Goal: Task Accomplishment & Management: Complete application form

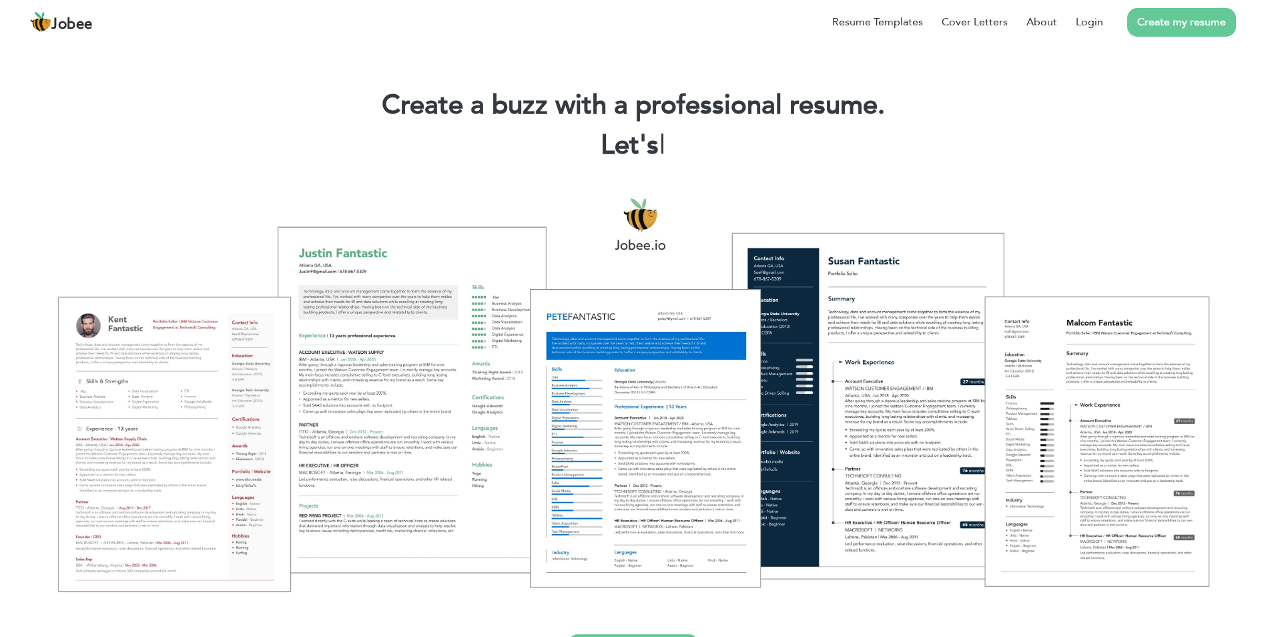
click at [1170, 28] on link "Create my resume" at bounding box center [1181, 22] width 109 height 29
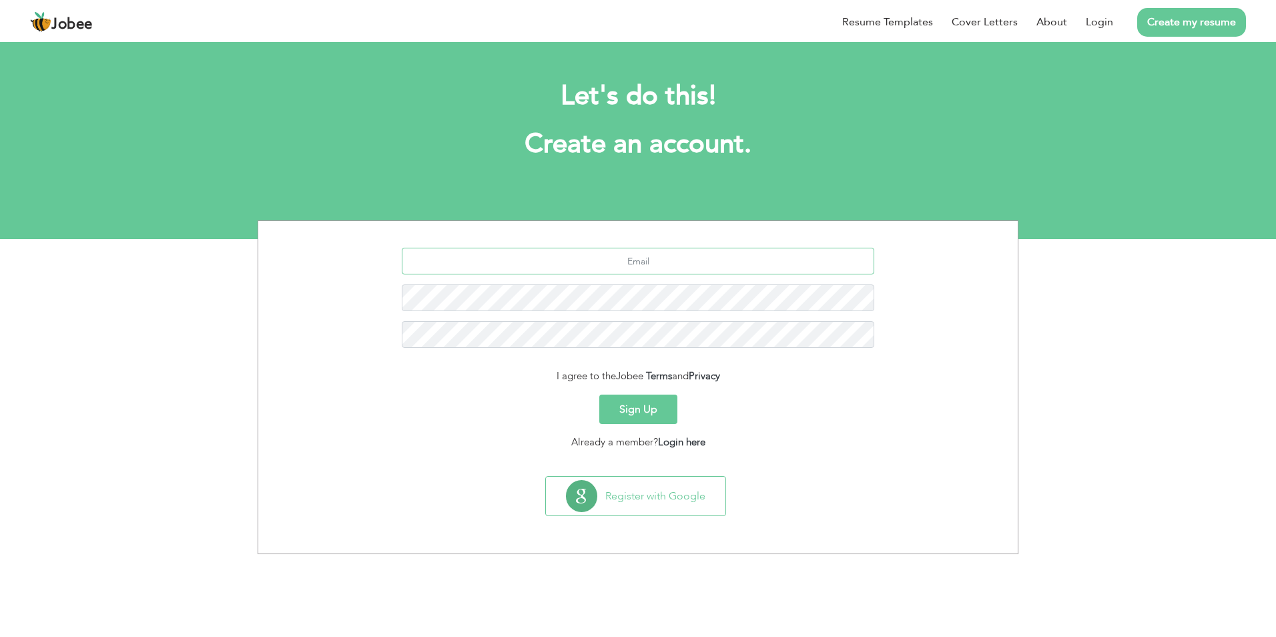
click at [657, 260] on input "text" at bounding box center [638, 261] width 473 height 27
type input "[EMAIL_ADDRESS][DOMAIN_NAME]"
click at [640, 320] on div "ranaabrarofficial@gmail.com" at bounding box center [637, 303] width 739 height 110
click at [652, 410] on button "Sign Up" at bounding box center [638, 408] width 78 height 29
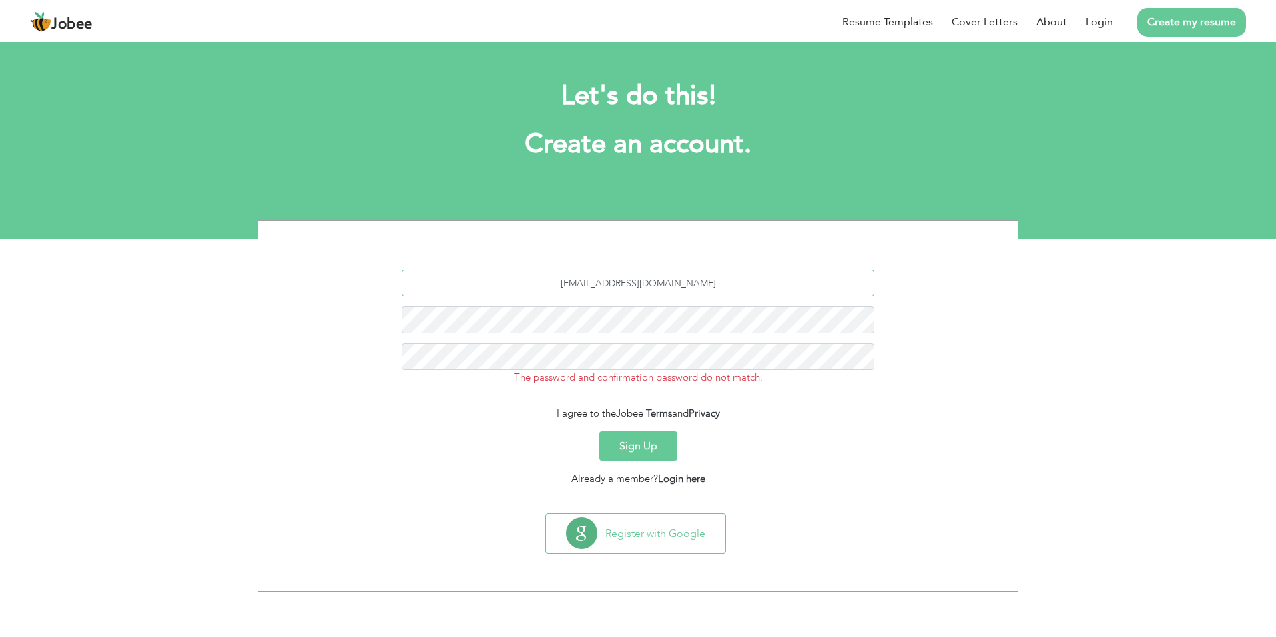
click at [643, 288] on input "[EMAIL_ADDRESS][DOMAIN_NAME]" at bounding box center [638, 283] width 473 height 27
click at [623, 444] on button "Sign Up" at bounding box center [638, 445] width 78 height 29
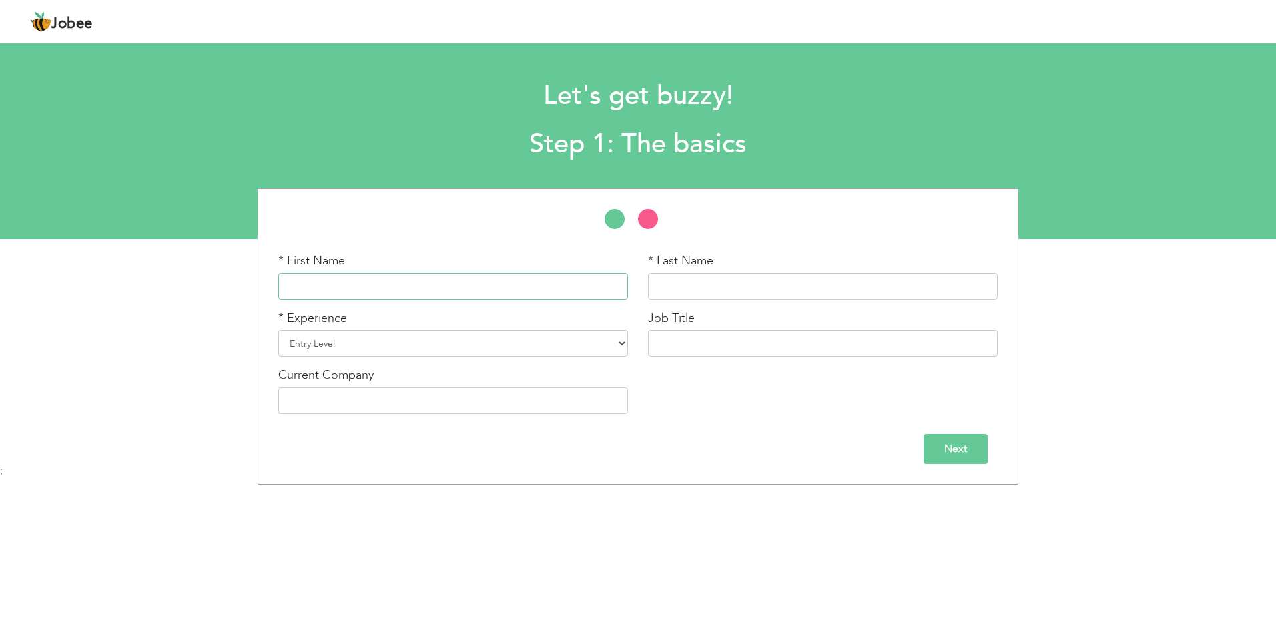
click at [354, 296] on input "text" at bounding box center [453, 286] width 350 height 27
drag, startPoint x: 344, startPoint y: 292, endPoint x: 309, endPoint y: 291, distance: 35.4
click at [339, 291] on input "text" at bounding box center [453, 286] width 350 height 27
type input "[PERSON_NAME]"
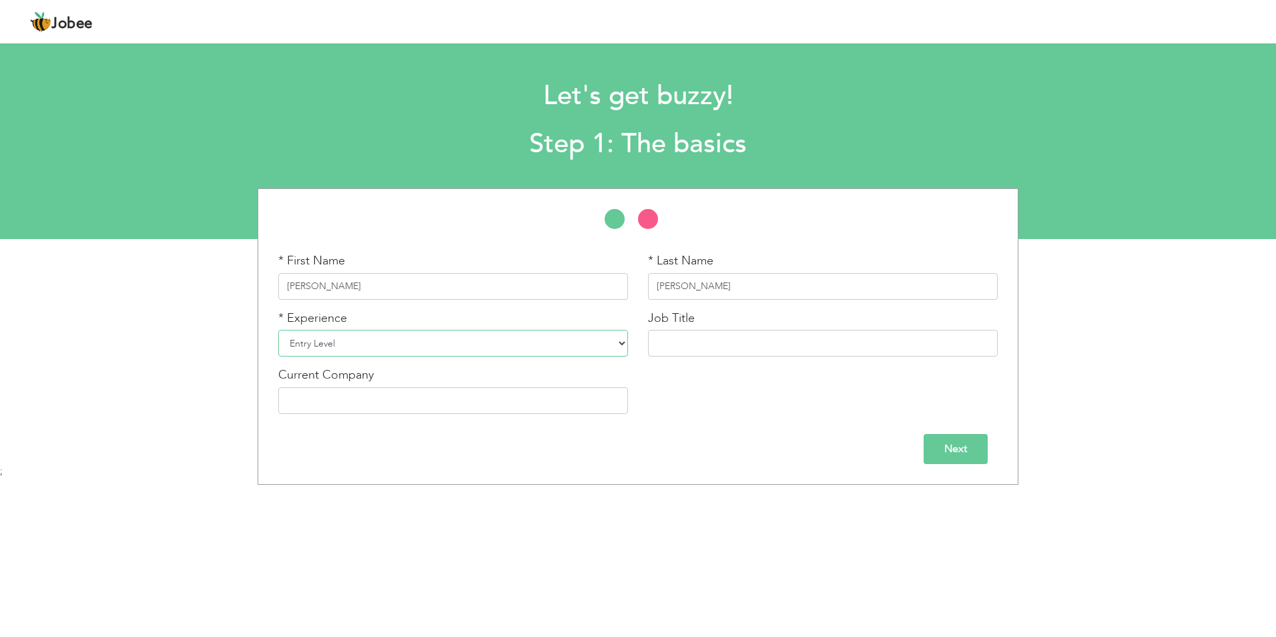
click at [400, 342] on select "Entry Level Less than 1 Year 1 Year 2 Years 3 Years 4 Years 5 Years 6 Years 7 Y…" at bounding box center [453, 343] width 350 height 27
select select "4"
click at [278, 330] on select "Entry Level Less than 1 Year 1 Year 2 Years 3 Years 4 Years 5 Years 6 Years 7 Y…" at bounding box center [453, 343] width 350 height 27
click at [687, 350] on input "text" at bounding box center [823, 343] width 350 height 27
type input "[PERSON_NAME]"
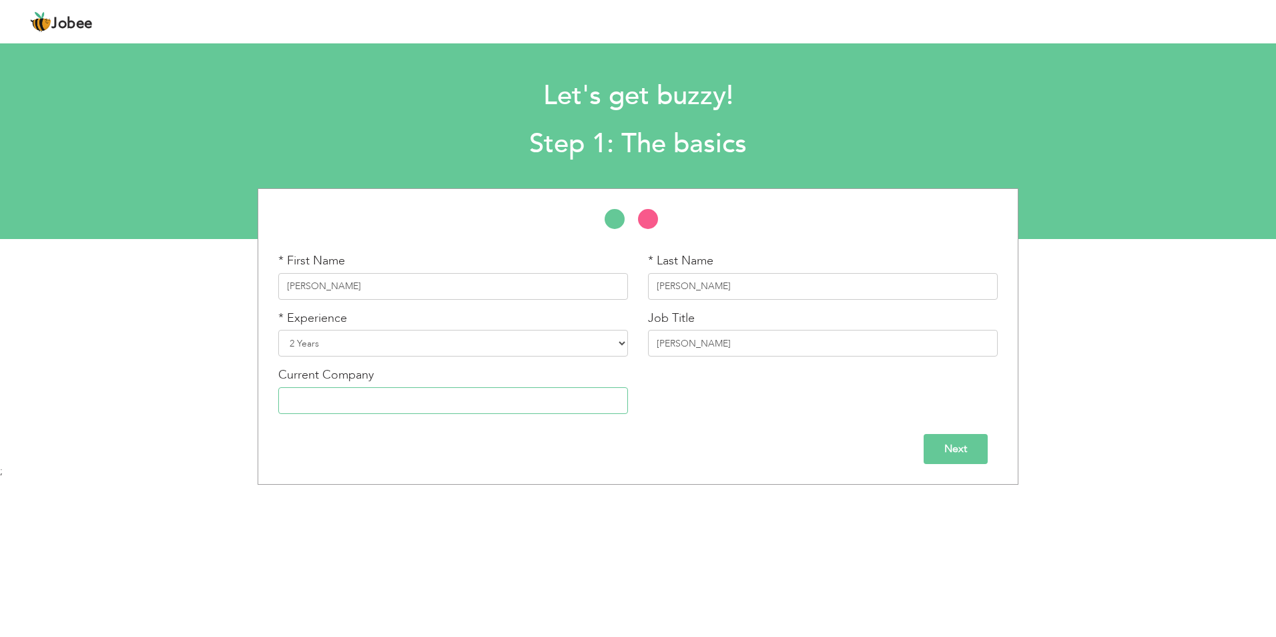
click at [482, 398] on input "text" at bounding box center [453, 400] width 350 height 27
click at [470, 405] on input "text" at bounding box center [453, 400] width 350 height 27
type input "Bhatti Zari Industry"
click at [965, 445] on input "Next" at bounding box center [955, 449] width 64 height 30
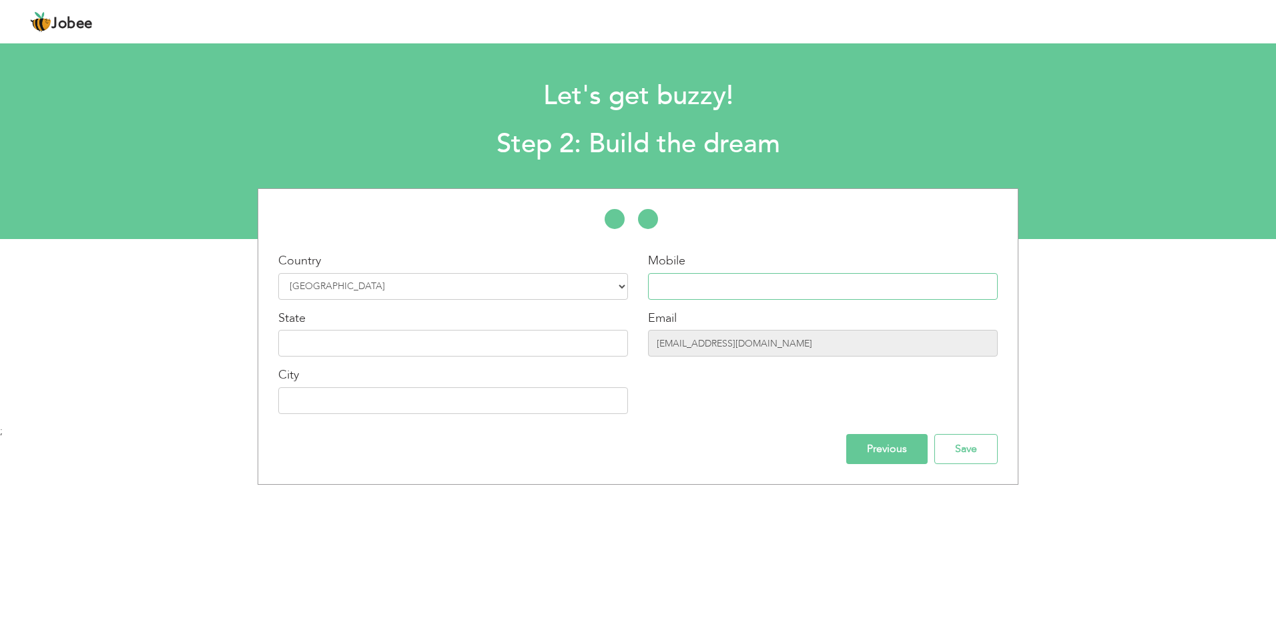
click at [744, 287] on input "text" at bounding box center [823, 286] width 350 height 27
type input "03117872623"
type input "[PERSON_NAME]"
click at [350, 344] on input "text" at bounding box center [453, 343] width 350 height 27
type input "[GEOGRAPHIC_DATA]"
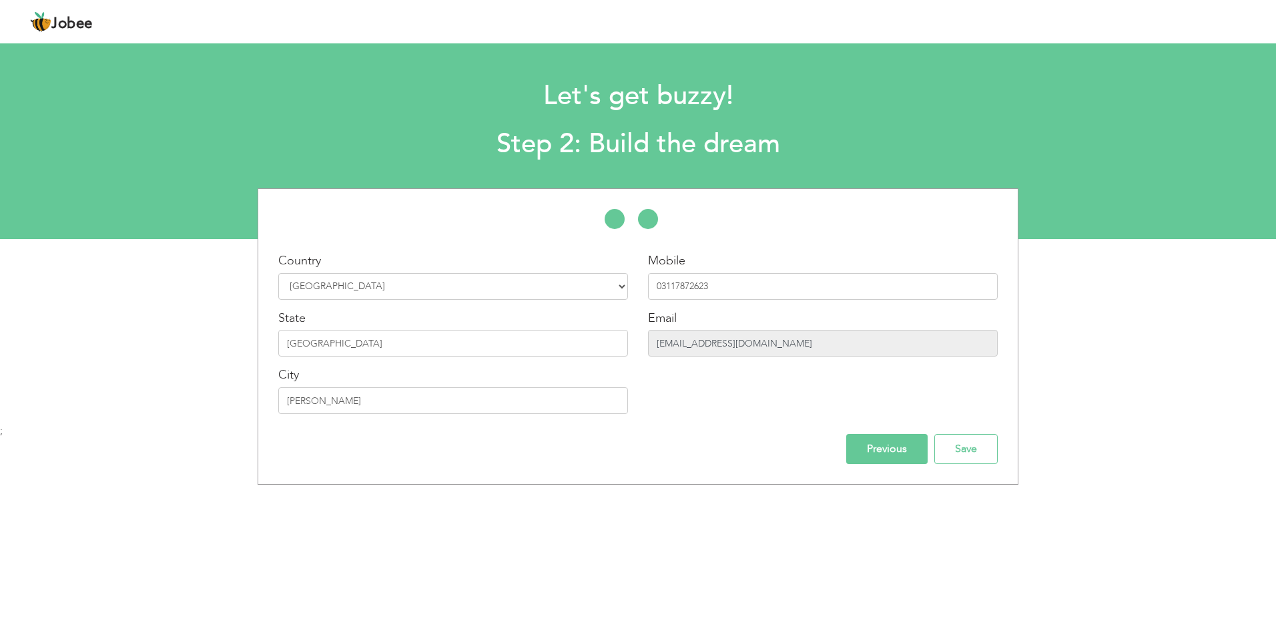
click at [743, 348] on input "[EMAIL_ADDRESS][DOMAIN_NAME]" at bounding box center [823, 343] width 350 height 27
click at [966, 450] on input "Save" at bounding box center [965, 449] width 63 height 30
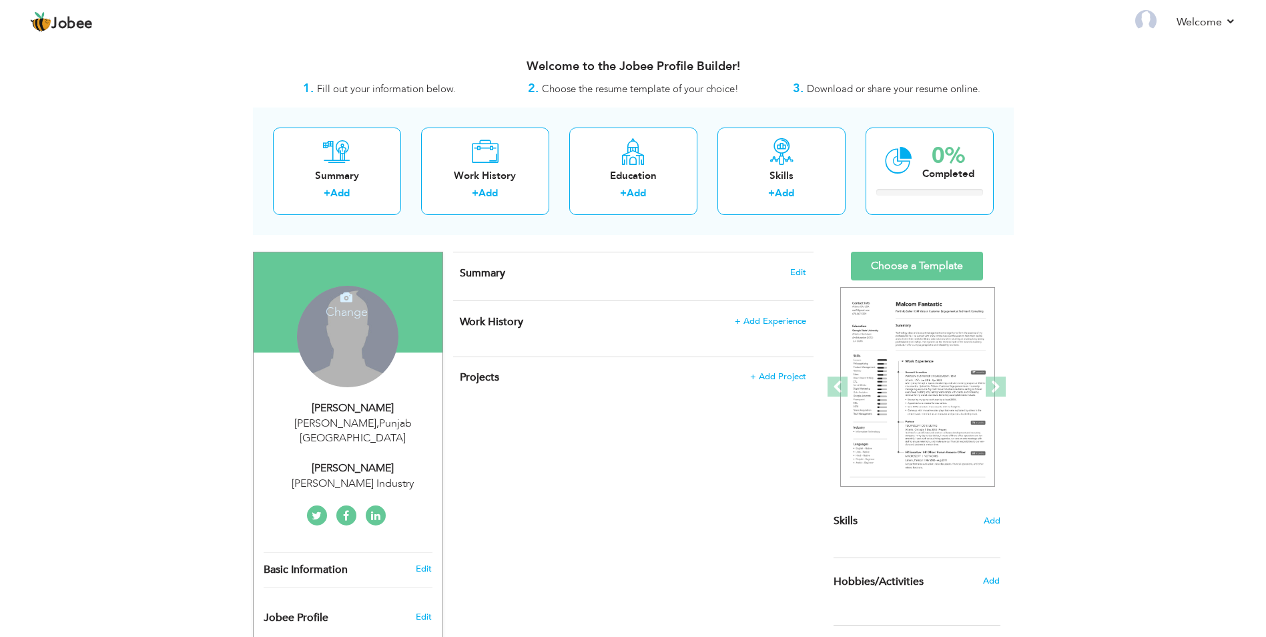
click at [851, 141] on div "Summary + Add Work History + Add Education + Add Skills + Add 0% Completed" at bounding box center [633, 170] width 761 height 127
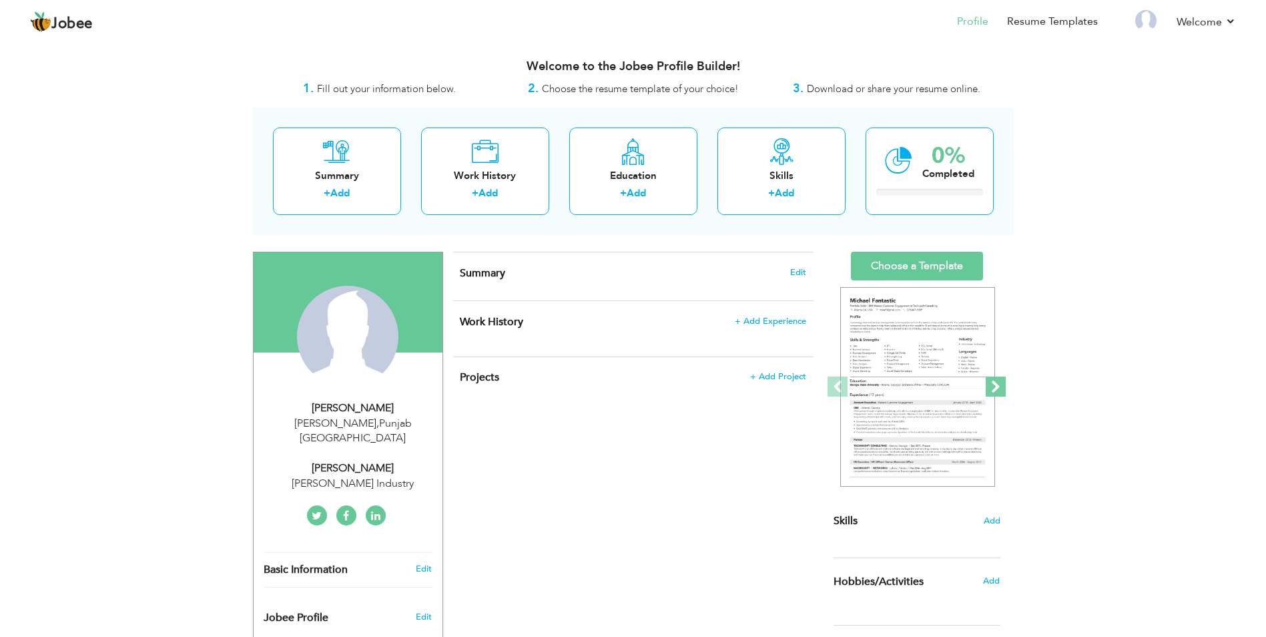
click at [1000, 382] on span at bounding box center [996, 386] width 20 height 20
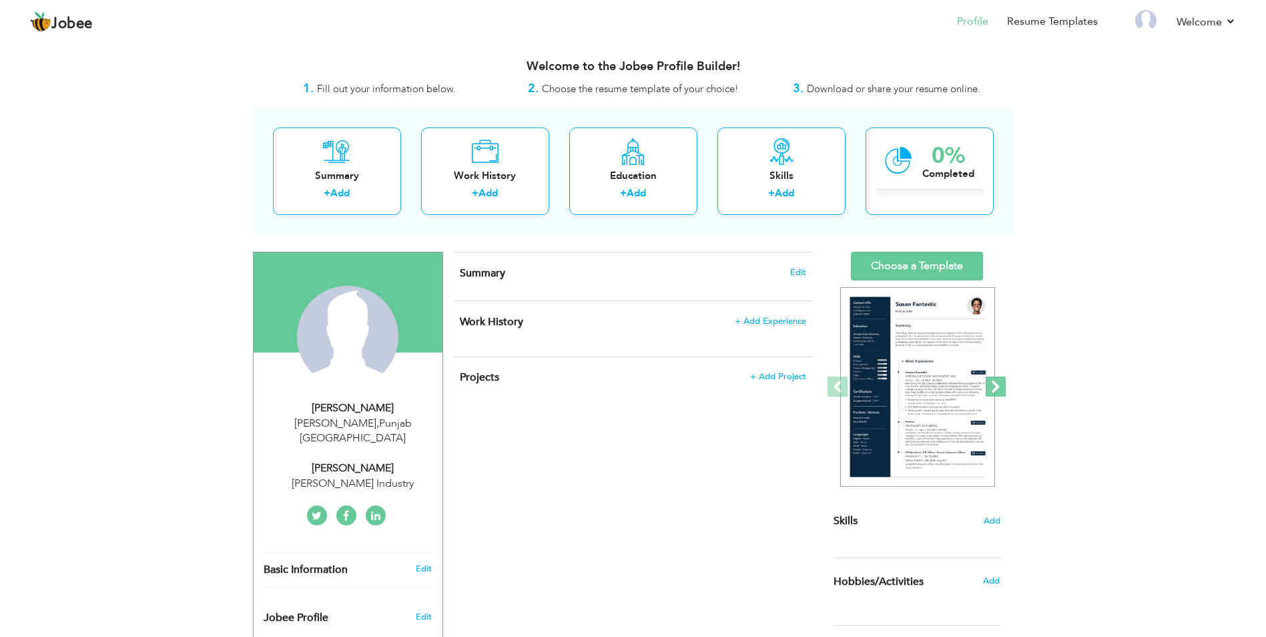
click at [999, 386] on span at bounding box center [996, 386] width 20 height 20
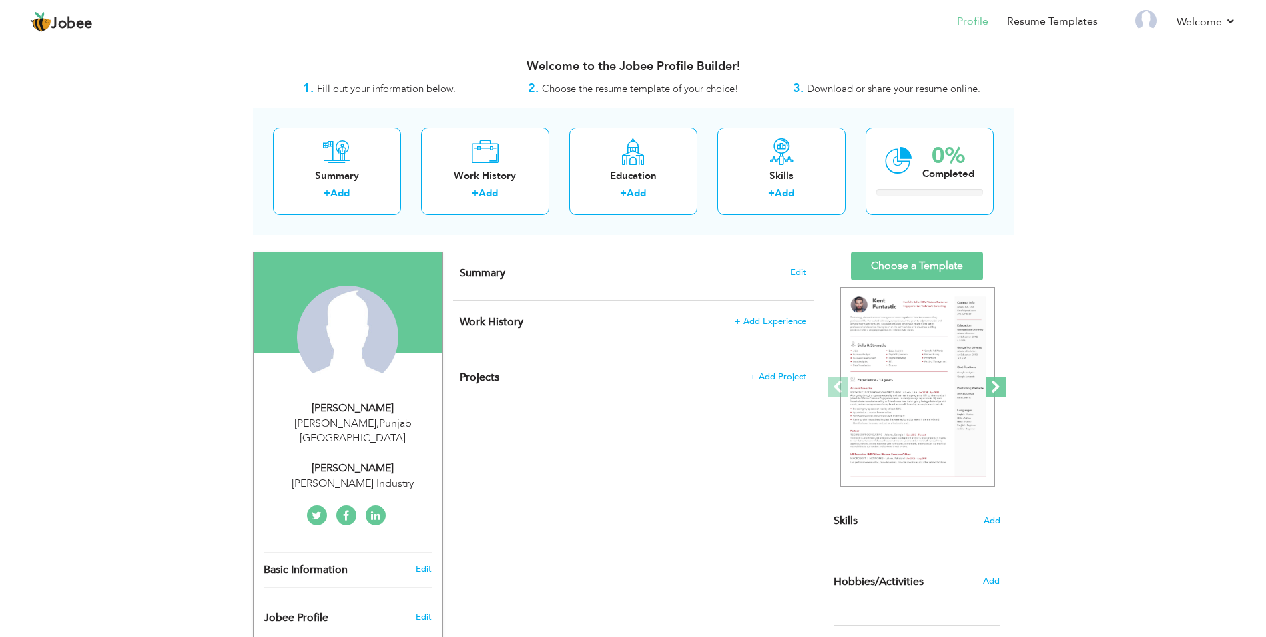
click at [999, 386] on span at bounding box center [996, 386] width 20 height 20
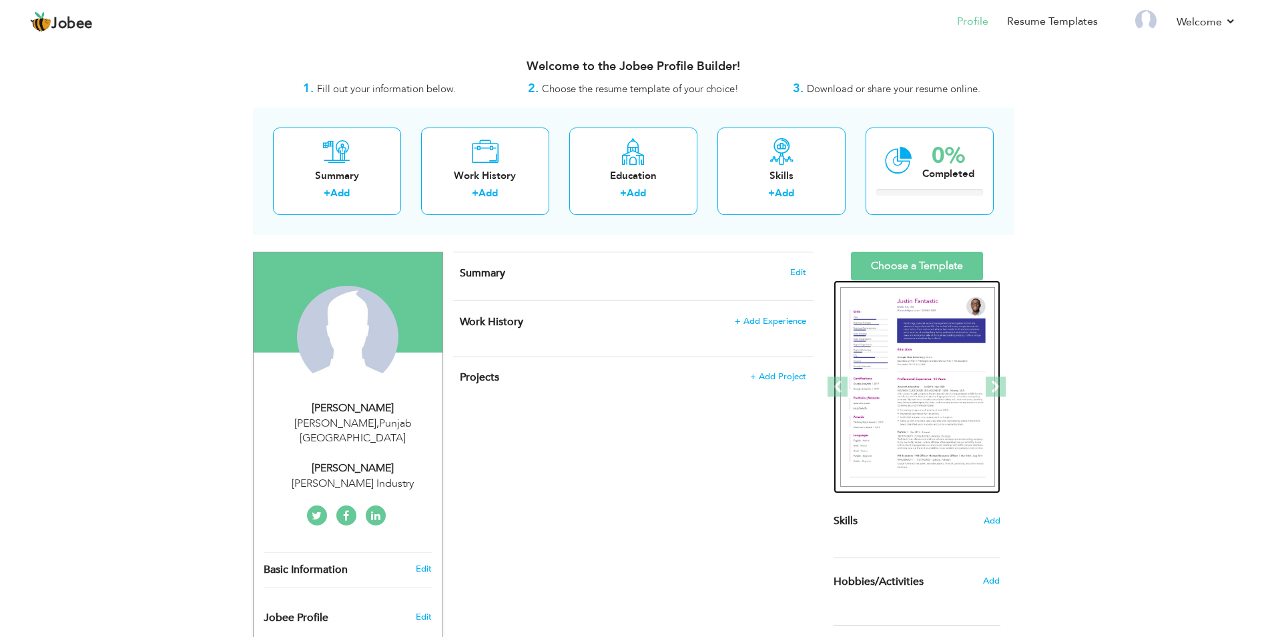
click at [913, 402] on img at bounding box center [917, 387] width 155 height 200
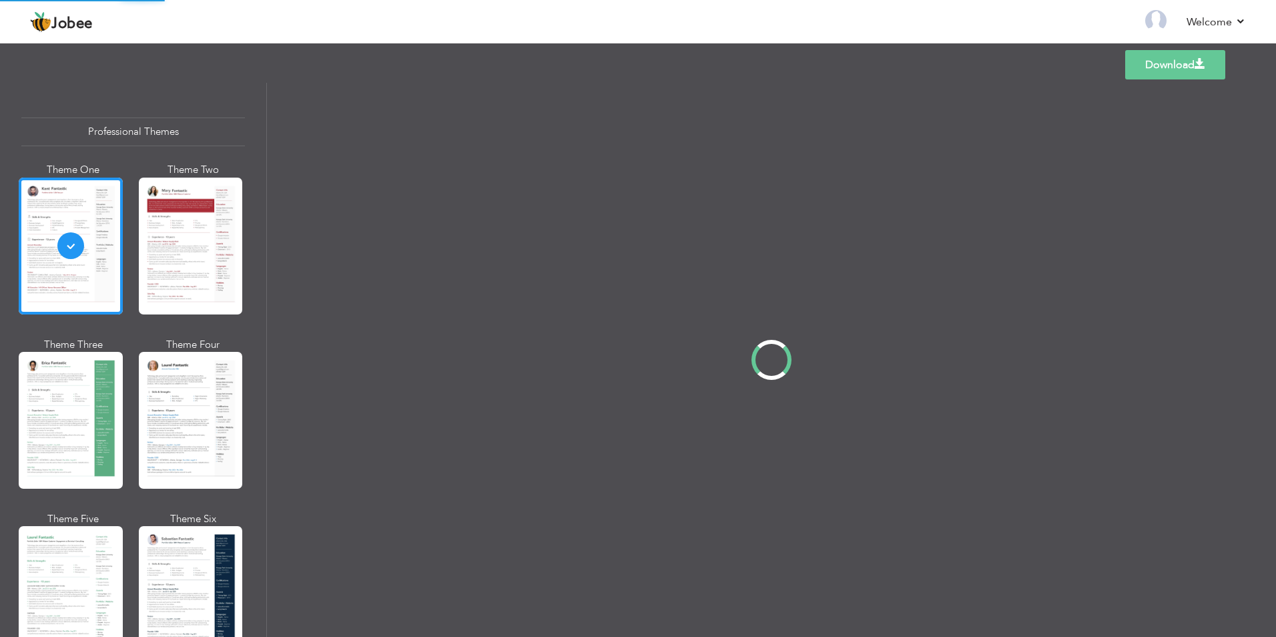
click at [1177, 60] on link "Download" at bounding box center [1175, 64] width 100 height 29
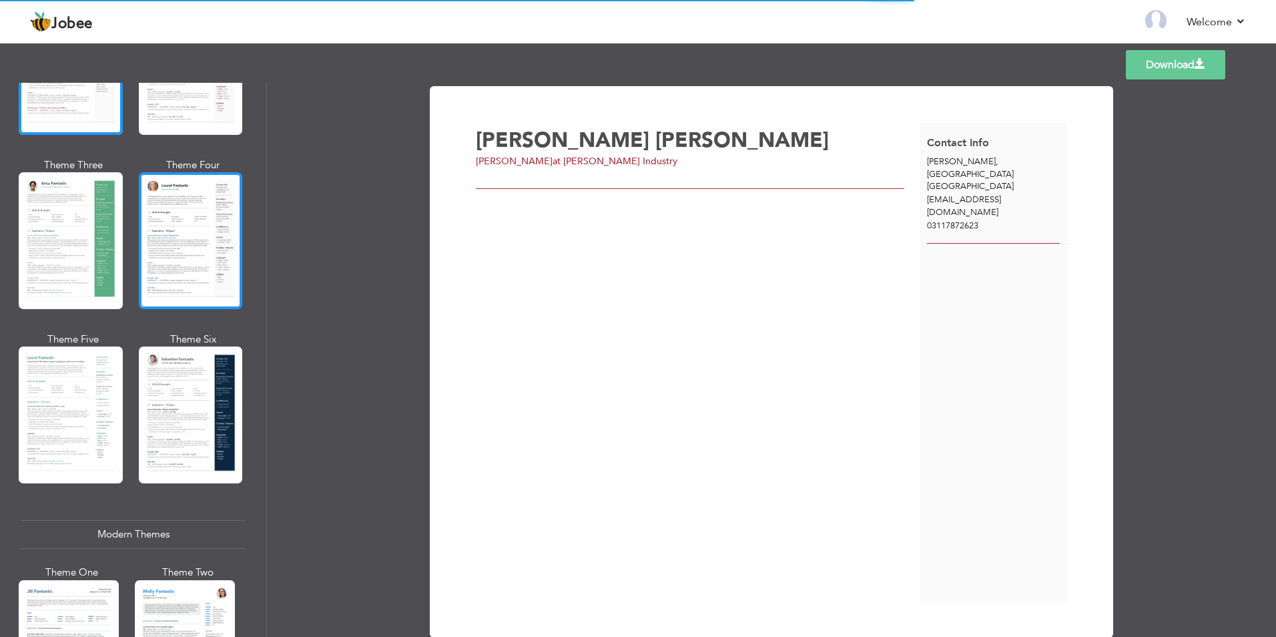
scroll to position [400, 0]
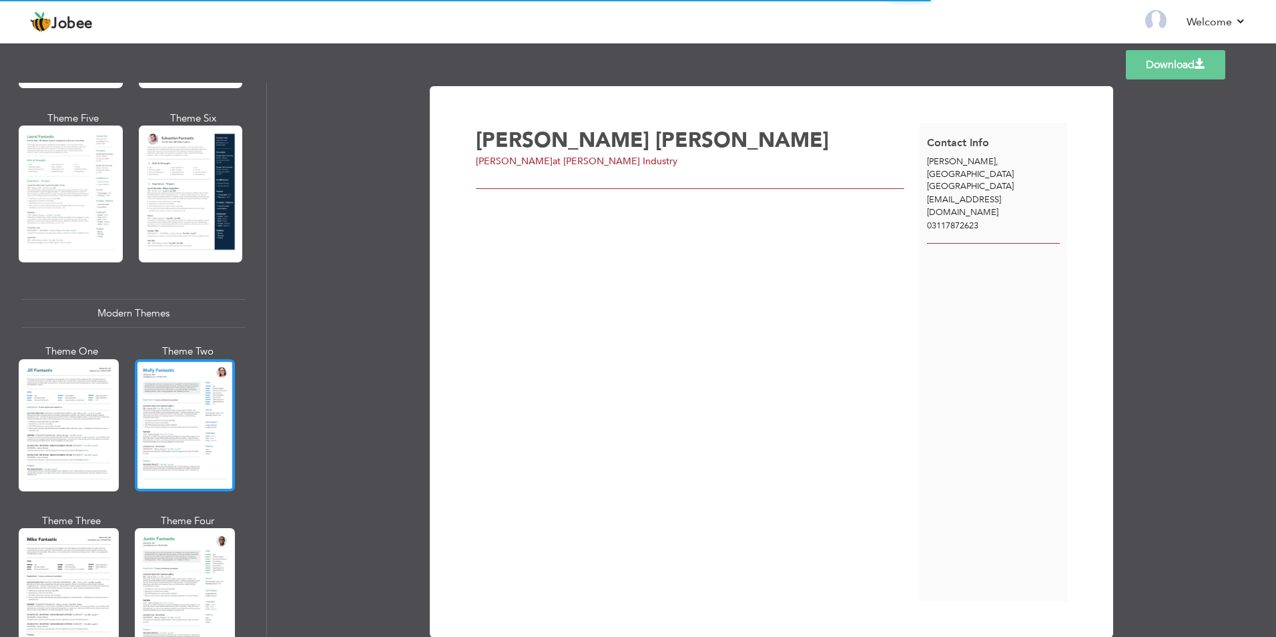
click at [181, 474] on div at bounding box center [185, 425] width 100 height 132
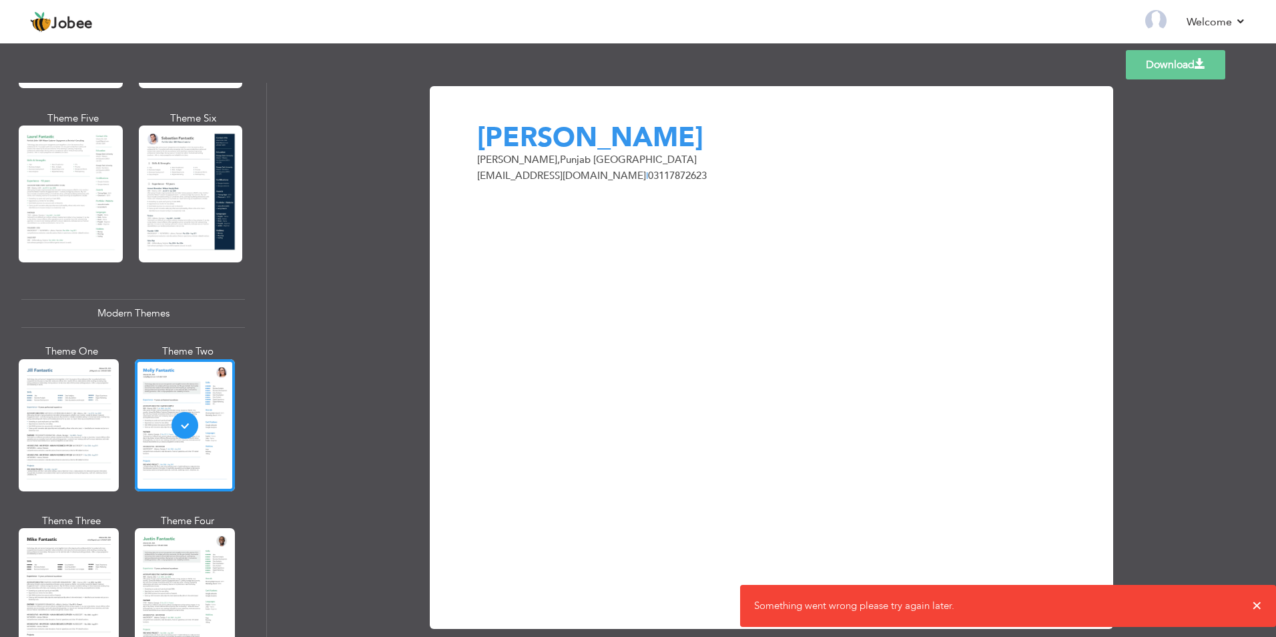
click at [1175, 71] on link "Download" at bounding box center [1175, 64] width 99 height 29
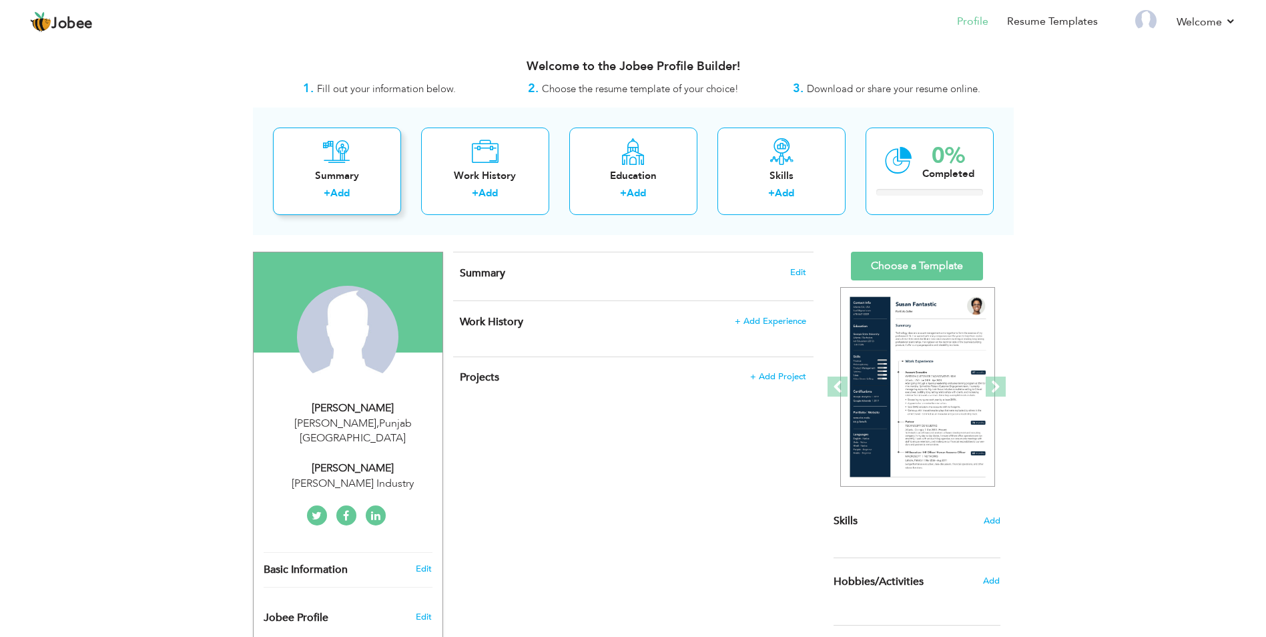
click at [356, 181] on div "Summary" at bounding box center [337, 176] width 107 height 14
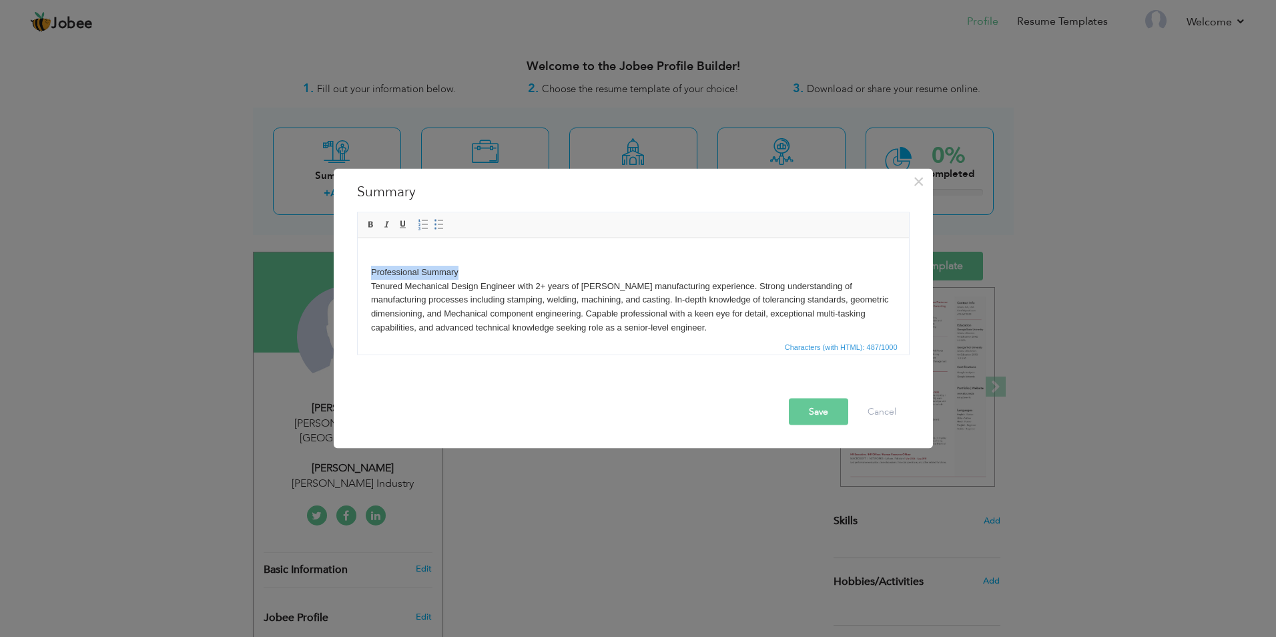
drag, startPoint x: 458, startPoint y: 272, endPoint x: 365, endPoint y: 270, distance: 92.8
click at [365, 270] on html "Professional Summary Tenured Mechanical Design Engineer with 2+ years of [PERSO…" at bounding box center [632, 293] width 551 height 110
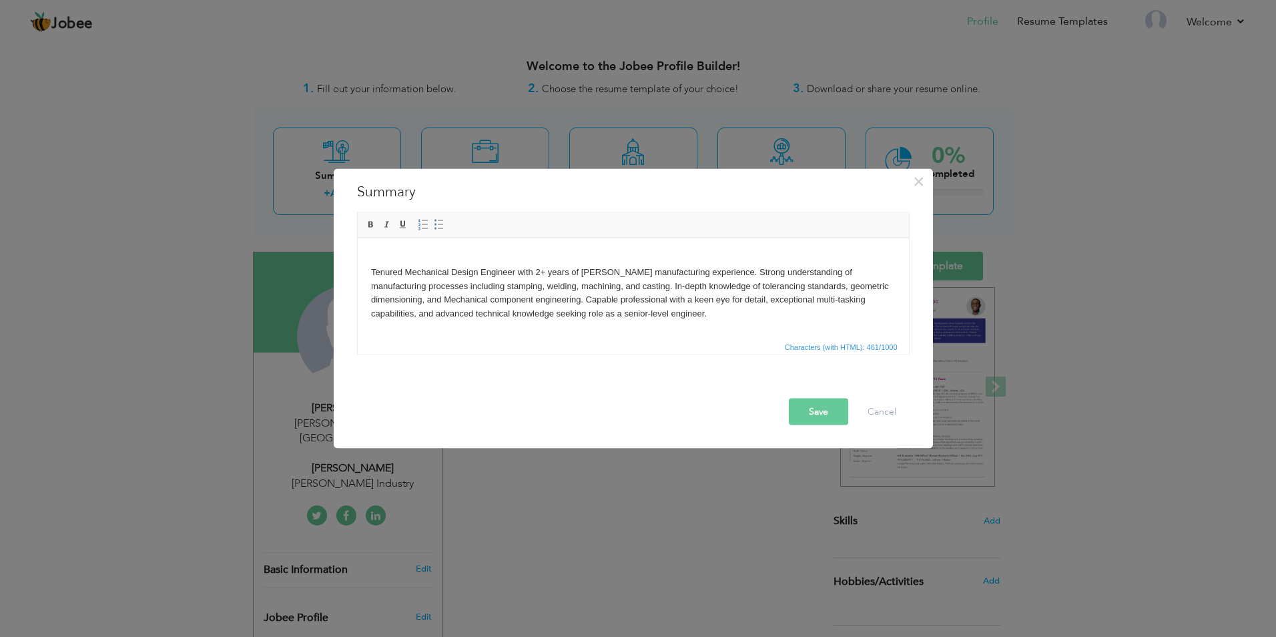
click at [541, 267] on body "Tenured Mechanical Design Engineer with 2+ years of [PERSON_NAME] manufacturing…" at bounding box center [632, 285] width 524 height 69
click at [542, 268] on body "Tenured Mechanical Design Engineer with 2+ years of [PERSON_NAME] manufacturing…" at bounding box center [632, 285] width 524 height 69
click at [797, 405] on button "Save" at bounding box center [818, 411] width 59 height 27
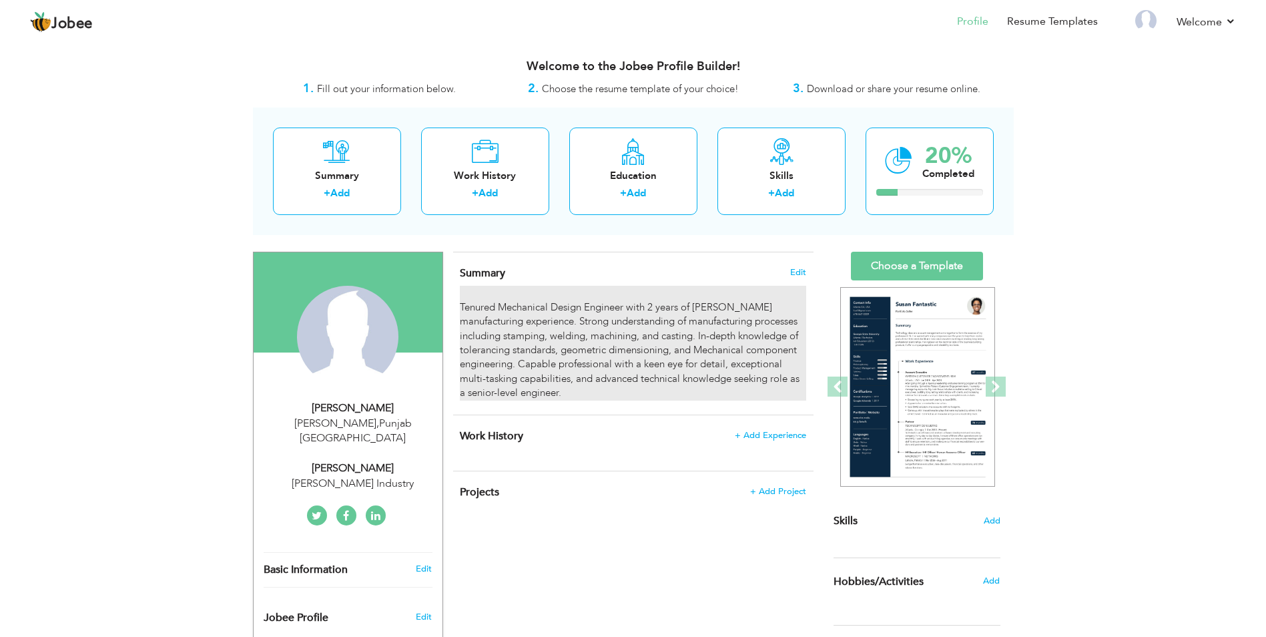
click at [554, 369] on div "Tenured Mechanical Design Engineer with 2 years of [PERSON_NAME] manufacturing …" at bounding box center [633, 343] width 346 height 114
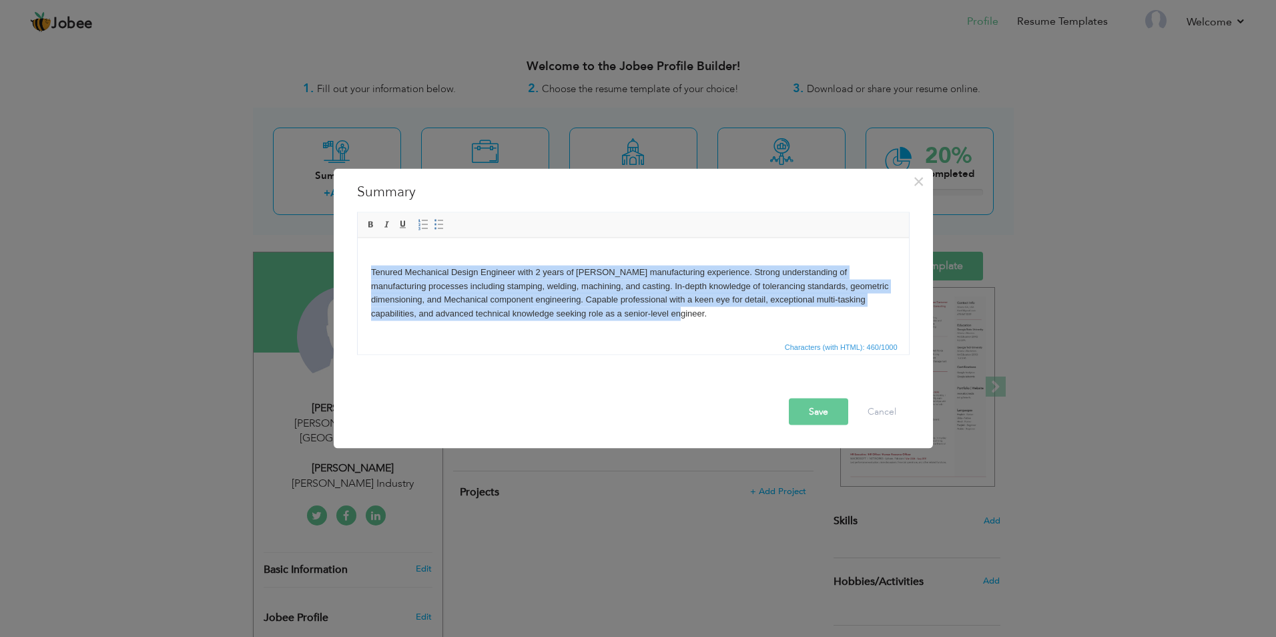
drag, startPoint x: 645, startPoint y: 318, endPoint x: 707, endPoint y: 512, distance: 204.0
click at [357, 274] on html "Tenured Mechanical Design Engineer with 2 years of [PERSON_NAME] manufacturing …" at bounding box center [632, 286] width 551 height 96
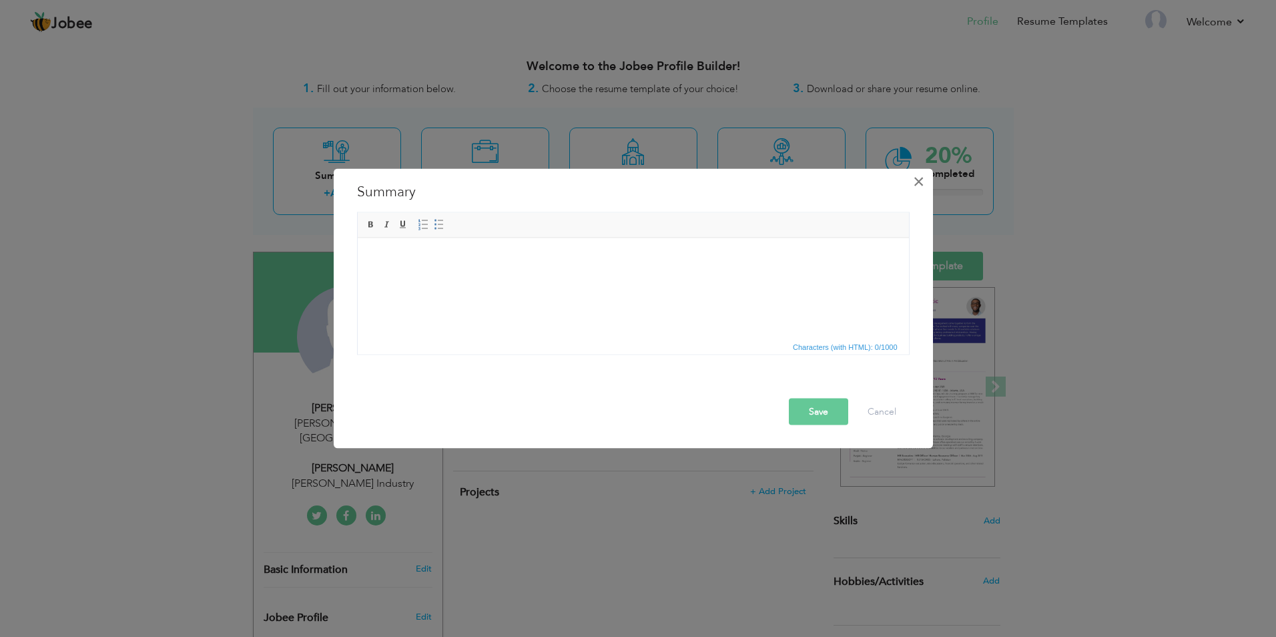
click at [913, 187] on span "×" at bounding box center [918, 181] width 11 height 24
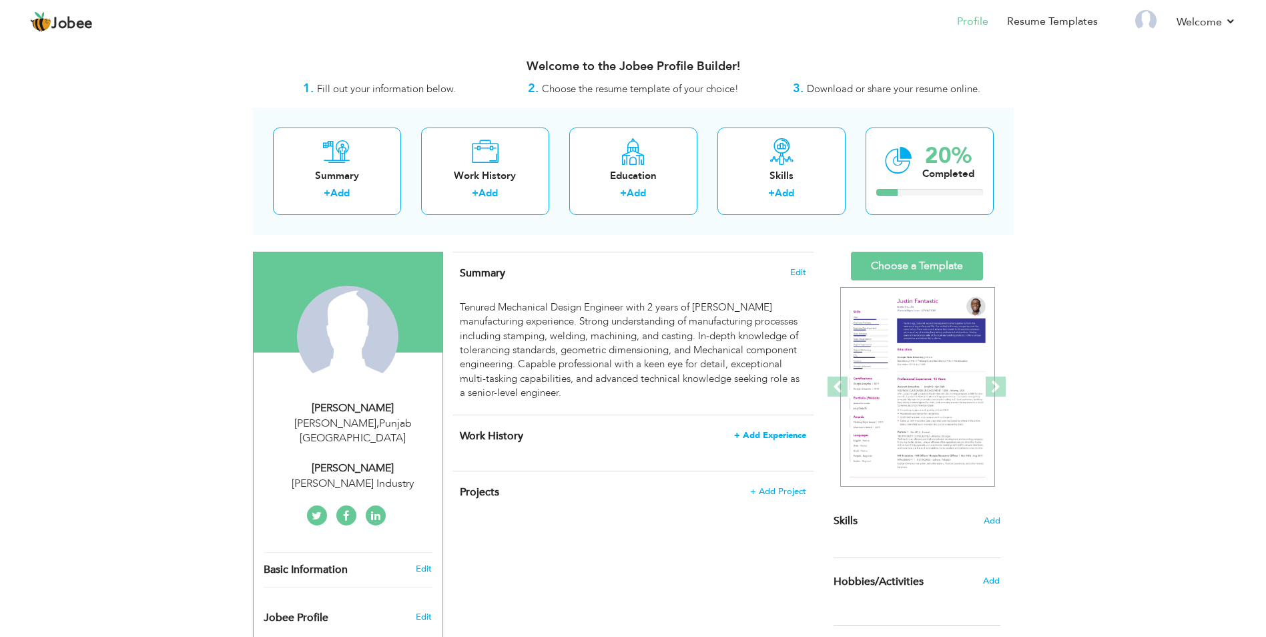
click at [767, 436] on span "+ Add Experience" at bounding box center [770, 434] width 72 height 9
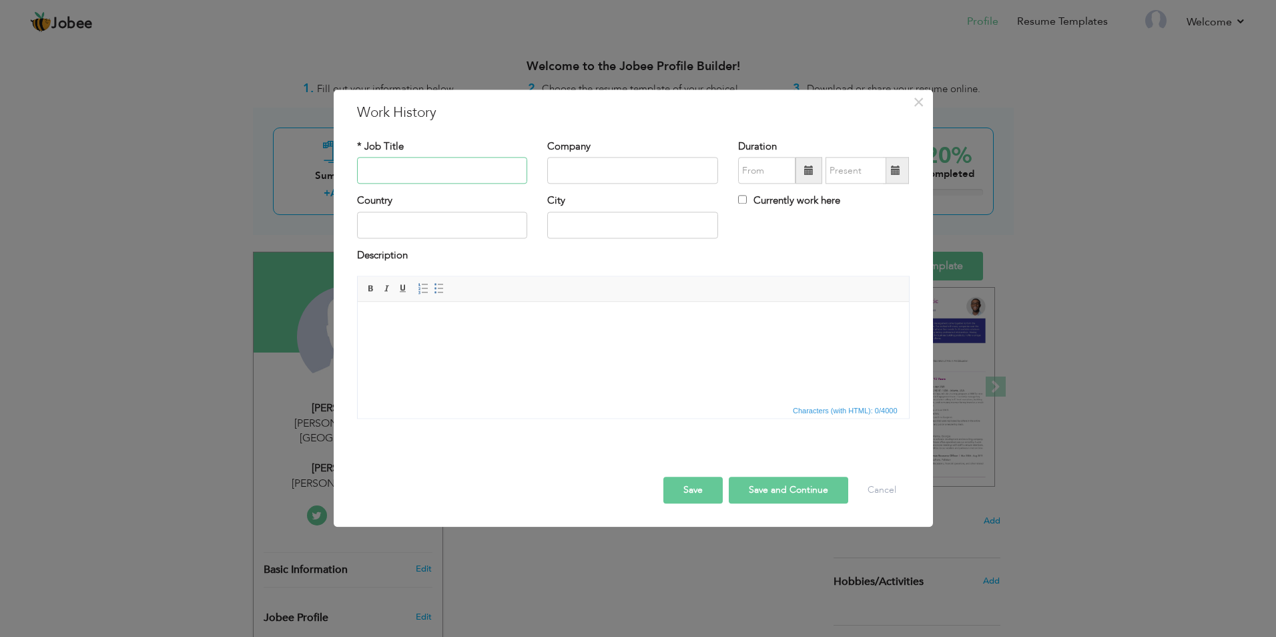
click at [399, 169] on input "text" at bounding box center [442, 170] width 171 height 27
type input "[PERSON_NAME]"
click at [568, 169] on input "text" at bounding box center [632, 170] width 171 height 27
click at [695, 486] on button "Save" at bounding box center [692, 490] width 59 height 27
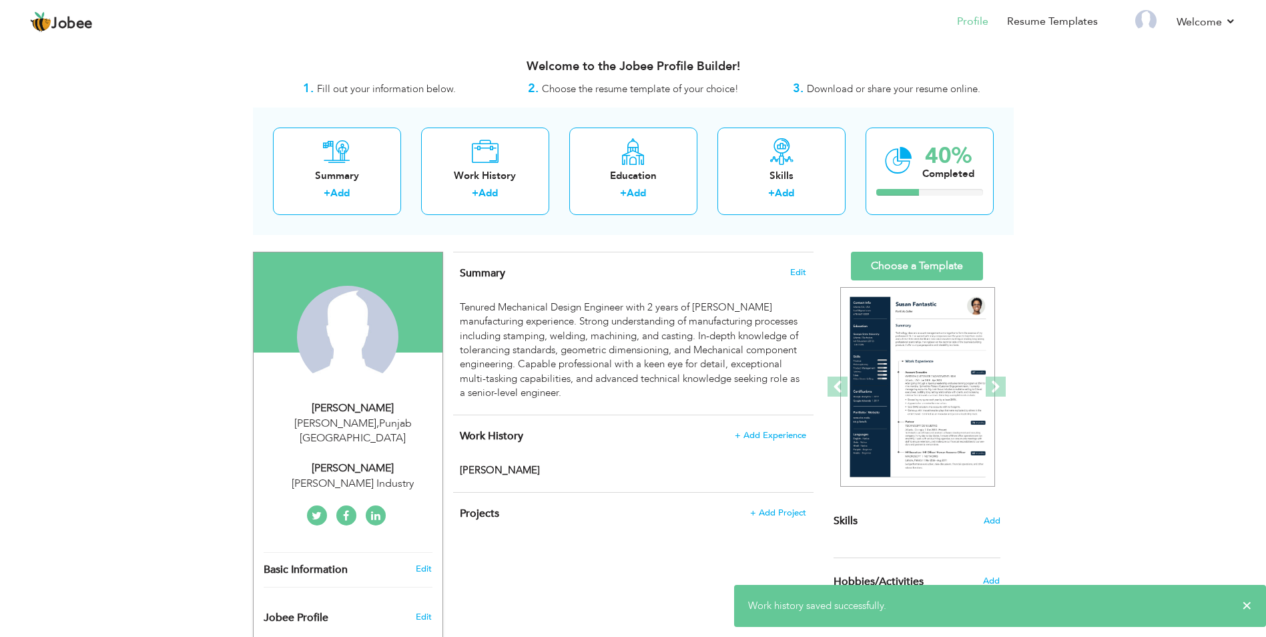
click at [391, 476] on div "[PERSON_NAME] Industry" at bounding box center [353, 483] width 179 height 15
type input "Muhammad Abrar"
type input "Mustafa"
type input "03117872623"
select select "number:166"
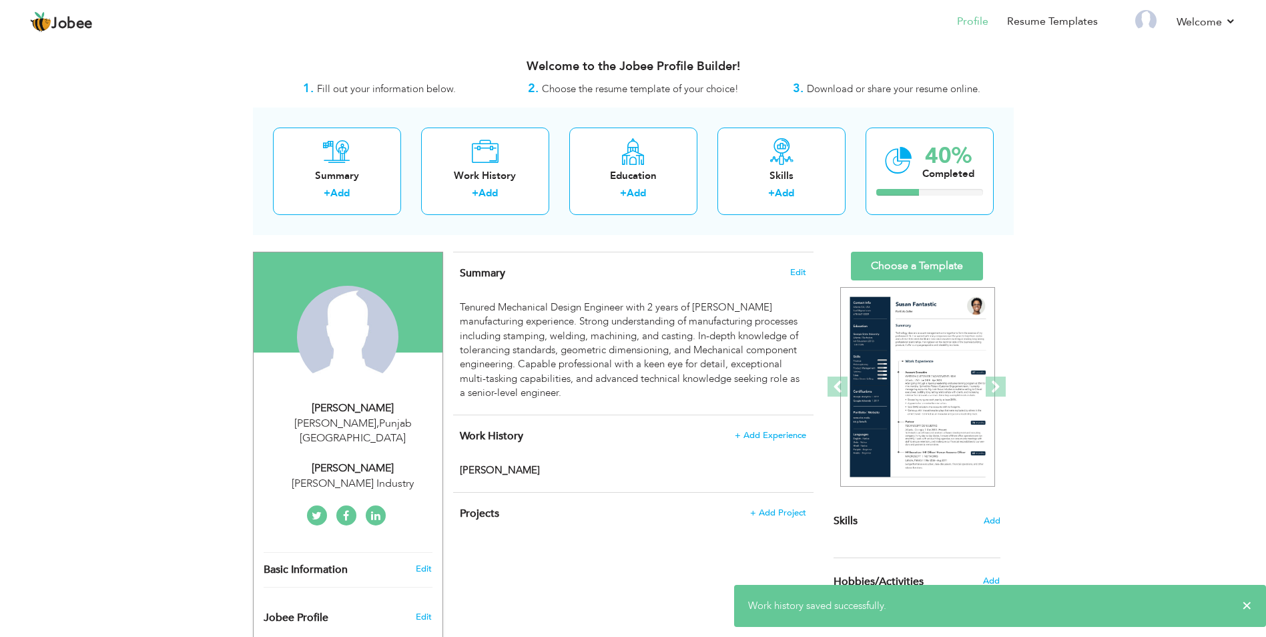
type input "Punjab"
type input "[PERSON_NAME]"
select select "number:4"
type input "[PERSON_NAME] Industry"
type input "[PERSON_NAME]"
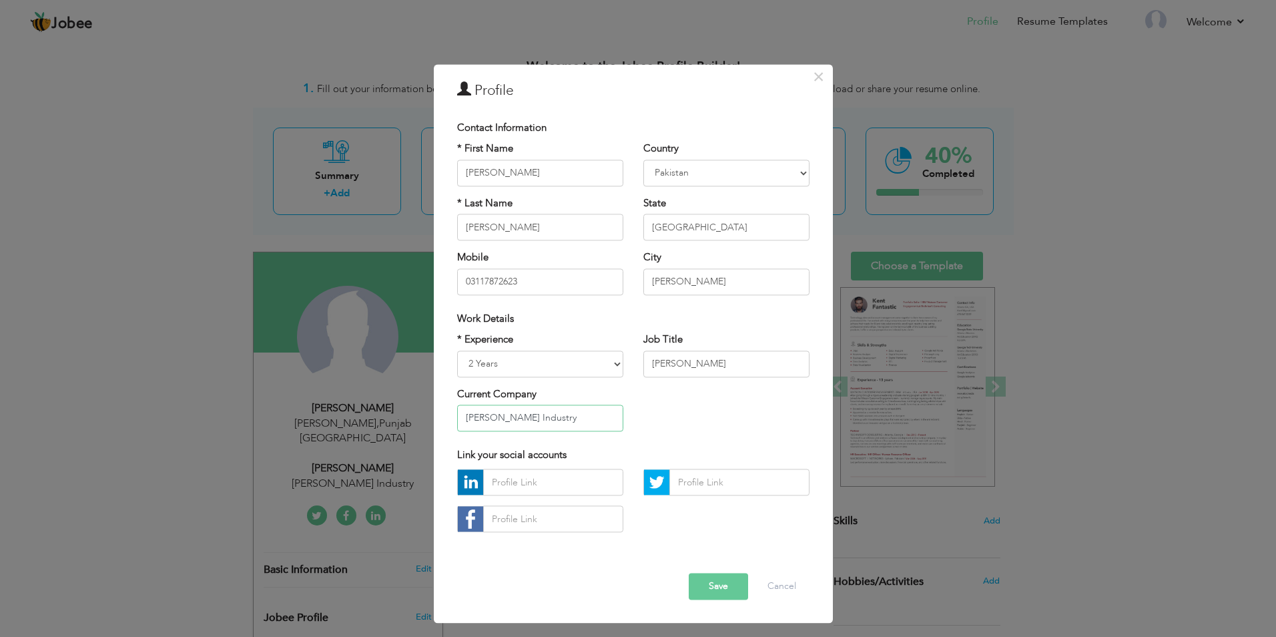
drag, startPoint x: 547, startPoint y: 417, endPoint x: 467, endPoint y: 412, distance: 80.2
click at [467, 412] on input "[PERSON_NAME] Industry" at bounding box center [540, 417] width 166 height 27
click at [721, 591] on button "Save" at bounding box center [718, 586] width 59 height 27
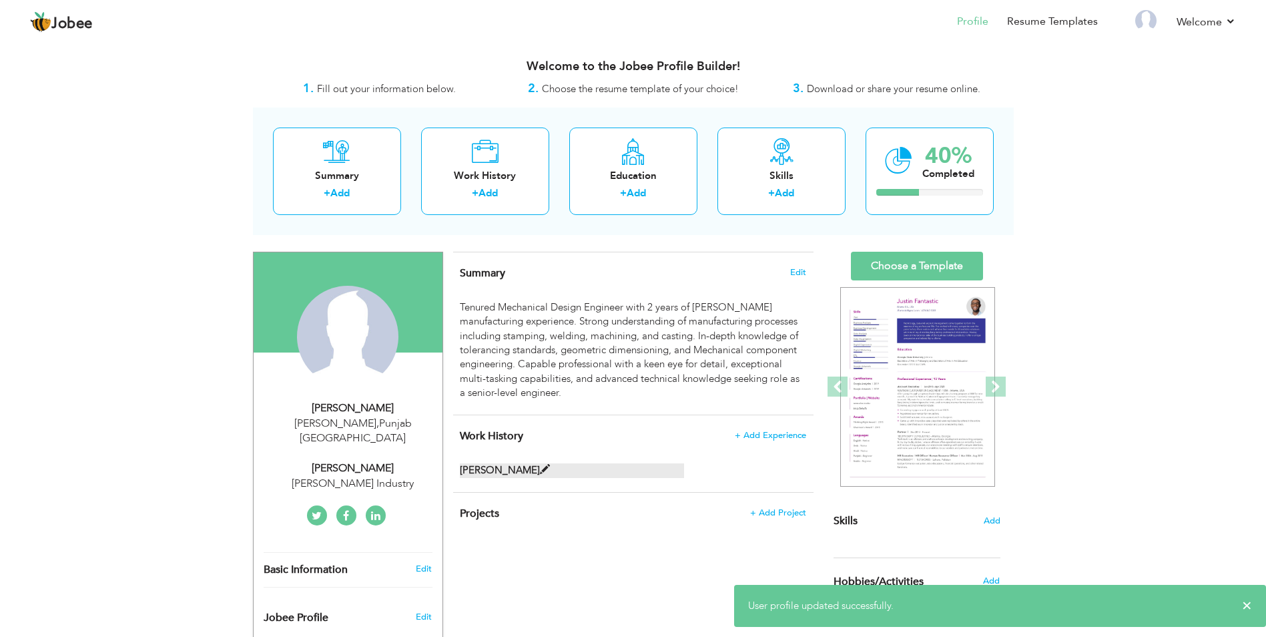
click at [540, 472] on span at bounding box center [545, 469] width 10 height 10
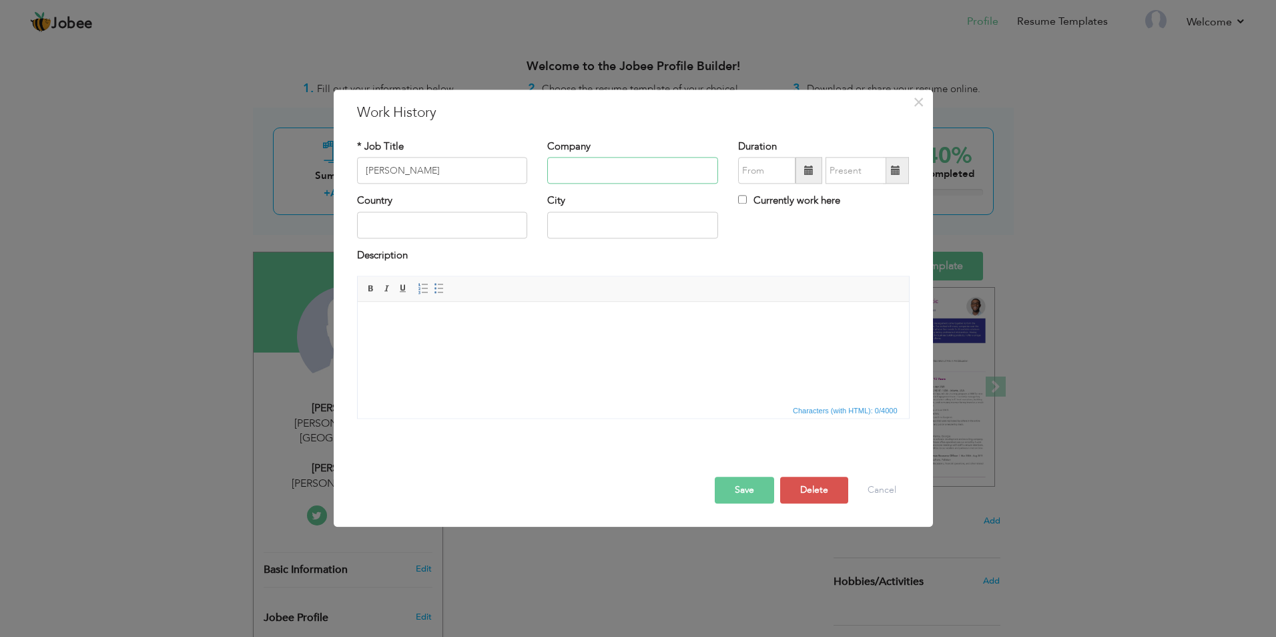
click at [607, 176] on input "text" at bounding box center [632, 170] width 171 height 27
paste input "Bhatti Zari Industry"
type input "Bhatti Zari Industry"
click at [418, 227] on input "text" at bounding box center [442, 225] width 171 height 27
type input "[GEOGRAPHIC_DATA]"
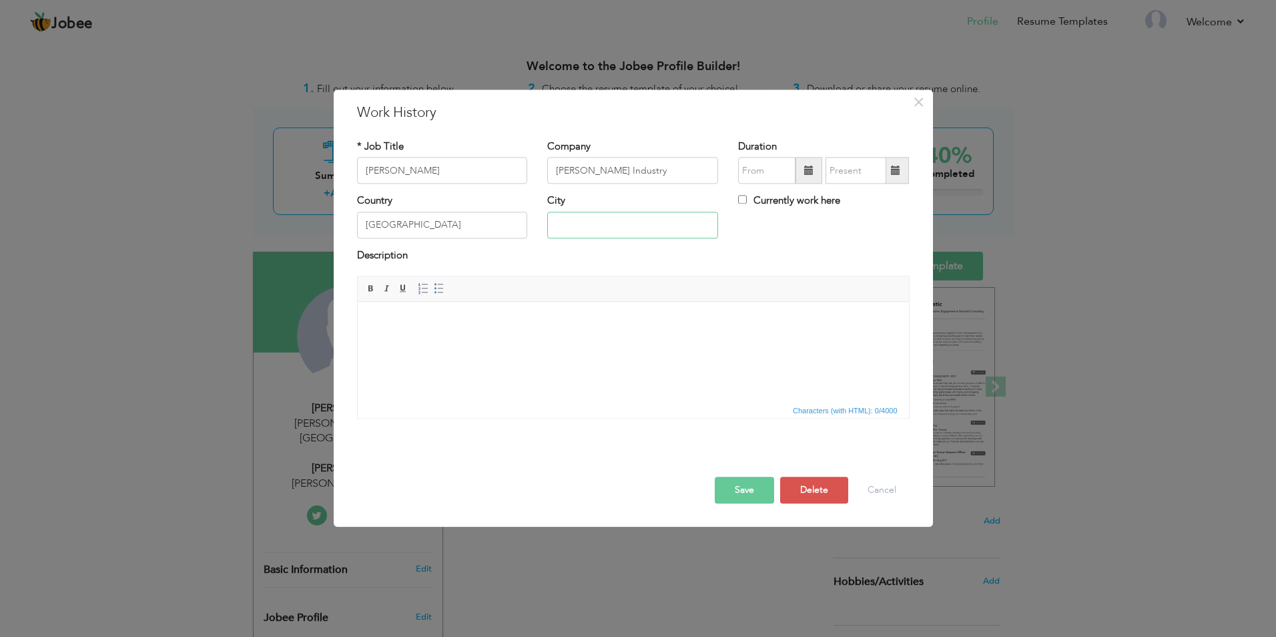
click at [552, 224] on input "text" at bounding box center [632, 225] width 171 height 27
type input "[PERSON_NAME]"
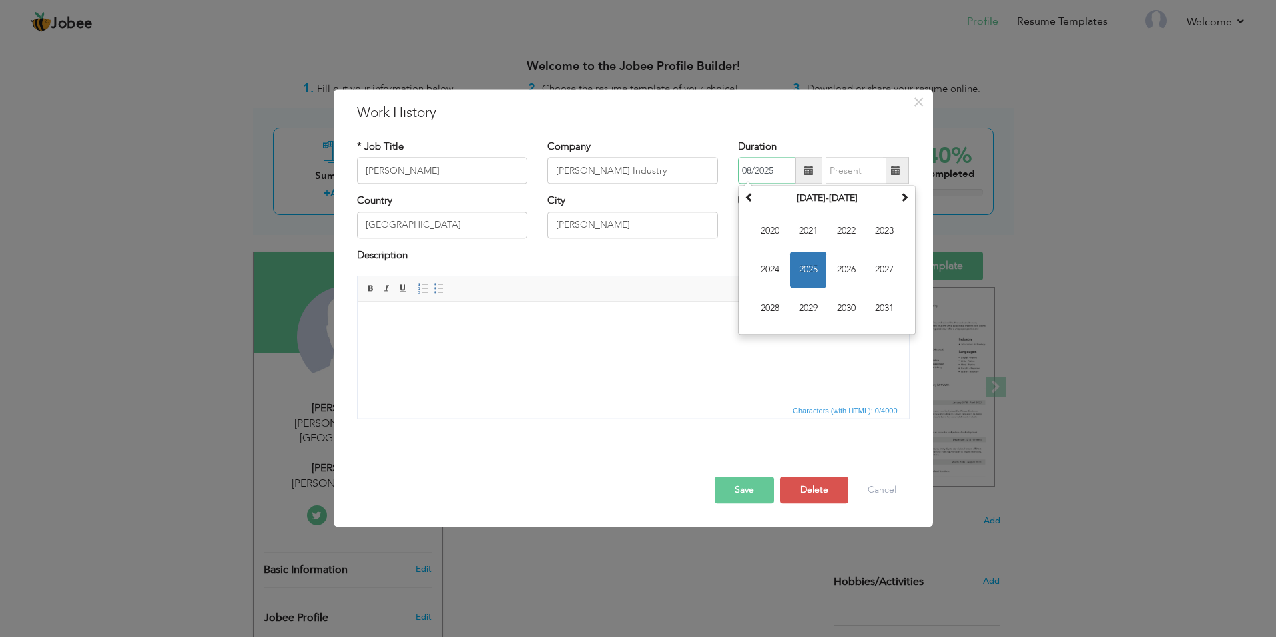
click at [771, 172] on input "08/2025" at bounding box center [766, 170] width 57 height 27
click at [775, 169] on input "08/2025" at bounding box center [766, 170] width 57 height 27
click at [877, 227] on span "2023" at bounding box center [884, 232] width 36 height 36
type input "08/2023"
click at [745, 492] on button "Save" at bounding box center [744, 490] width 59 height 27
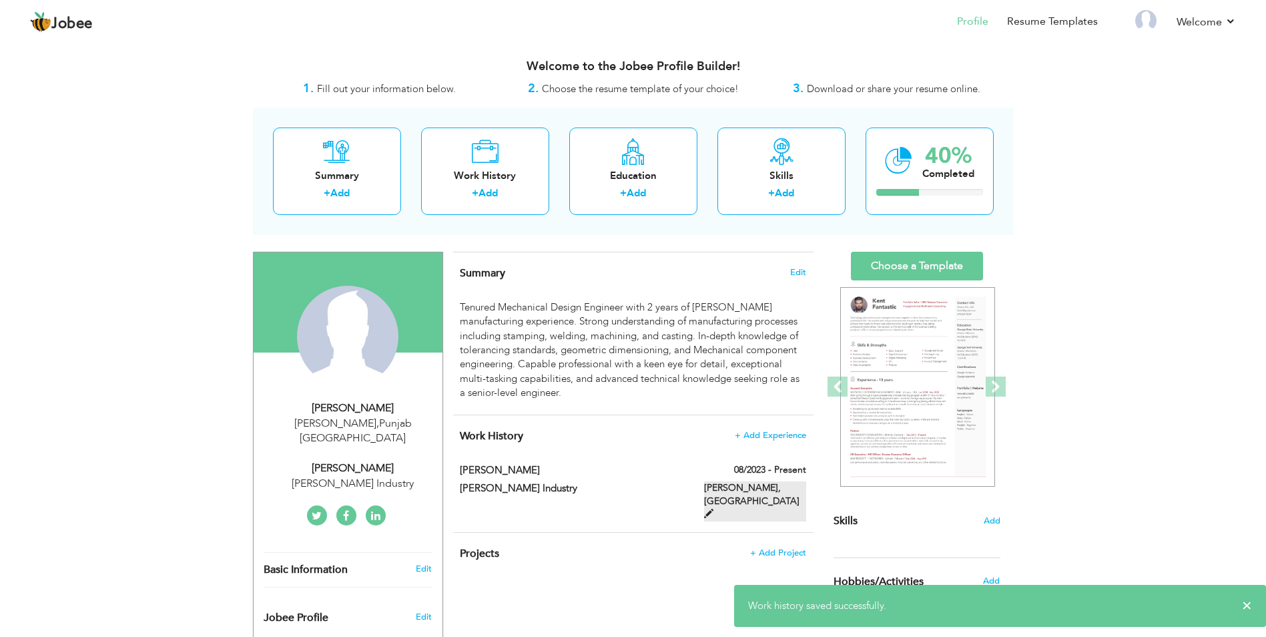
click at [749, 486] on label "Mian Channu, Pakistan" at bounding box center [755, 501] width 102 height 40
checkbox input "true"
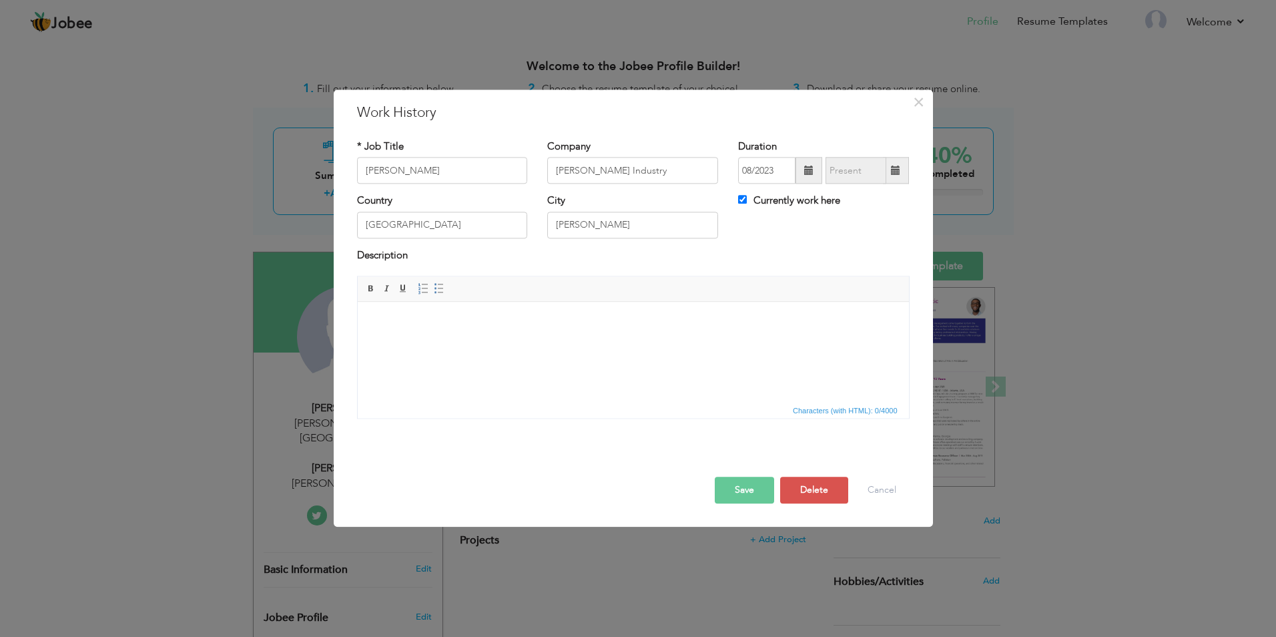
click at [438, 307] on html at bounding box center [632, 322] width 551 height 41
drag, startPoint x: 436, startPoint y: 312, endPoint x: 420, endPoint y: 340, distance: 32.6
click at [420, 340] on html at bounding box center [632, 322] width 551 height 41
paste body
click at [735, 488] on button "Save" at bounding box center [744, 490] width 59 height 27
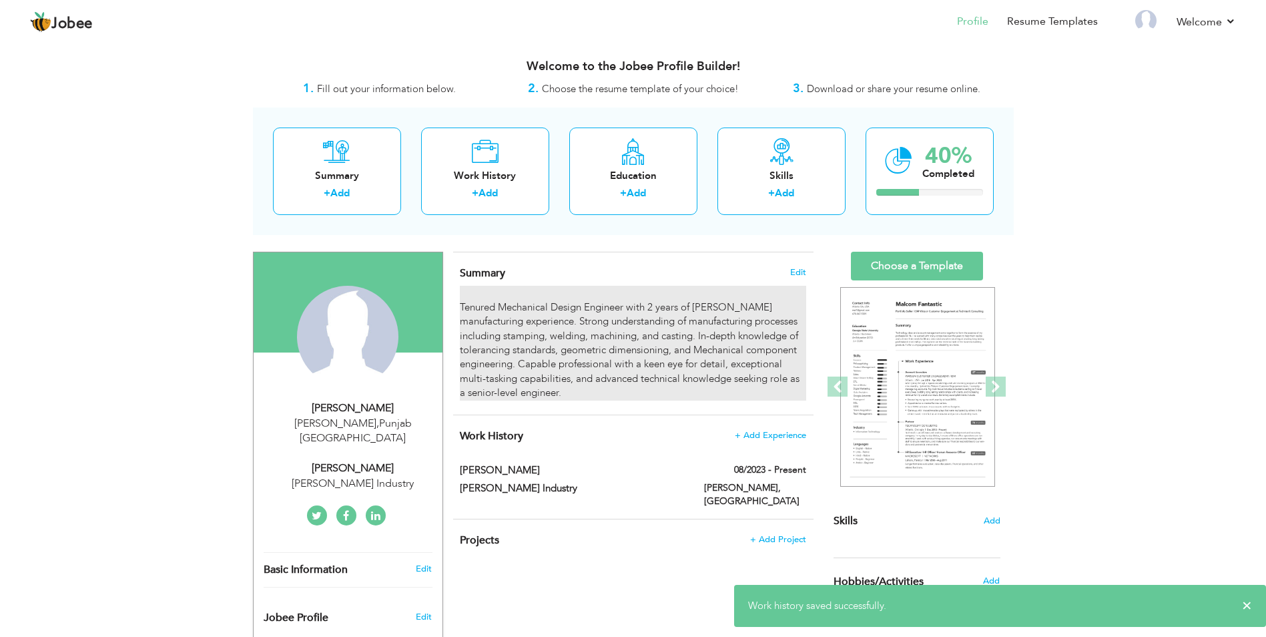
click at [562, 395] on div "Tenured Mechanical Design Engineer with 2 years of Turner manufacturing experie…" at bounding box center [633, 343] width 346 height 114
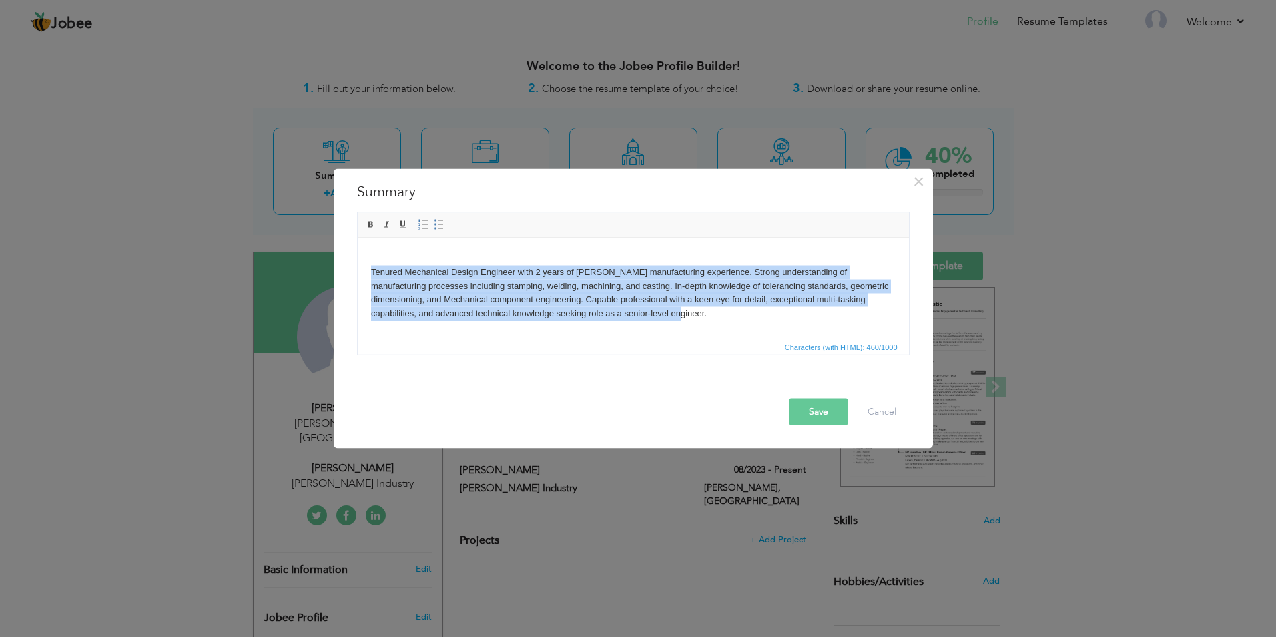
drag, startPoint x: 641, startPoint y: 312, endPoint x: 360, endPoint y: 268, distance: 284.4
click at [360, 268] on html "Tenured Mechanical Design Engineer with 2 years of Turner manufacturing experie…" at bounding box center [632, 286] width 551 height 96
copy body "Tenured Mechanical Design Engineer with 2 years of Turner manufacturing experie…"
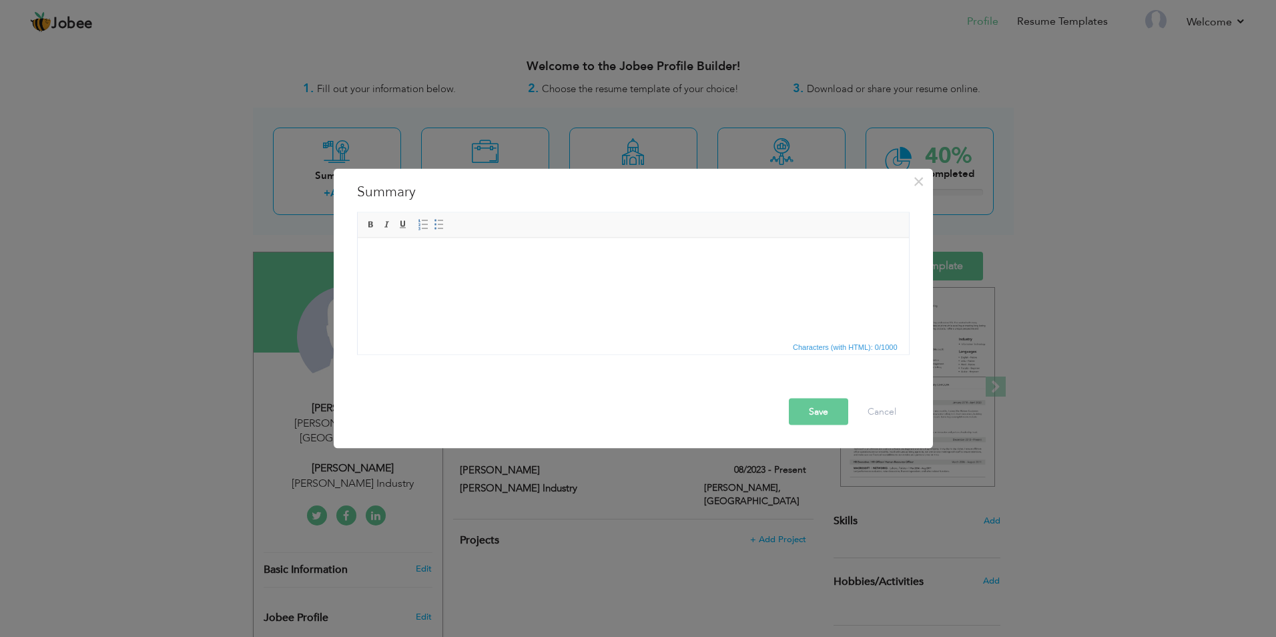
click at [819, 408] on button "Save" at bounding box center [818, 411] width 59 height 27
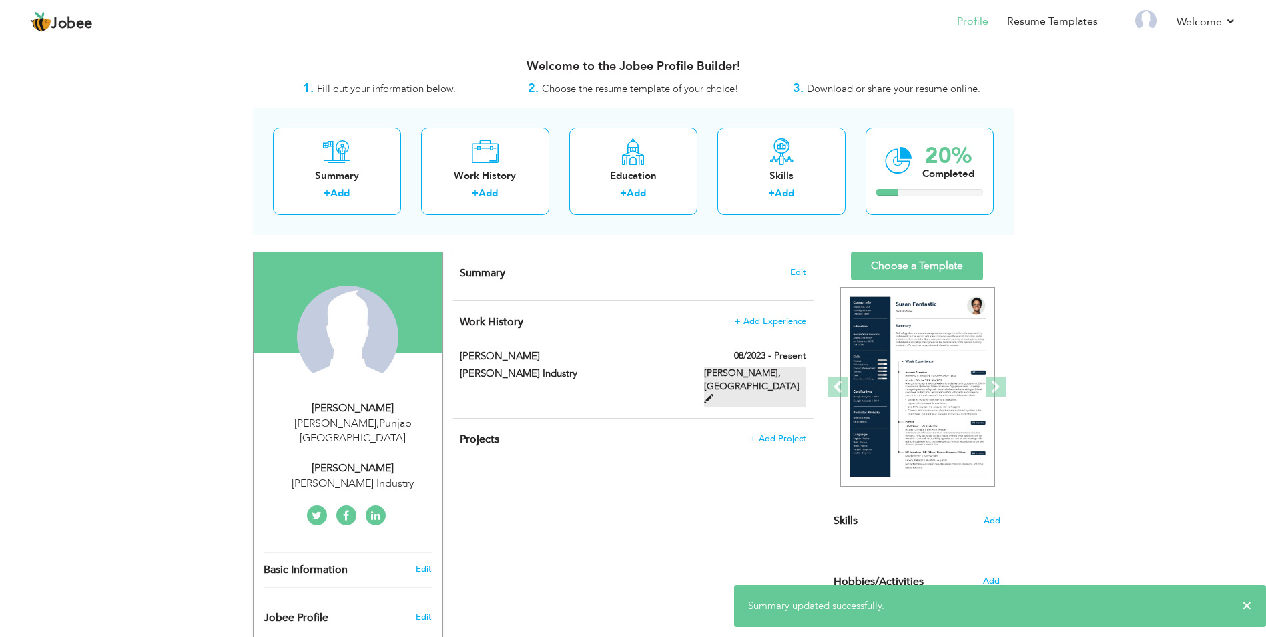
click at [754, 376] on label "Mian Channu, Pakistan" at bounding box center [755, 386] width 102 height 40
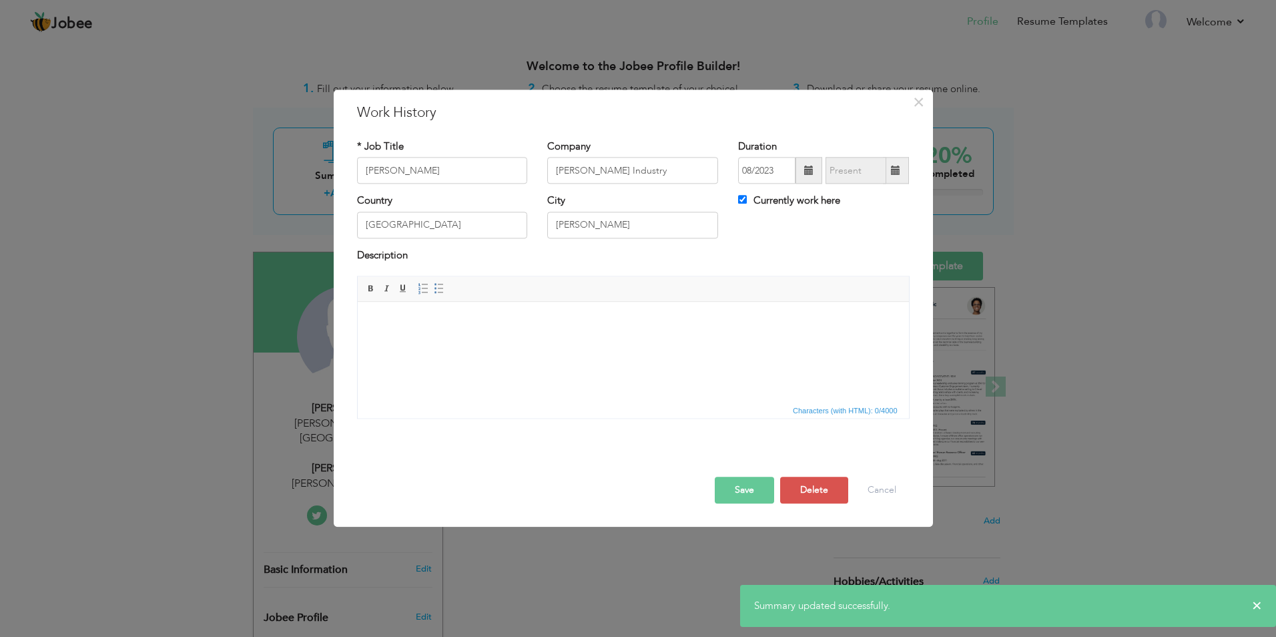
click at [472, 330] on html at bounding box center [632, 322] width 551 height 41
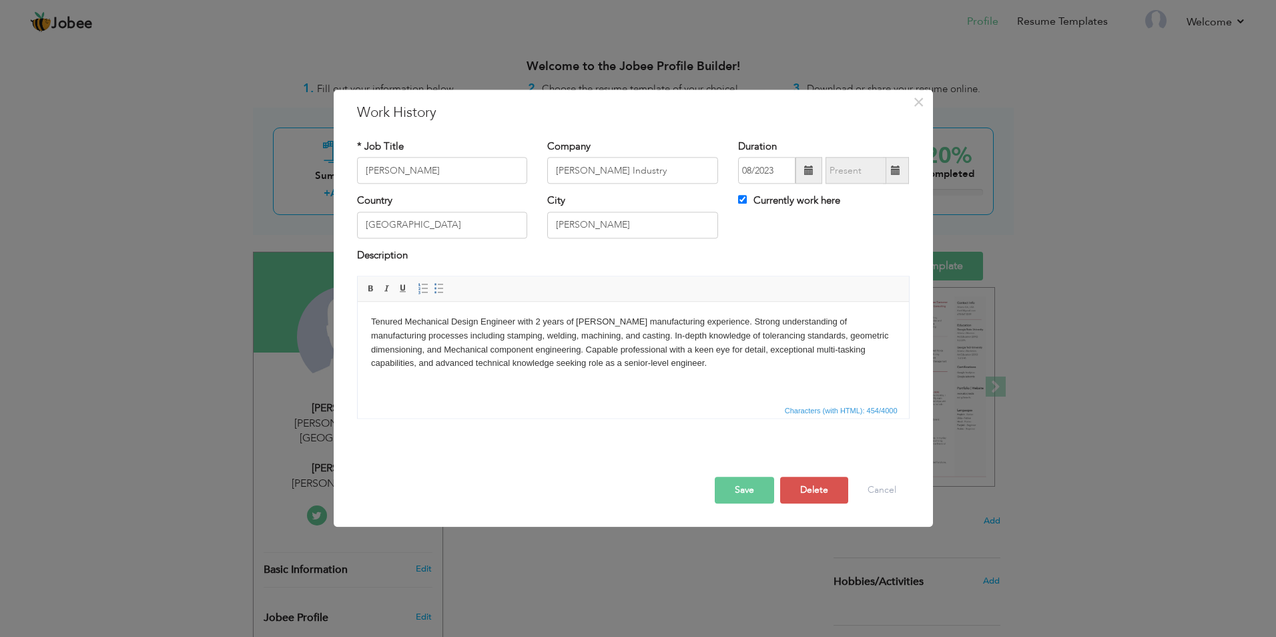
click at [742, 484] on button "Save" at bounding box center [744, 490] width 59 height 27
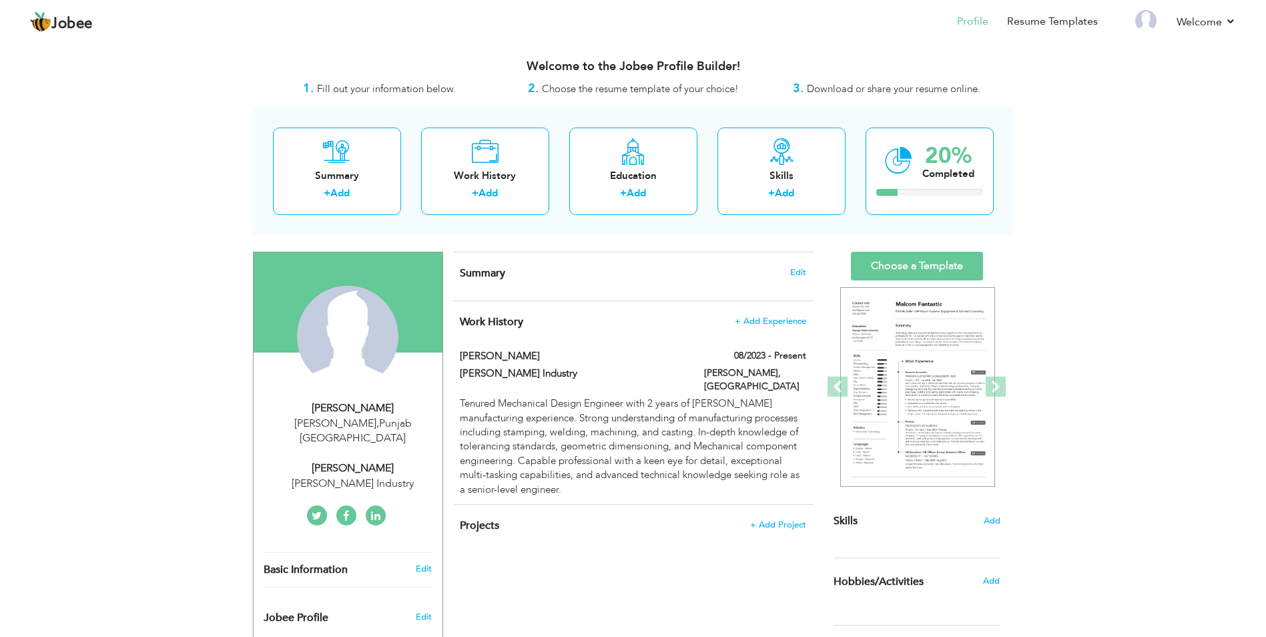
click at [797, 266] on h4 "Summary Edit" at bounding box center [633, 272] width 346 height 13
click at [794, 270] on span "Edit" at bounding box center [798, 272] width 16 height 9
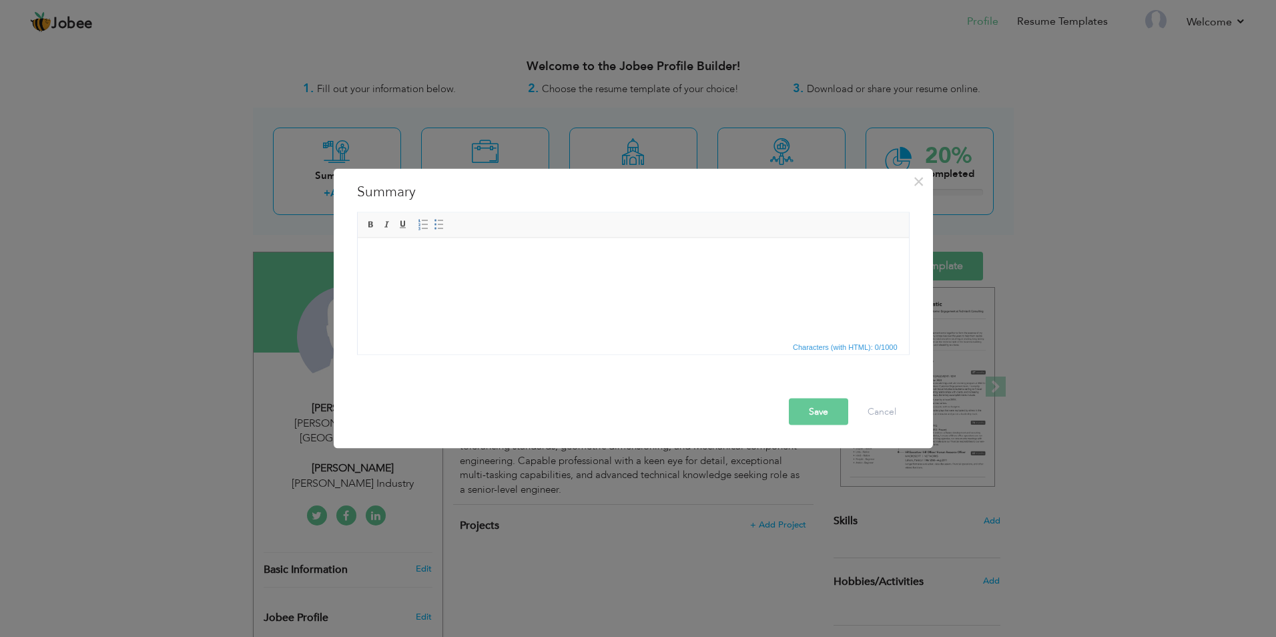
click at [424, 263] on body at bounding box center [632, 258] width 524 height 14
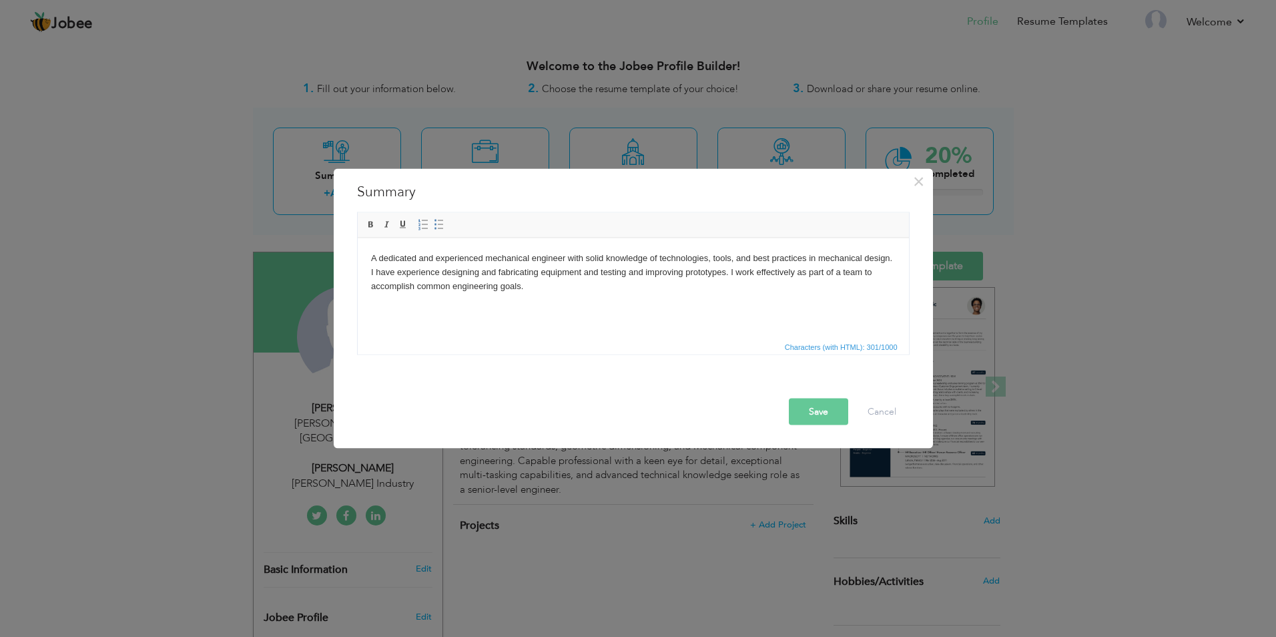
click at [827, 409] on button "Save" at bounding box center [818, 411] width 59 height 27
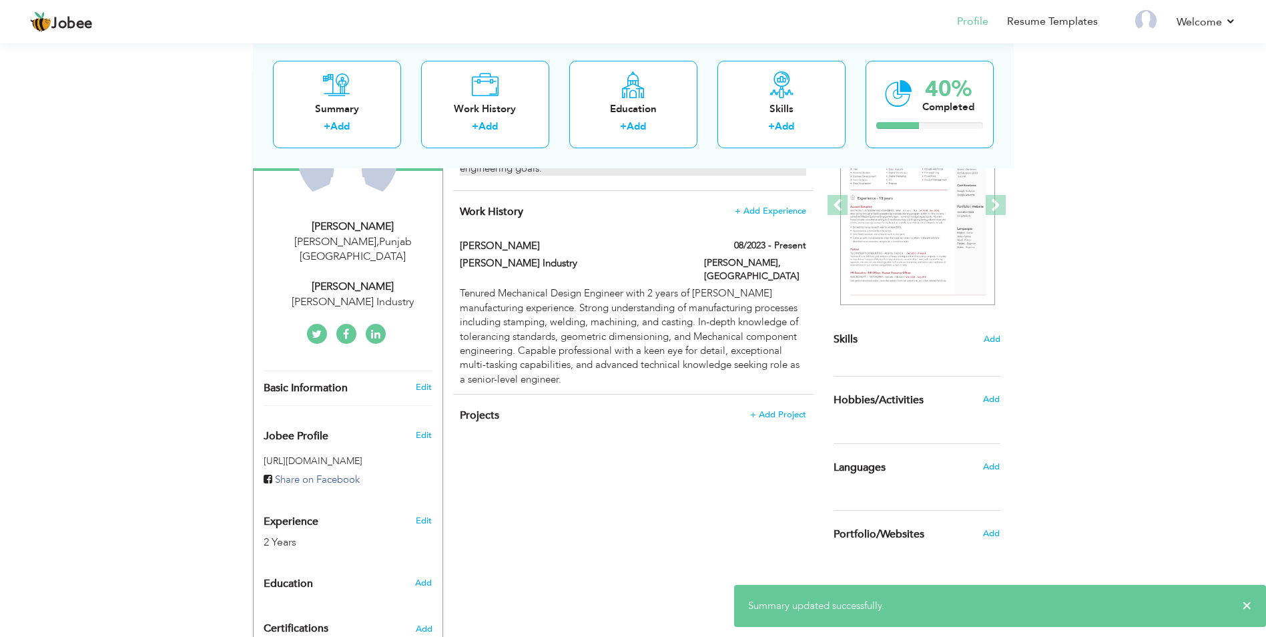
scroll to position [200, 0]
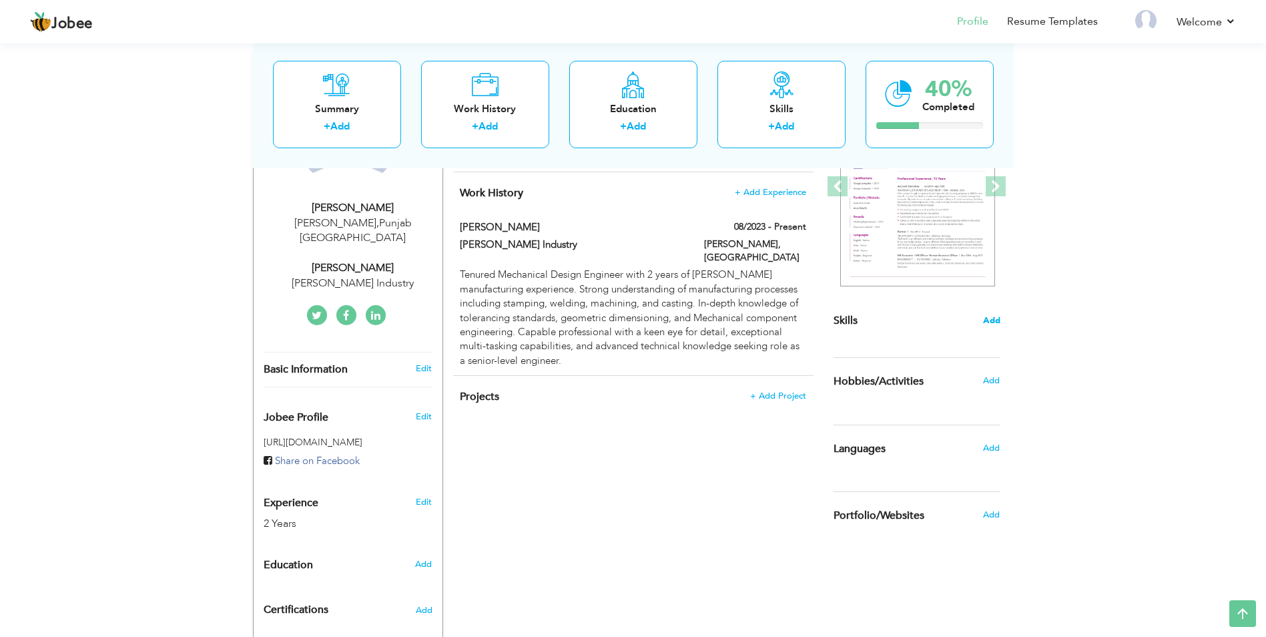
click at [994, 318] on span "Add" at bounding box center [991, 320] width 17 height 13
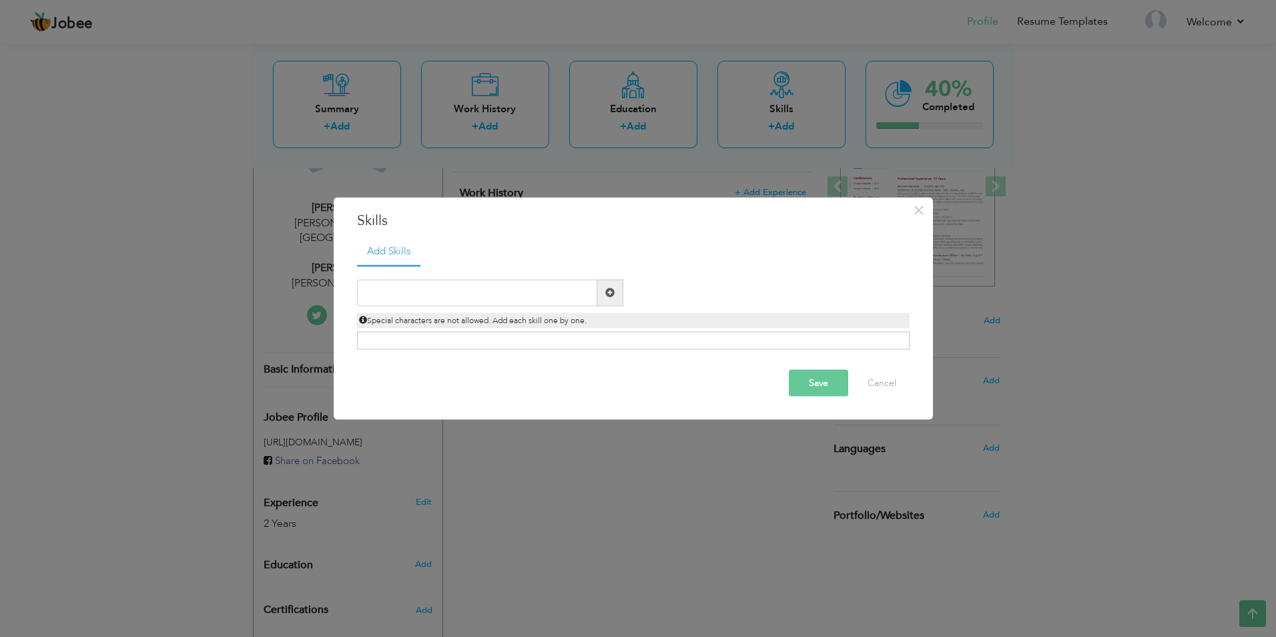
click at [610, 293] on span at bounding box center [609, 292] width 9 height 9
drag, startPoint x: 609, startPoint y: 293, endPoint x: 596, endPoint y: 294, distance: 13.4
click at [609, 293] on span at bounding box center [609, 292] width 9 height 9
click at [560, 298] on input "text" at bounding box center [477, 292] width 240 height 27
type input "Auto Cad"
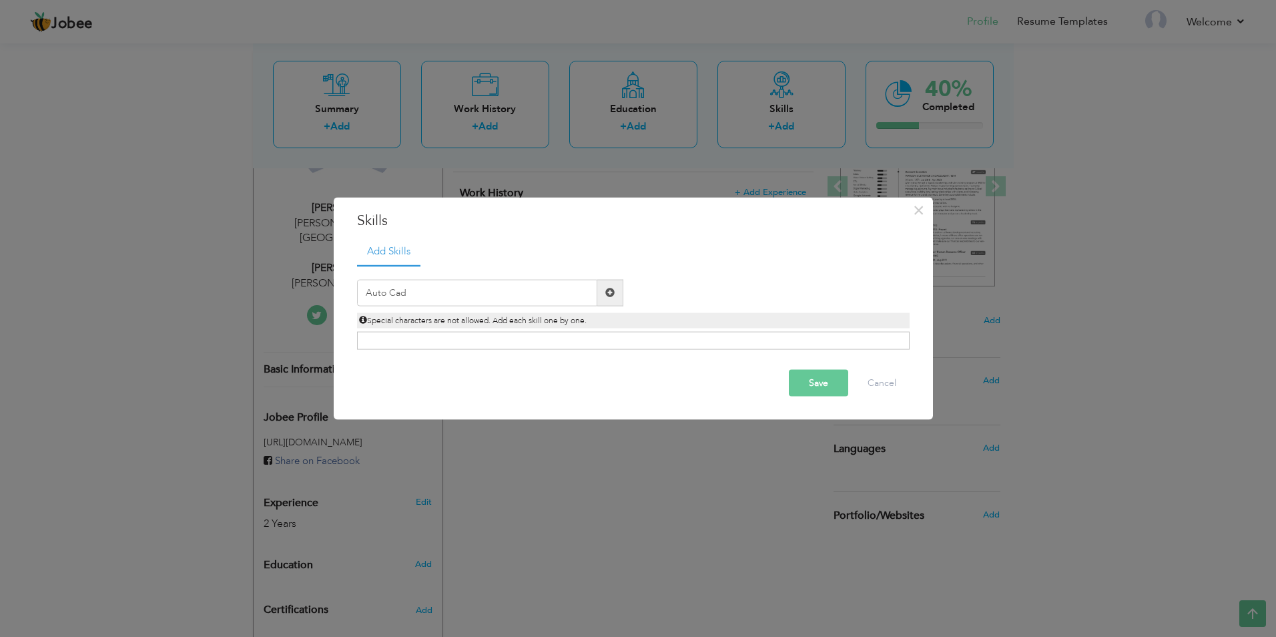
click at [378, 333] on div "Click on , to mark skill as primary." at bounding box center [633, 341] width 552 height 18
click at [378, 340] on div "Click on , to mark skill as primary." at bounding box center [633, 341] width 552 height 18
click at [607, 291] on span at bounding box center [609, 292] width 9 height 9
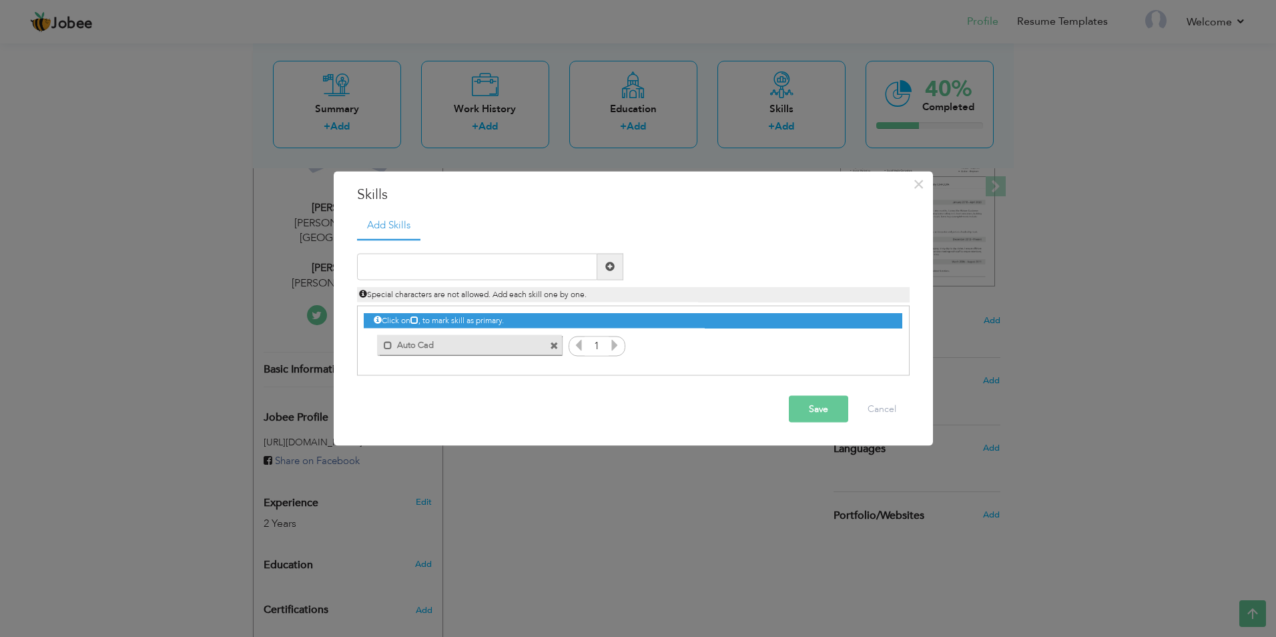
click at [607, 291] on div "Special characters are not allowed. Add each skill one by one." at bounding box center [633, 293] width 552 height 15
click at [609, 348] on icon at bounding box center [615, 344] width 12 height 12
click at [614, 344] on icon at bounding box center [615, 344] width 12 height 12
click at [613, 344] on icon at bounding box center [615, 344] width 12 height 12
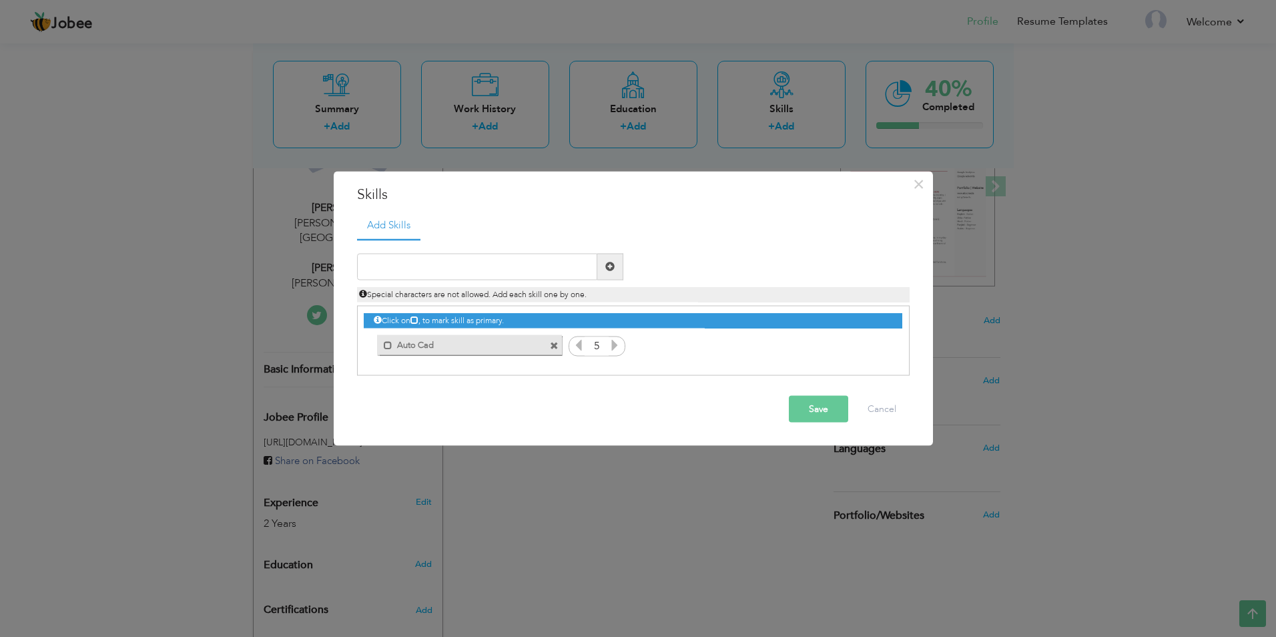
click at [613, 344] on icon at bounding box center [615, 344] width 12 height 12
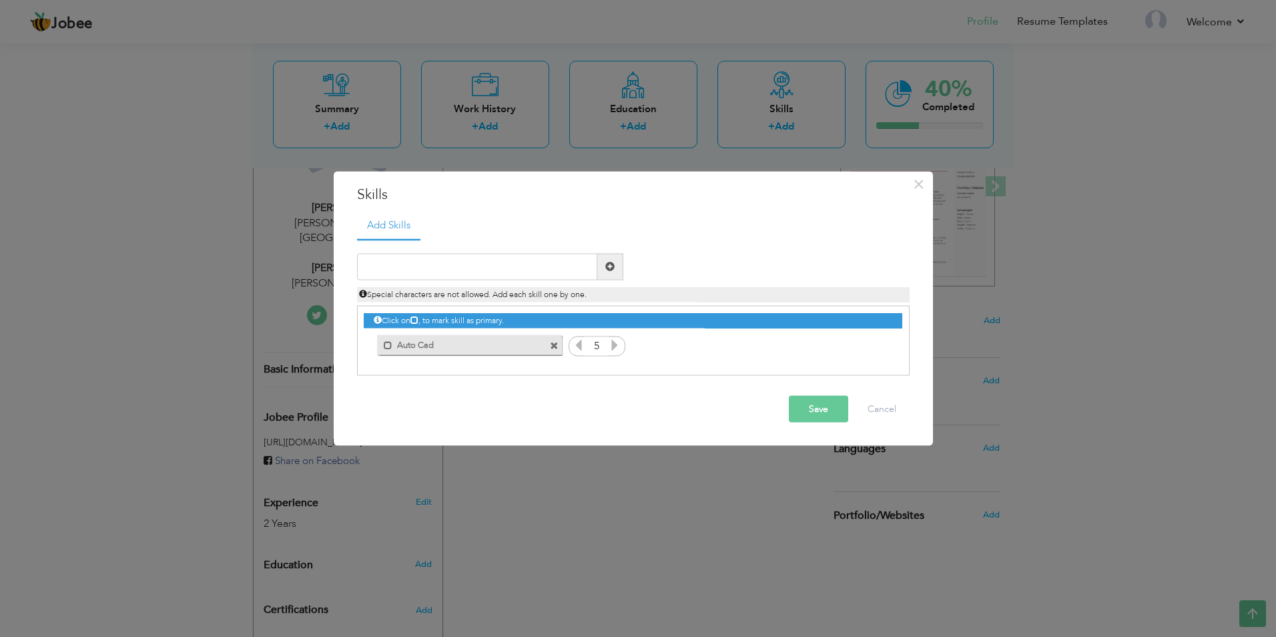
drag, startPoint x: 613, startPoint y: 344, endPoint x: 595, endPoint y: 349, distance: 18.6
click at [611, 344] on icon at bounding box center [615, 344] width 12 height 12
click at [575, 348] on icon at bounding box center [578, 344] width 12 height 12
click at [830, 412] on button "Save" at bounding box center [818, 408] width 59 height 27
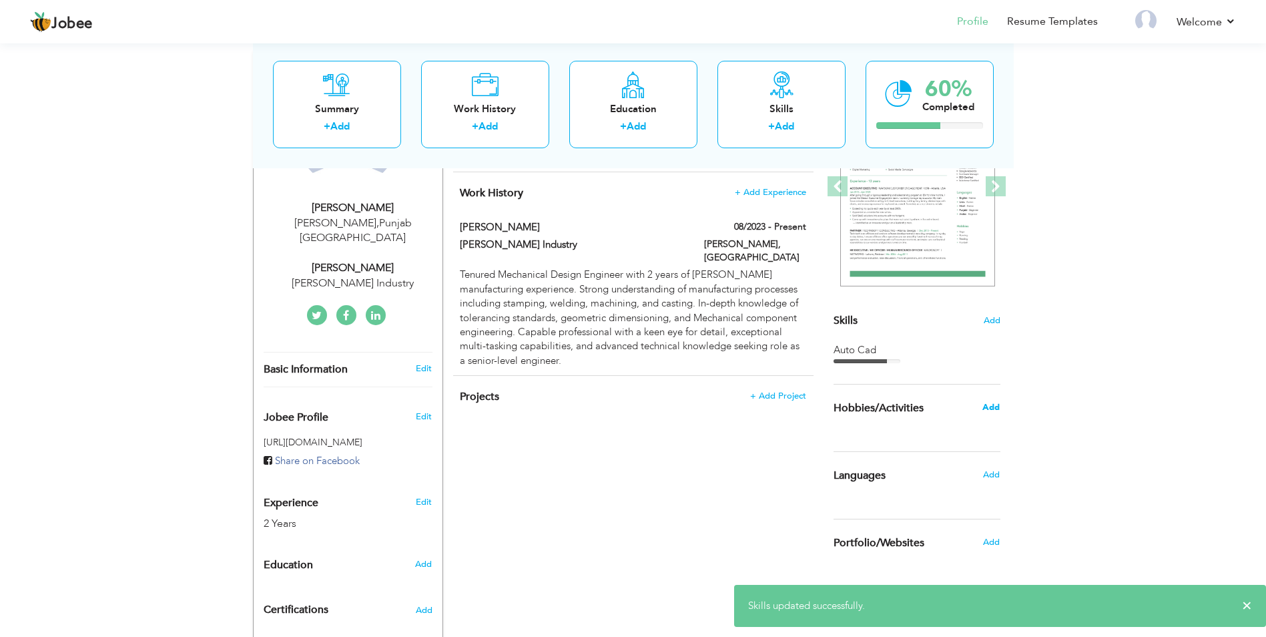
click at [989, 404] on span "Add" at bounding box center [990, 407] width 17 height 12
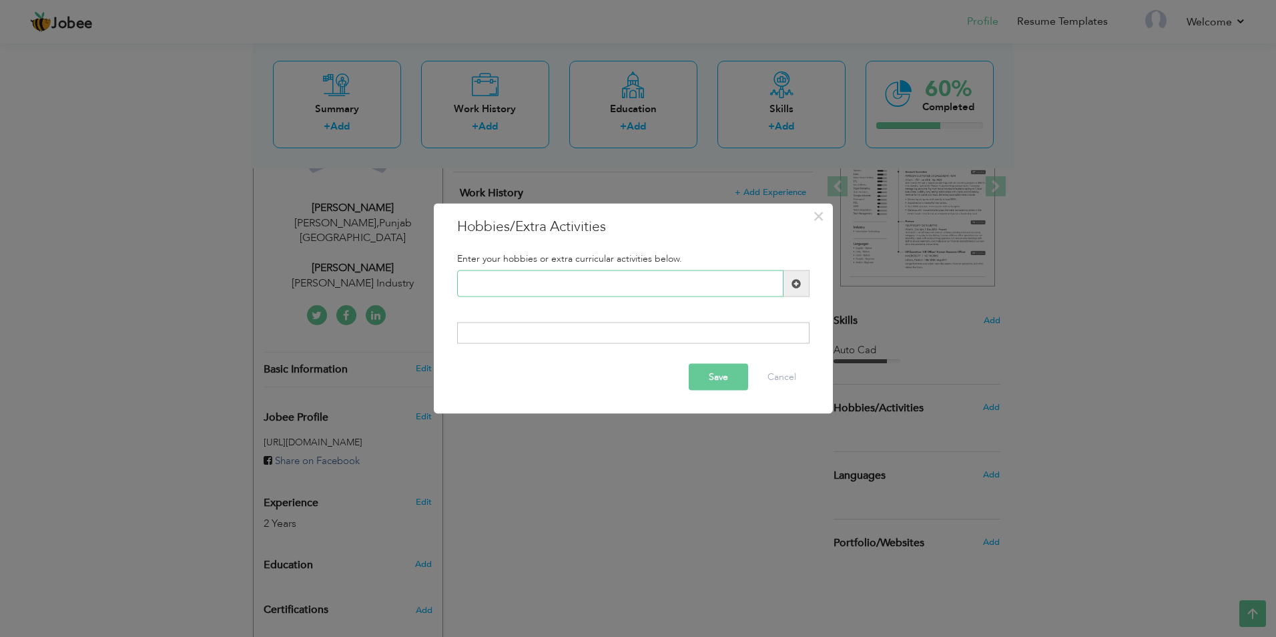
click at [549, 284] on input "text" at bounding box center [620, 283] width 326 height 27
click at [534, 276] on input "Football Bed" at bounding box center [620, 283] width 326 height 27
click at [500, 286] on input "Football Bed minton and" at bounding box center [620, 283] width 326 height 27
click at [785, 381] on button "Cancel" at bounding box center [781, 376] width 55 height 27
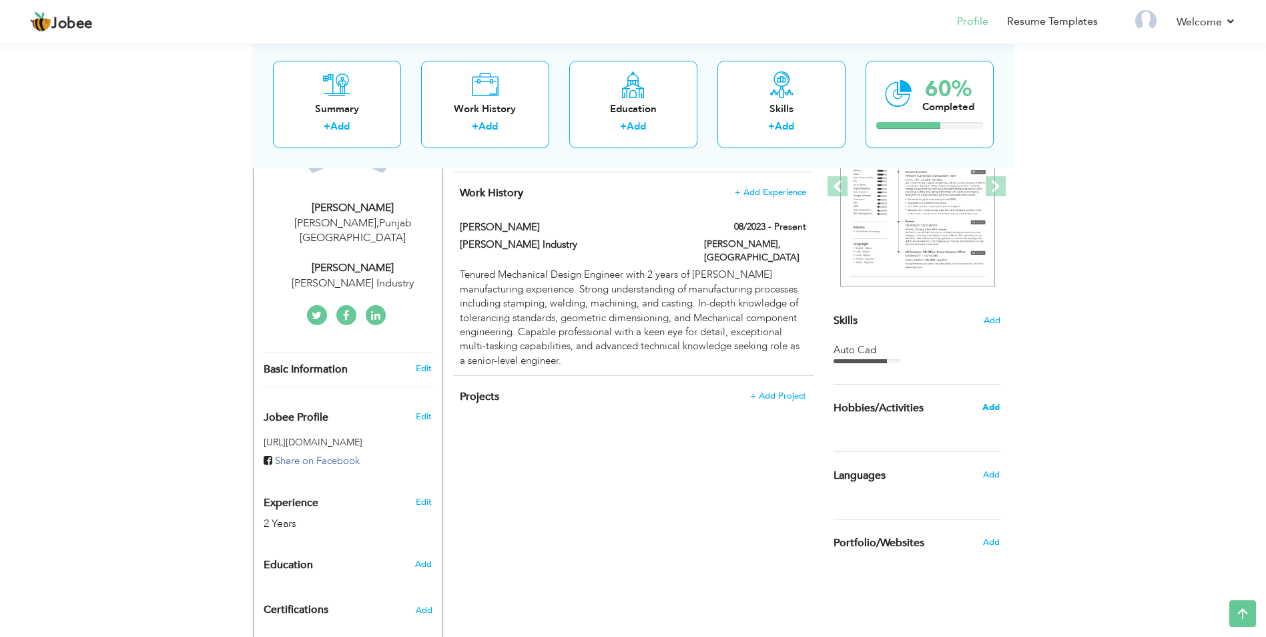
click at [988, 406] on span "Add" at bounding box center [990, 407] width 17 height 12
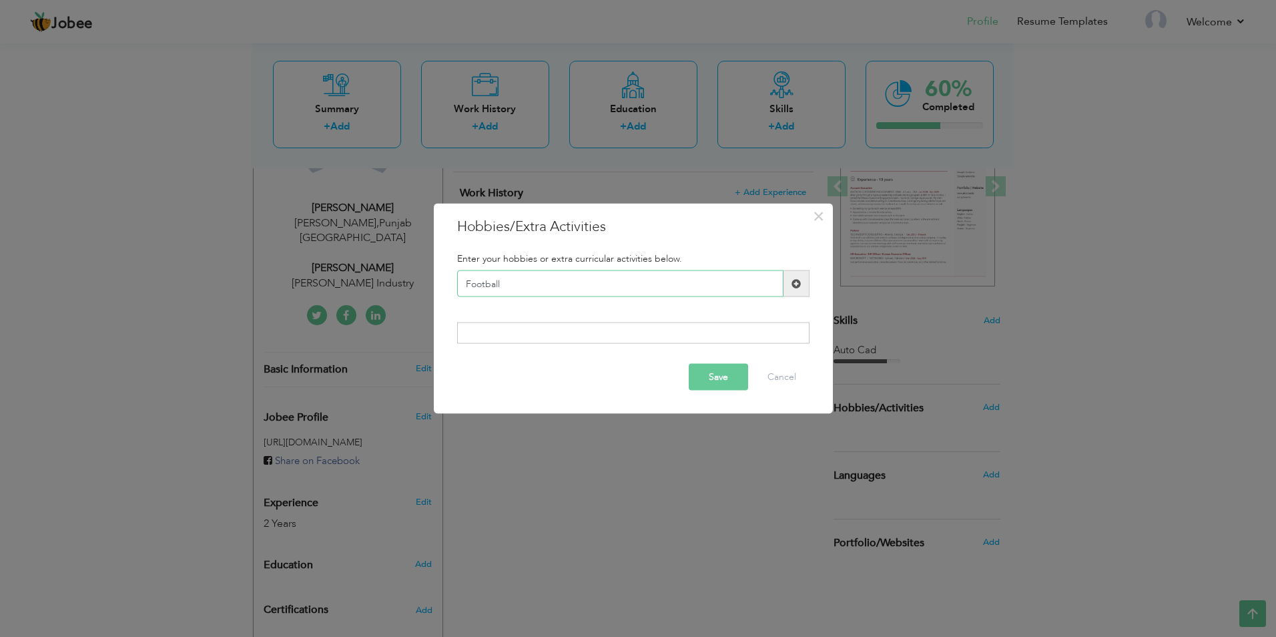
type input "Football"
click at [741, 367] on button "Save" at bounding box center [718, 376] width 59 height 27
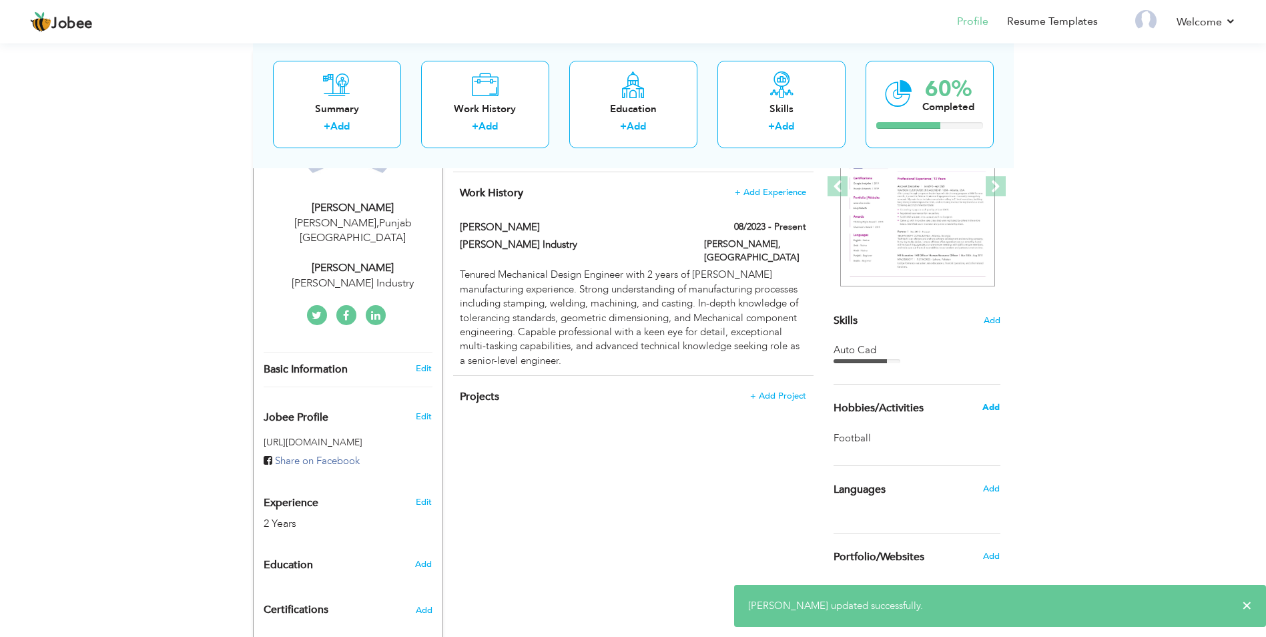
click at [998, 407] on span "Add" at bounding box center [990, 407] width 17 height 12
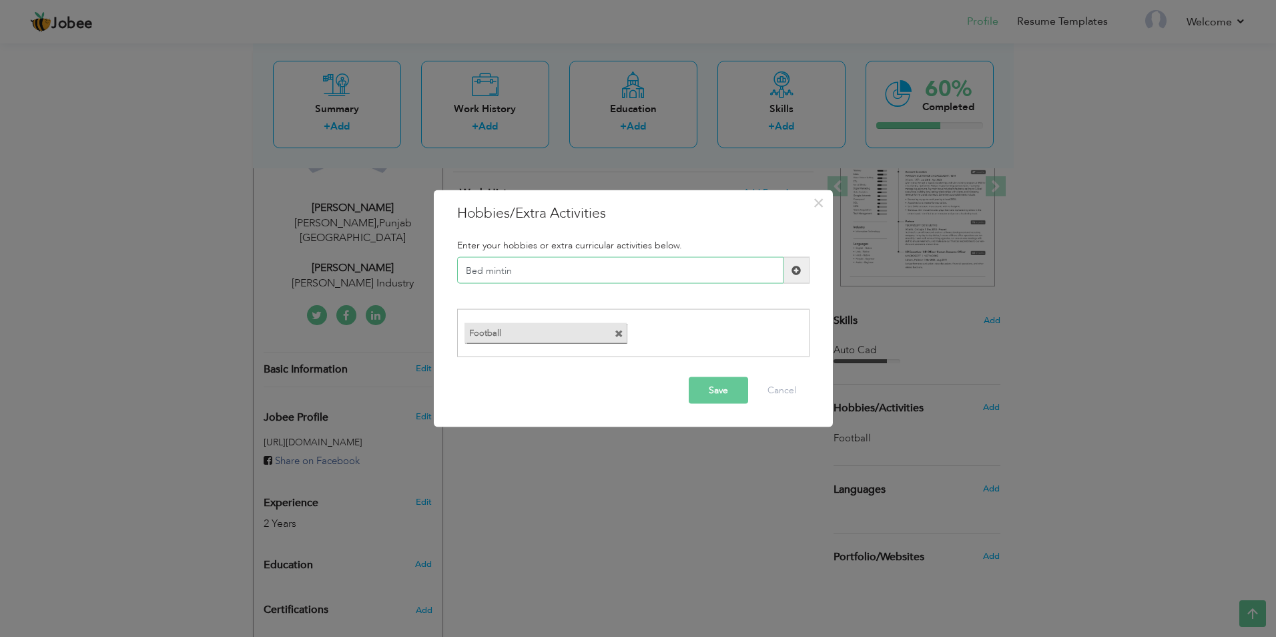
click at [506, 268] on input "Bed mintin" at bounding box center [620, 270] width 326 height 27
type input "Bed [PERSON_NAME]"
click at [725, 389] on button "Save" at bounding box center [718, 389] width 59 height 27
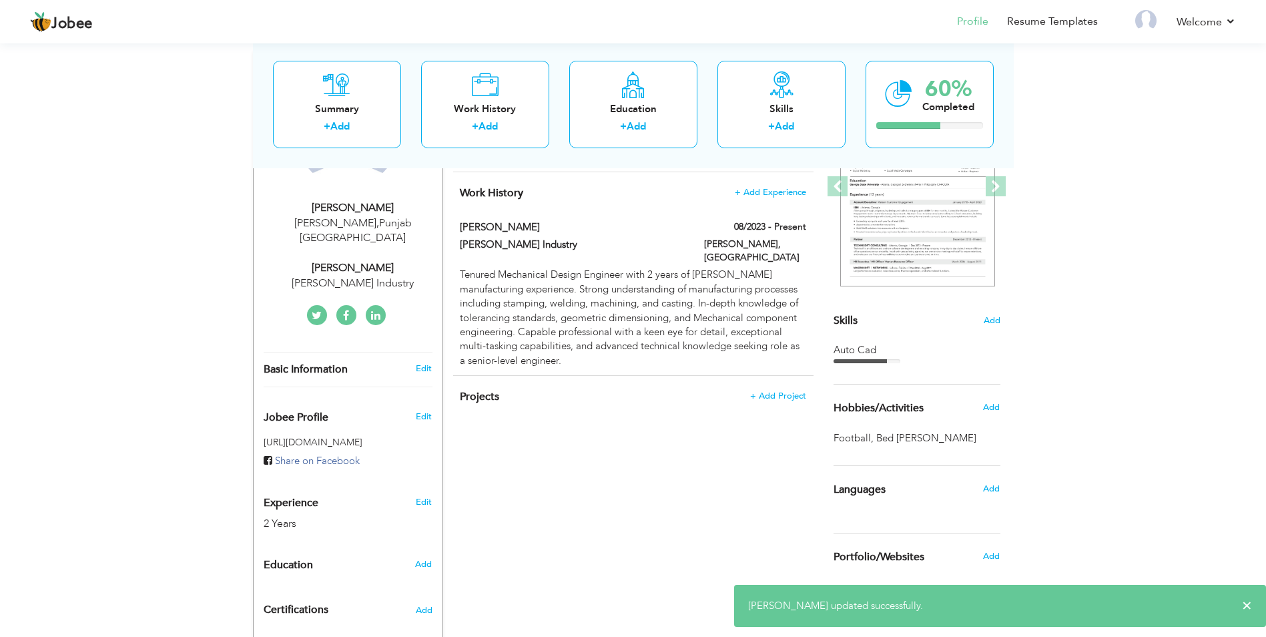
click at [989, 413] on div "Add" at bounding box center [994, 406] width 31 height 25
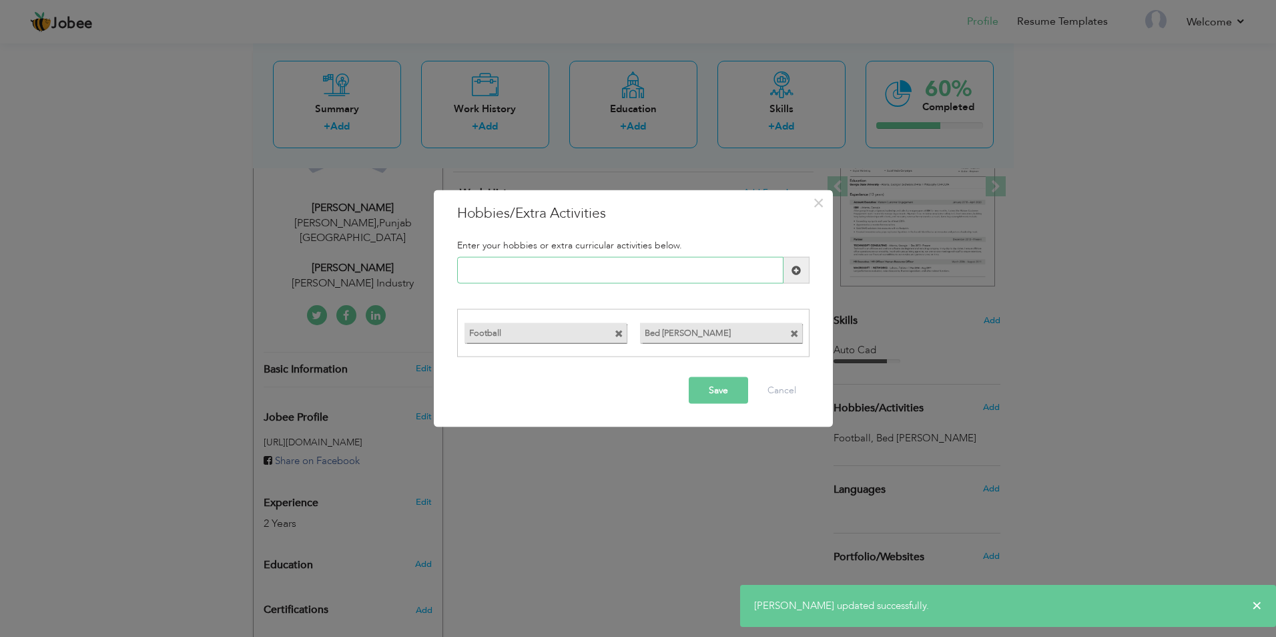
click at [470, 268] on input "text" at bounding box center [620, 270] width 326 height 27
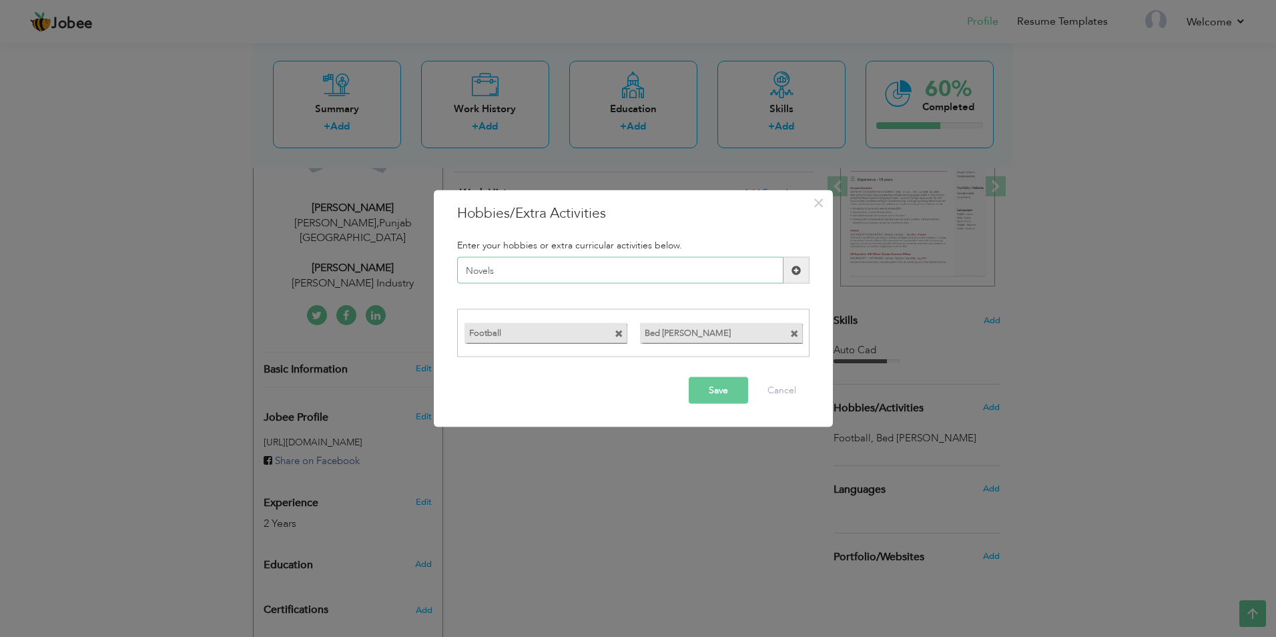
type input "Novels"
click at [721, 395] on button "Save" at bounding box center [718, 389] width 59 height 27
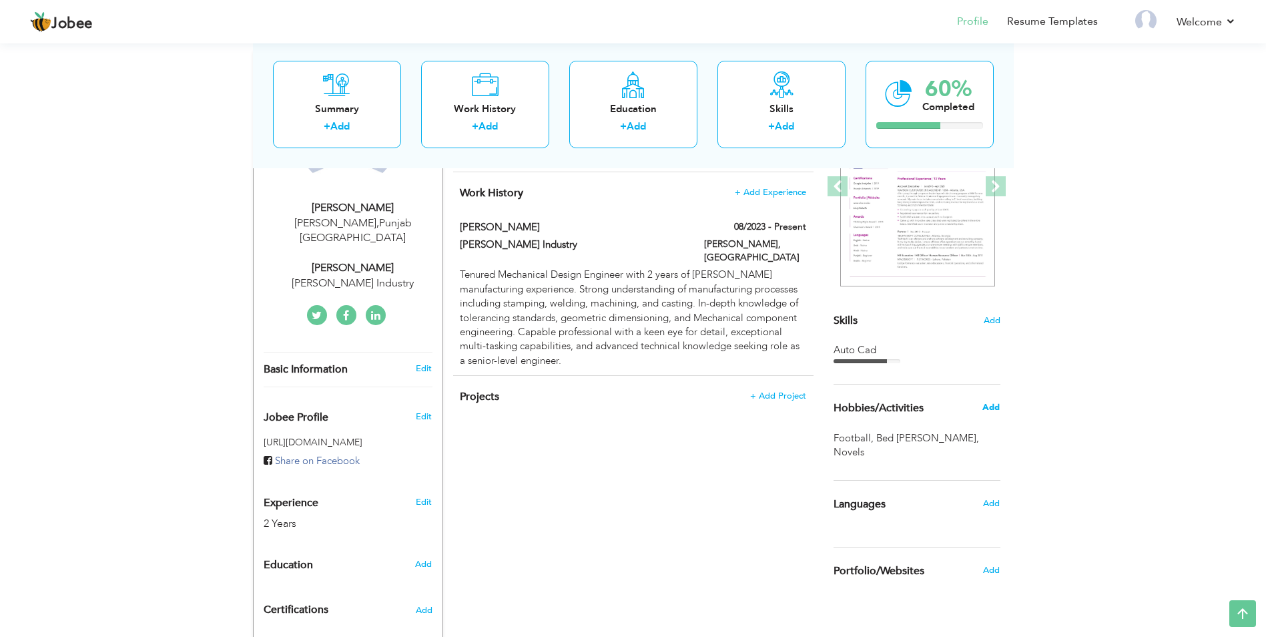
click at [998, 410] on span "Add" at bounding box center [990, 407] width 17 height 12
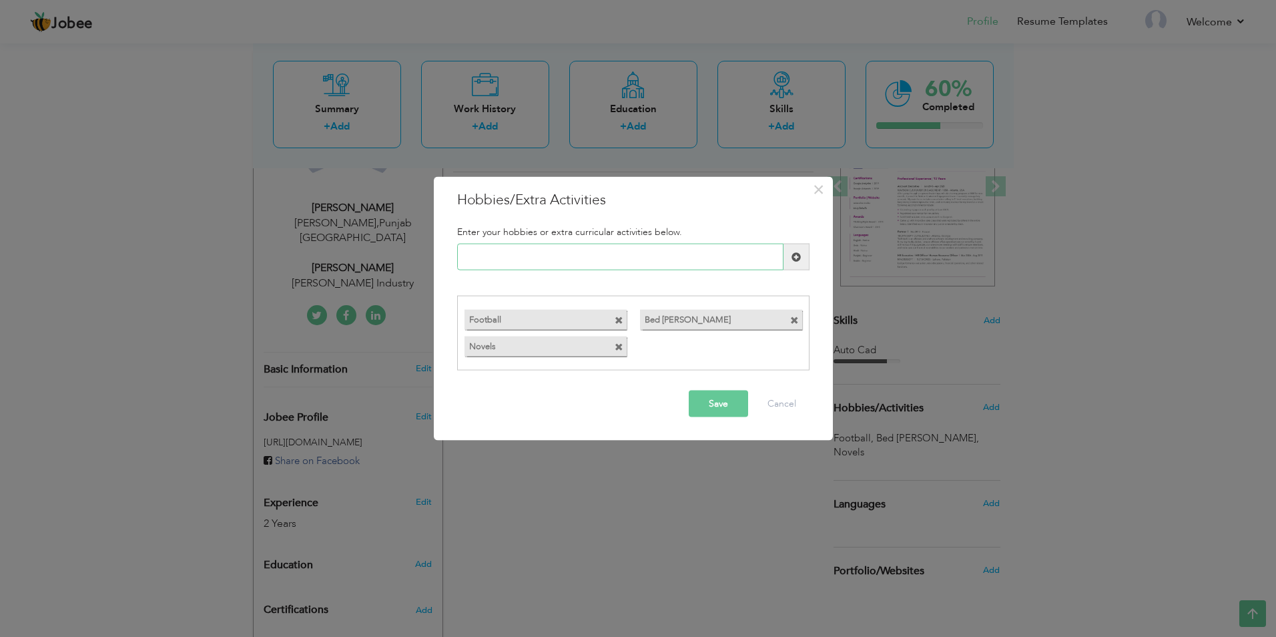
click at [504, 264] on input "text" at bounding box center [620, 257] width 326 height 27
type input "Movies"
click at [729, 399] on button "Save" at bounding box center [718, 403] width 59 height 27
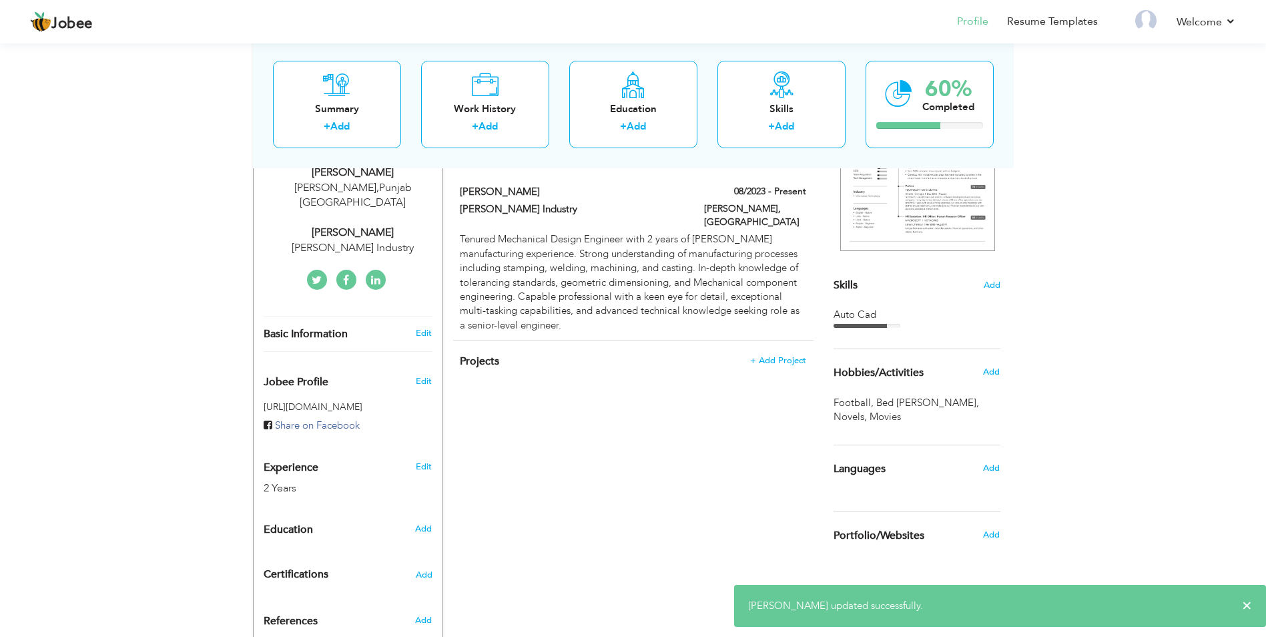
scroll to position [267, 0]
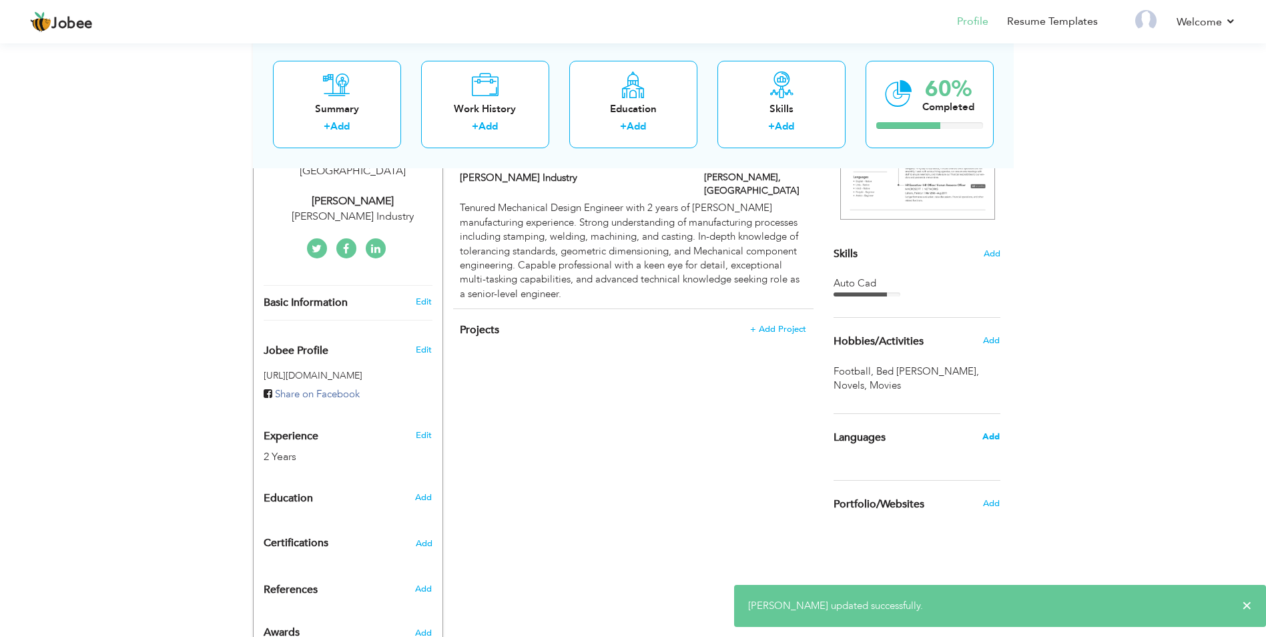
click at [999, 438] on span "Add" at bounding box center [990, 436] width 17 height 12
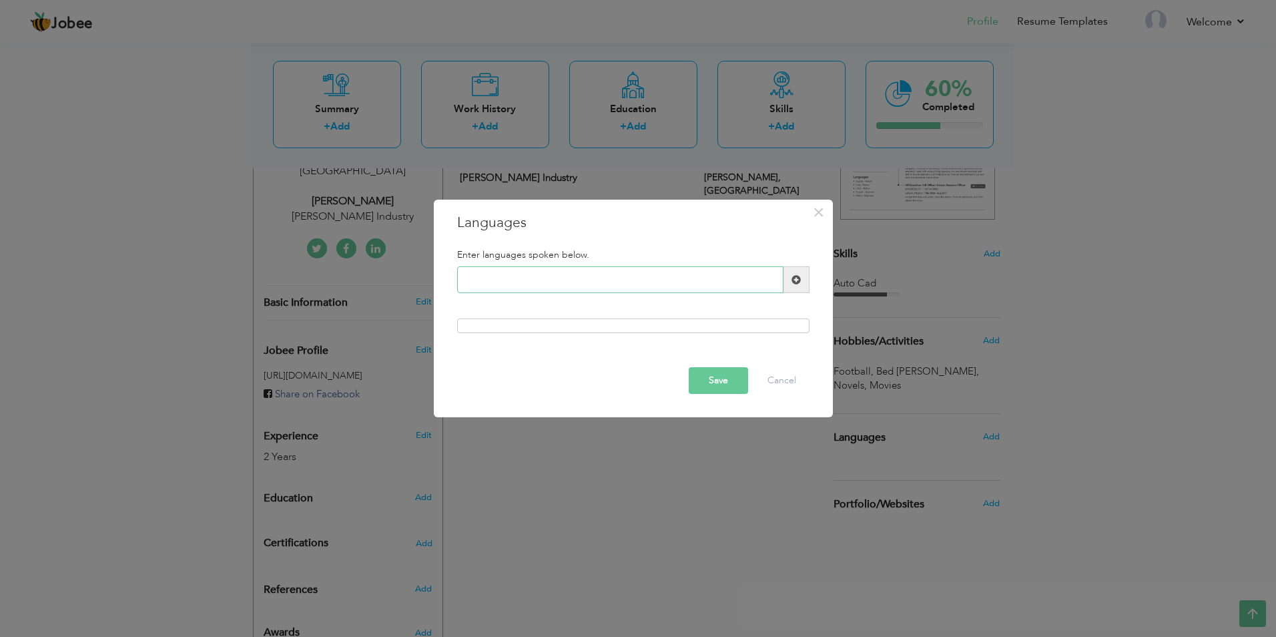
click at [503, 274] on input "text" at bounding box center [620, 279] width 326 height 27
type input "Urdu"
click at [713, 382] on button "Save" at bounding box center [718, 380] width 59 height 27
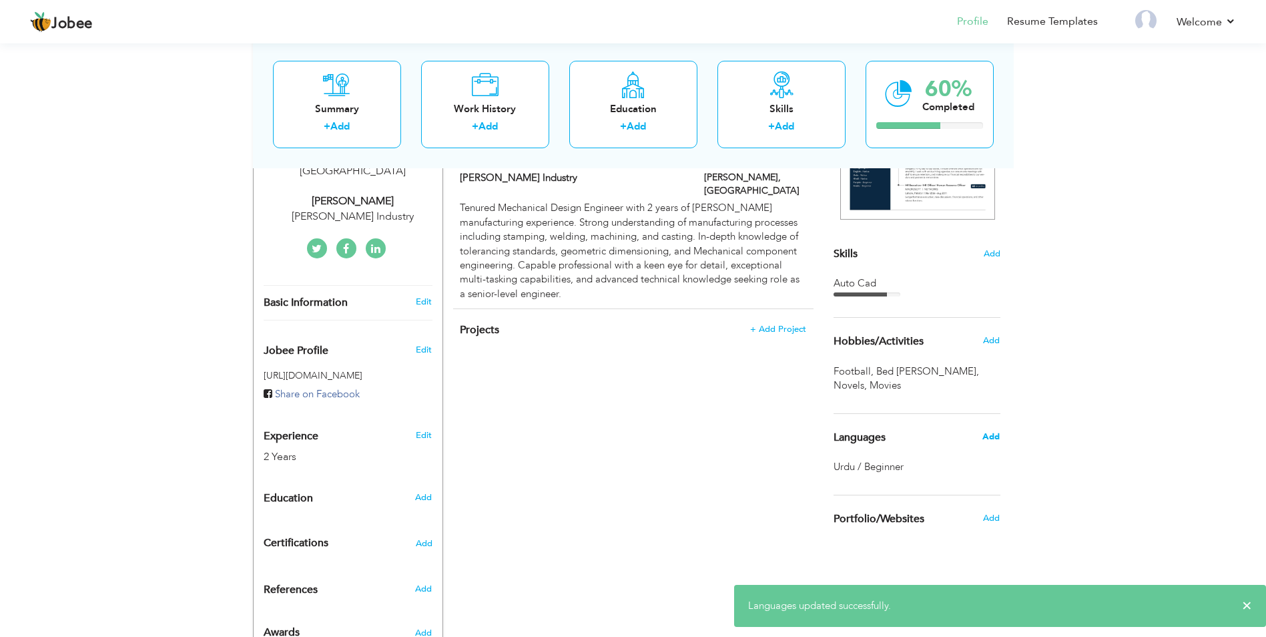
click at [992, 432] on span "Add" at bounding box center [990, 436] width 17 height 12
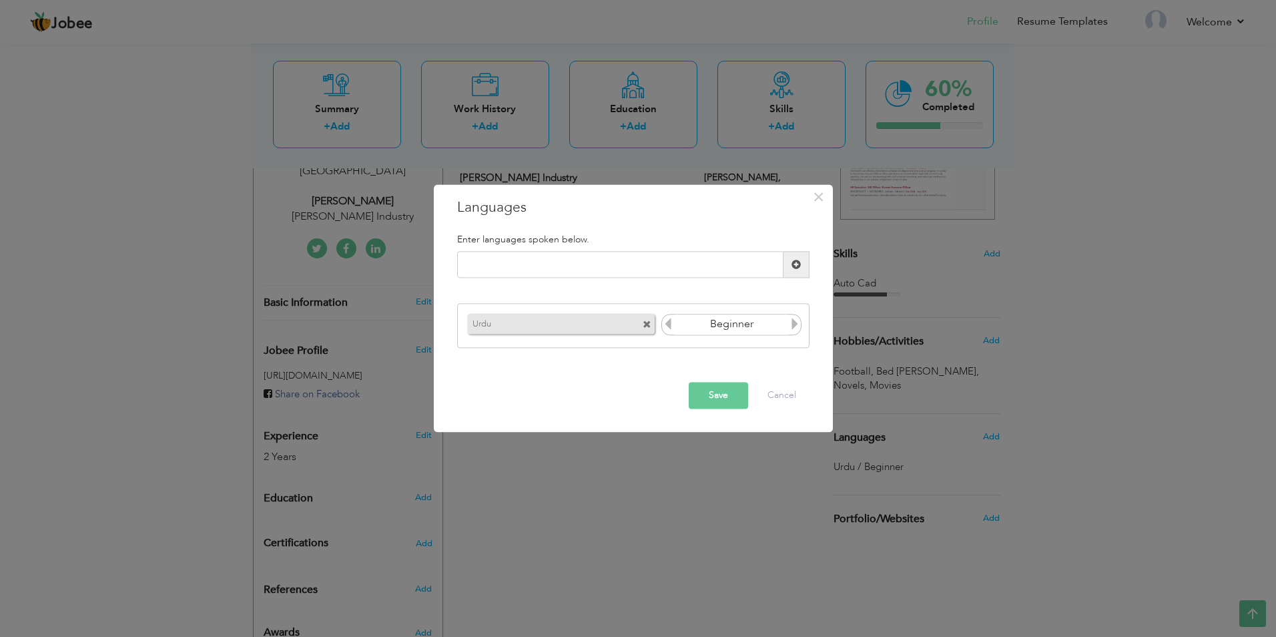
click at [795, 327] on icon at bounding box center [795, 324] width 12 height 12
click at [796, 326] on icon at bounding box center [795, 324] width 12 height 12
click at [665, 326] on icon at bounding box center [668, 324] width 12 height 12
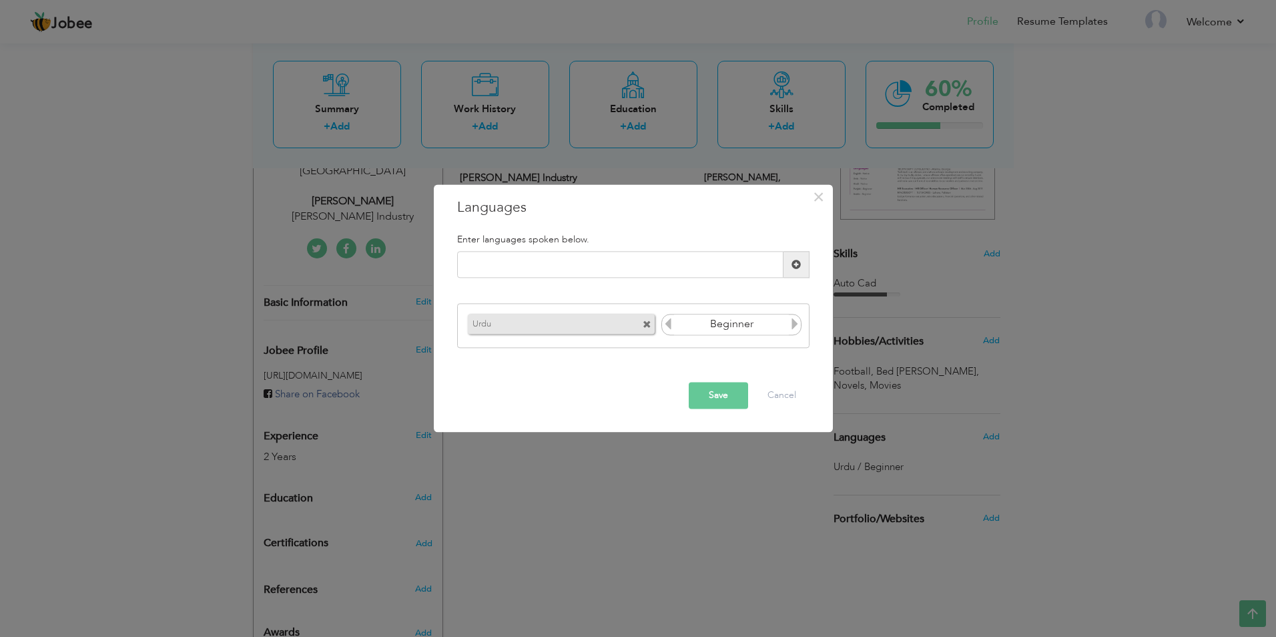
click at [733, 400] on button "Save" at bounding box center [718, 395] width 59 height 27
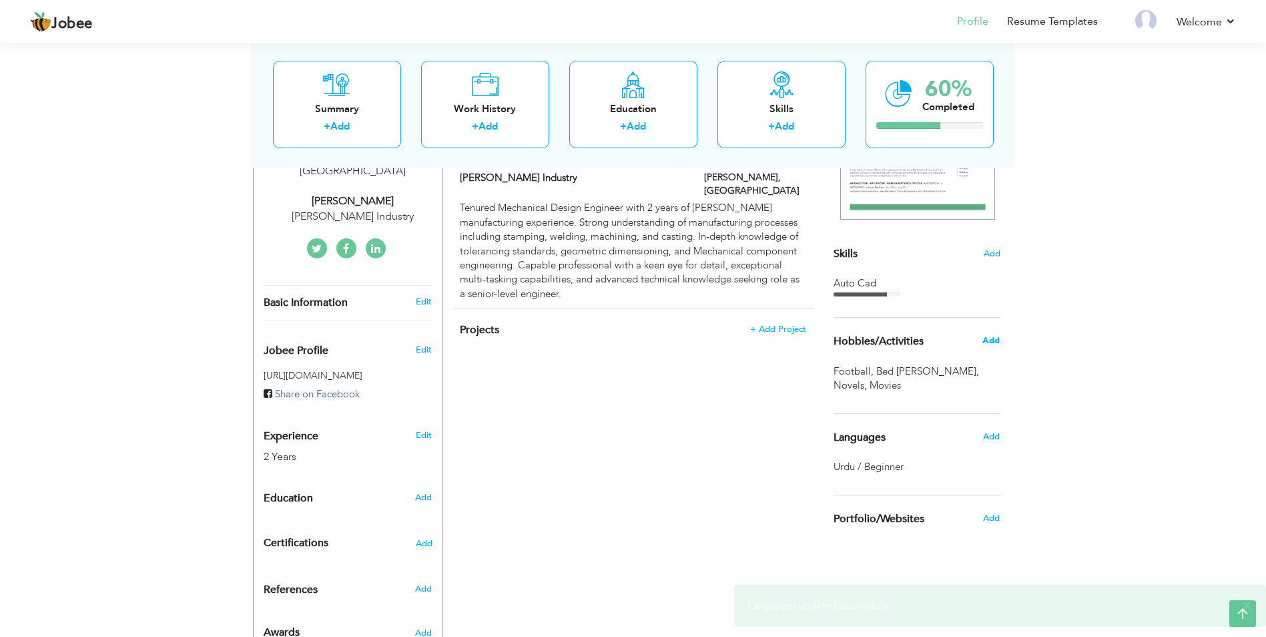
click at [986, 341] on span "Add" at bounding box center [990, 340] width 17 height 12
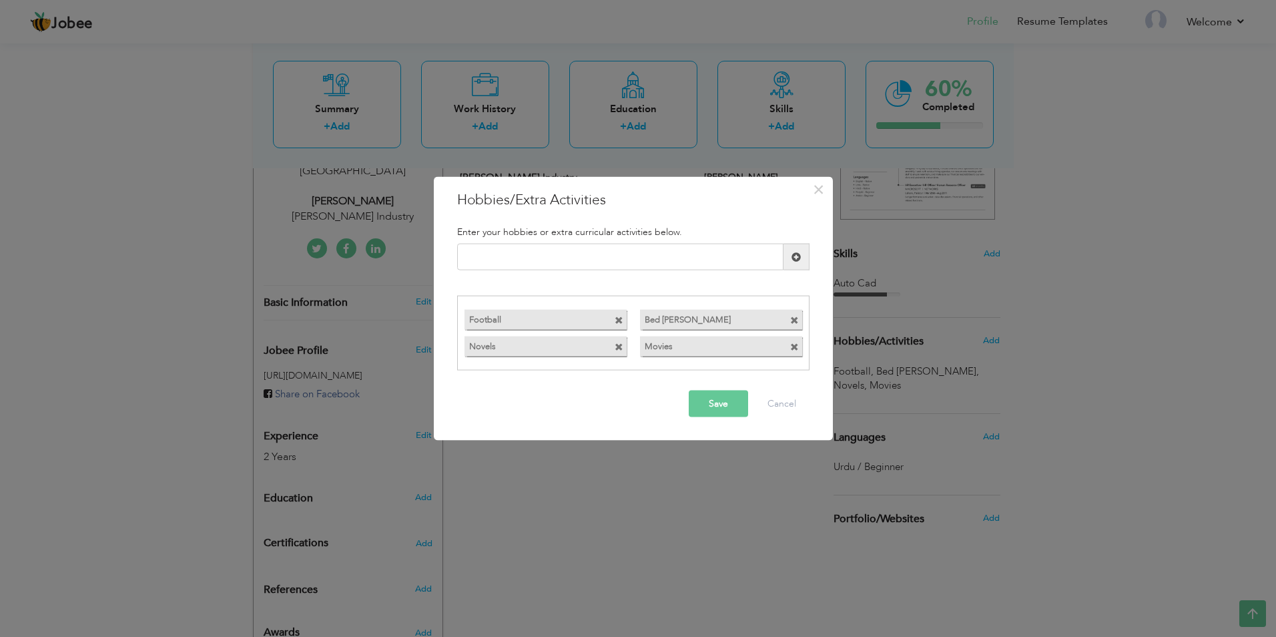
click at [793, 348] on span at bounding box center [794, 346] width 9 height 9
click at [556, 241] on div "Enter your hobbies or extra curricular activities below." at bounding box center [633, 231] width 372 height 23
click at [556, 247] on input "text" at bounding box center [620, 257] width 326 height 27
type input "Movies"
click at [713, 410] on button "Save" at bounding box center [718, 403] width 59 height 27
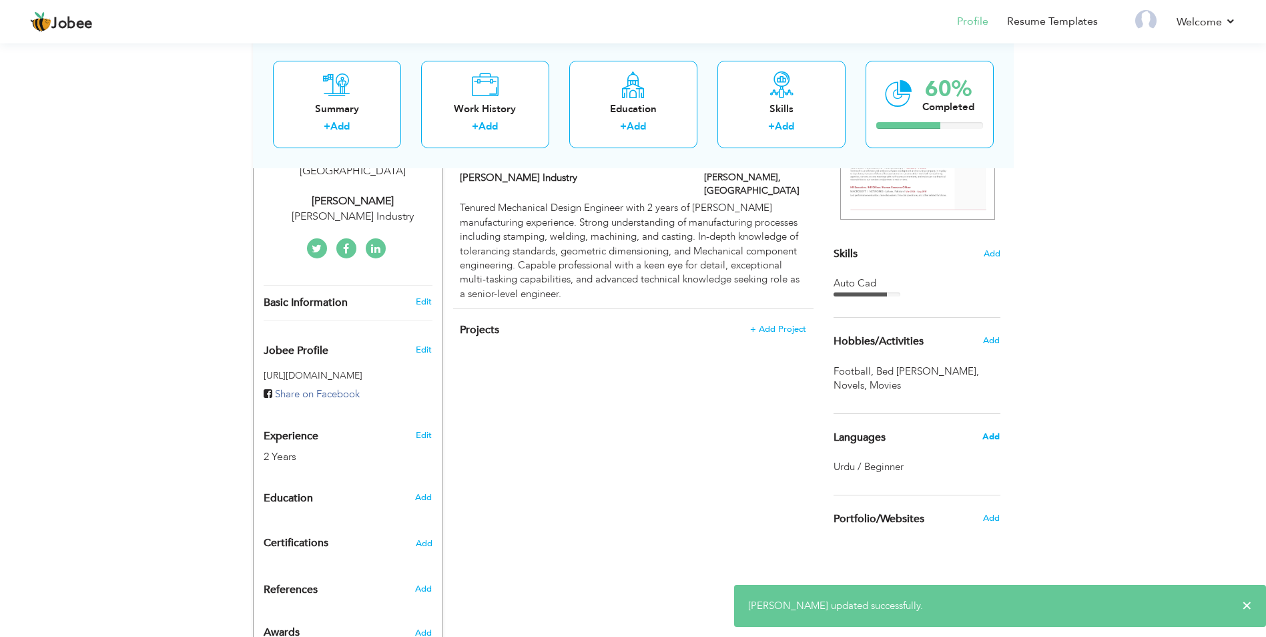
click at [991, 436] on span "Add" at bounding box center [990, 436] width 17 height 12
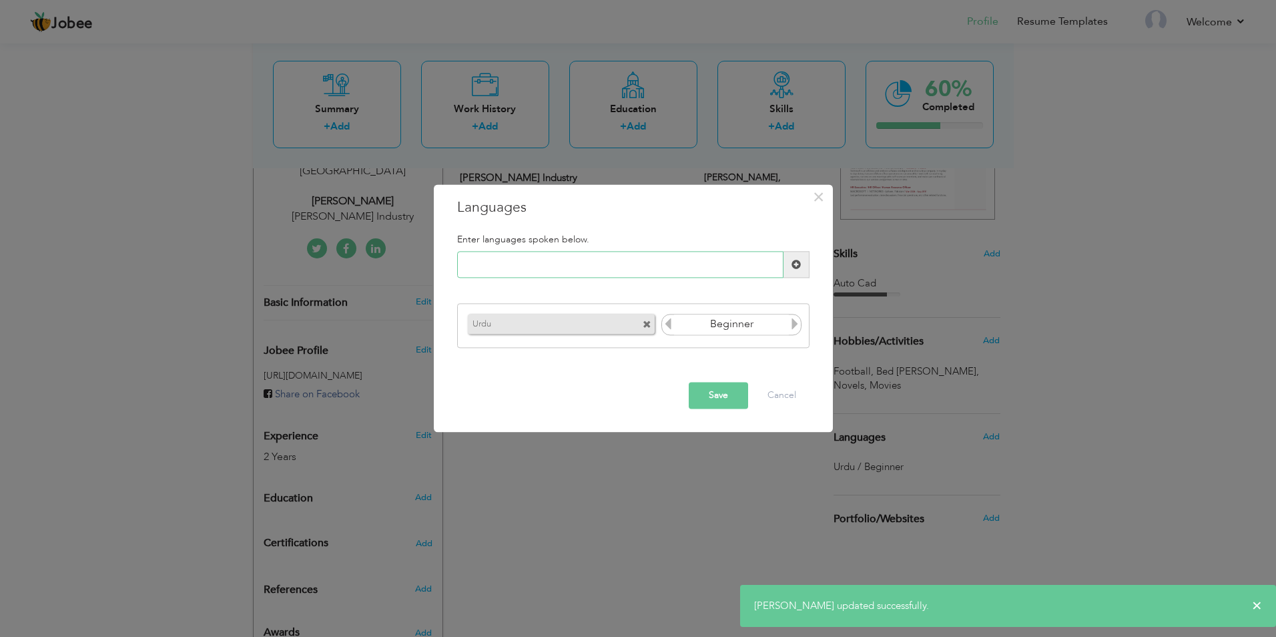
click at [540, 262] on input "text" at bounding box center [620, 265] width 326 height 27
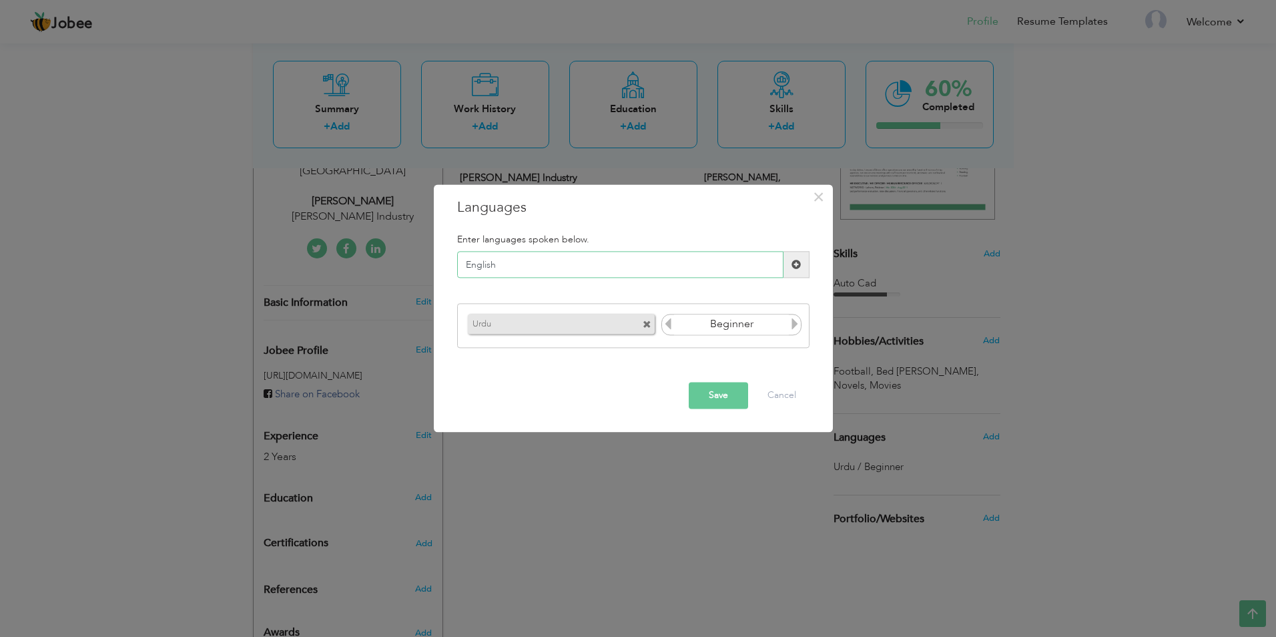
type input "English"
click at [725, 393] on button "Save" at bounding box center [718, 395] width 59 height 27
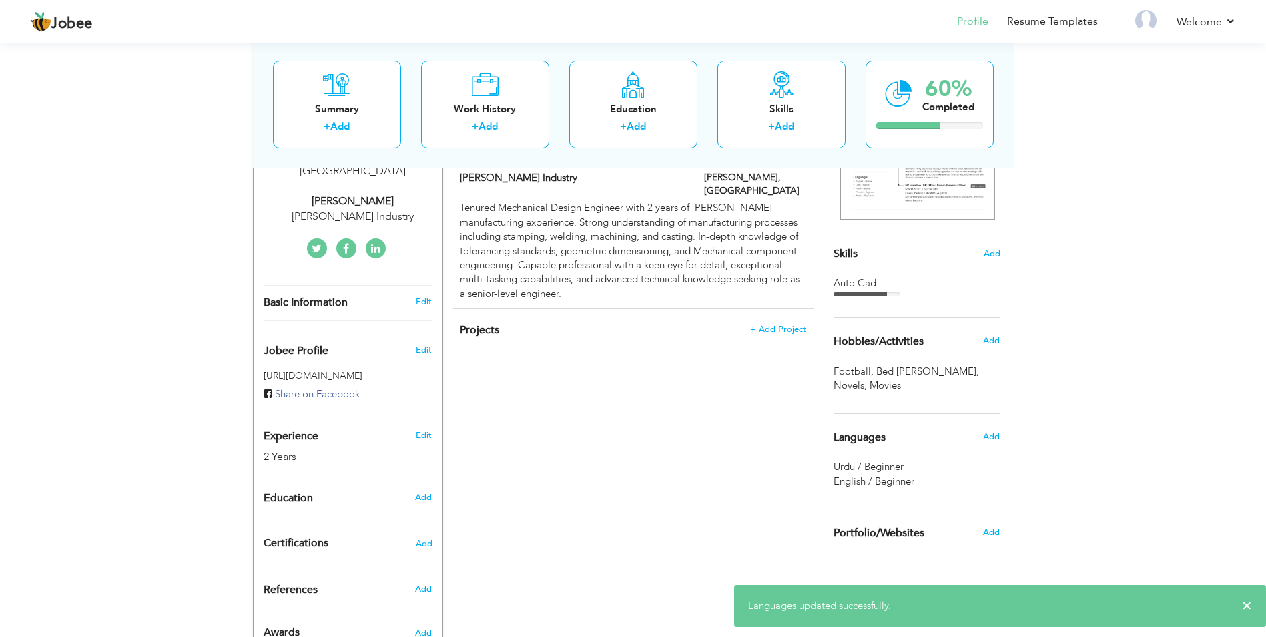
click at [893, 482] on span "English / Beginner" at bounding box center [873, 480] width 81 height 13
click at [985, 436] on span "Add" at bounding box center [990, 436] width 17 height 12
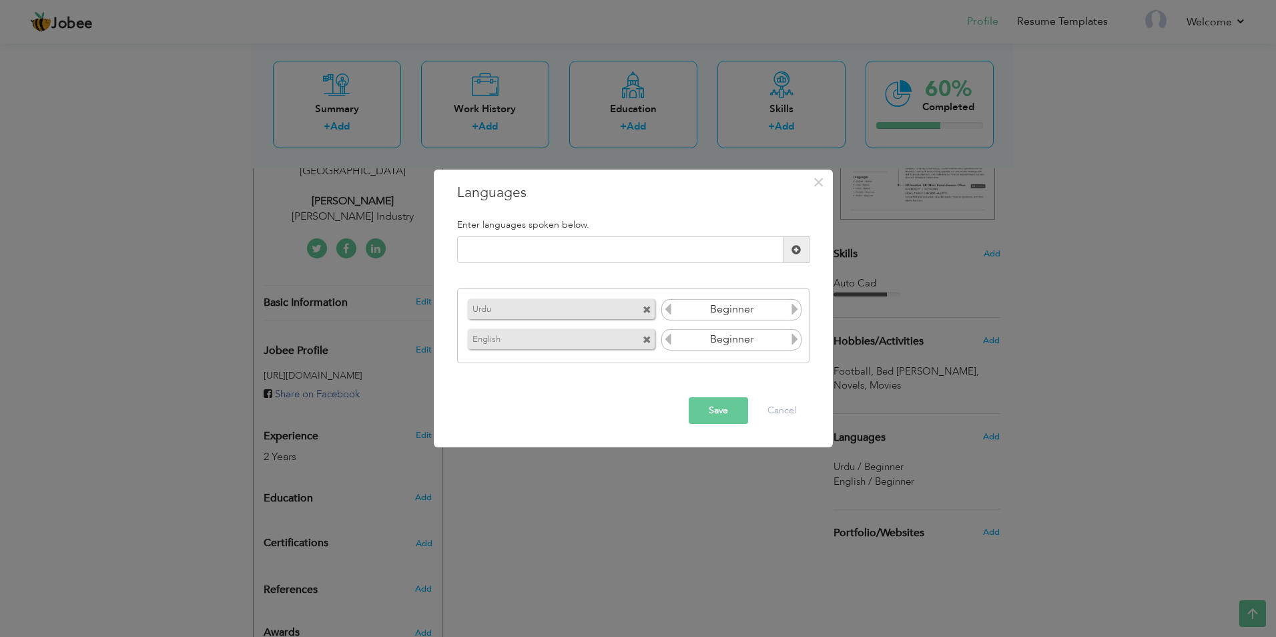
click at [792, 340] on icon at bounding box center [795, 339] width 12 height 12
click at [539, 243] on input "text" at bounding box center [620, 249] width 326 height 27
type input "Punjabi"
click at [723, 420] on button "Save" at bounding box center [718, 410] width 59 height 27
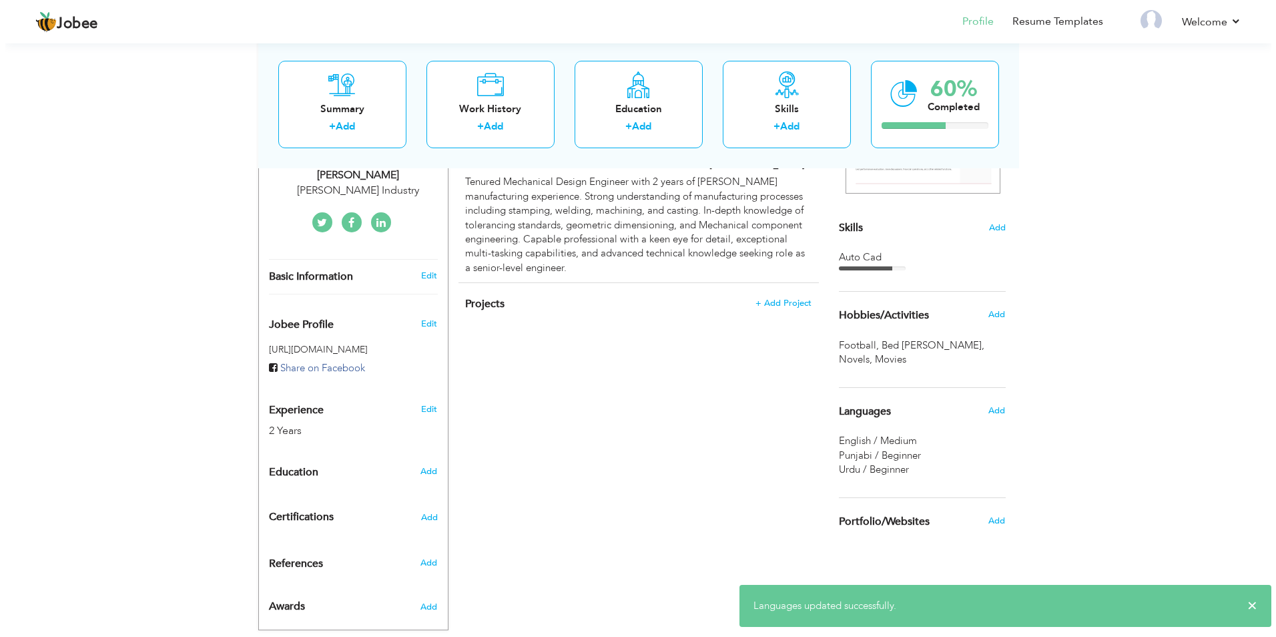
scroll to position [306, 0]
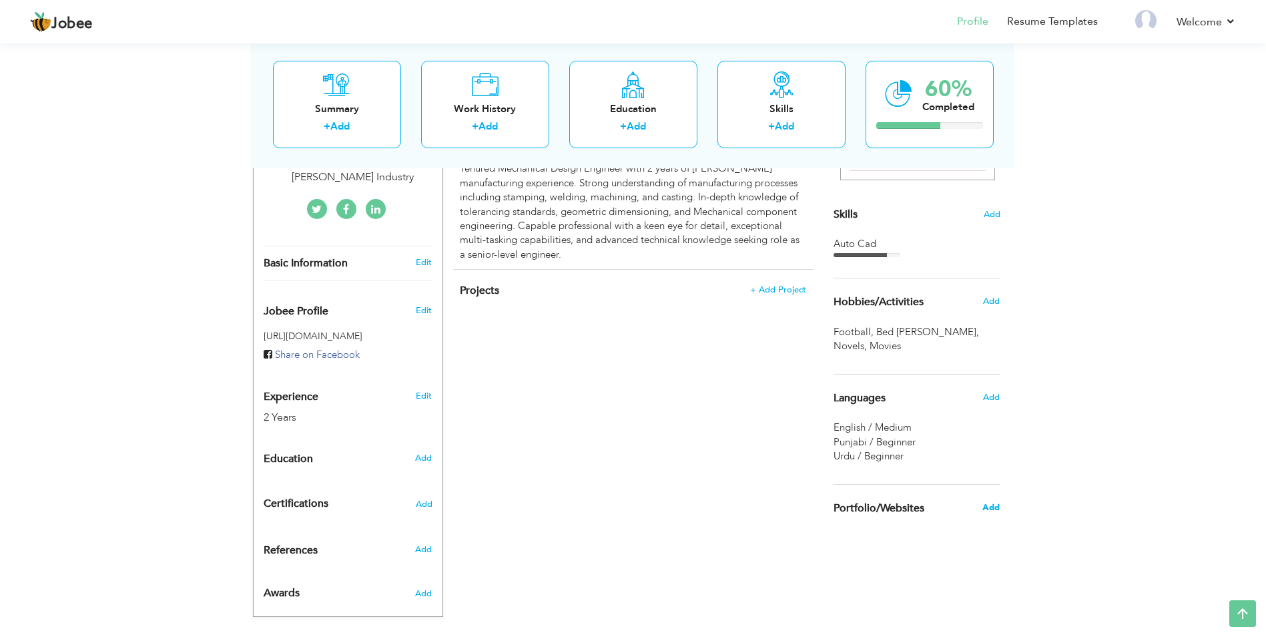
click at [992, 508] on span "Add" at bounding box center [990, 507] width 17 height 12
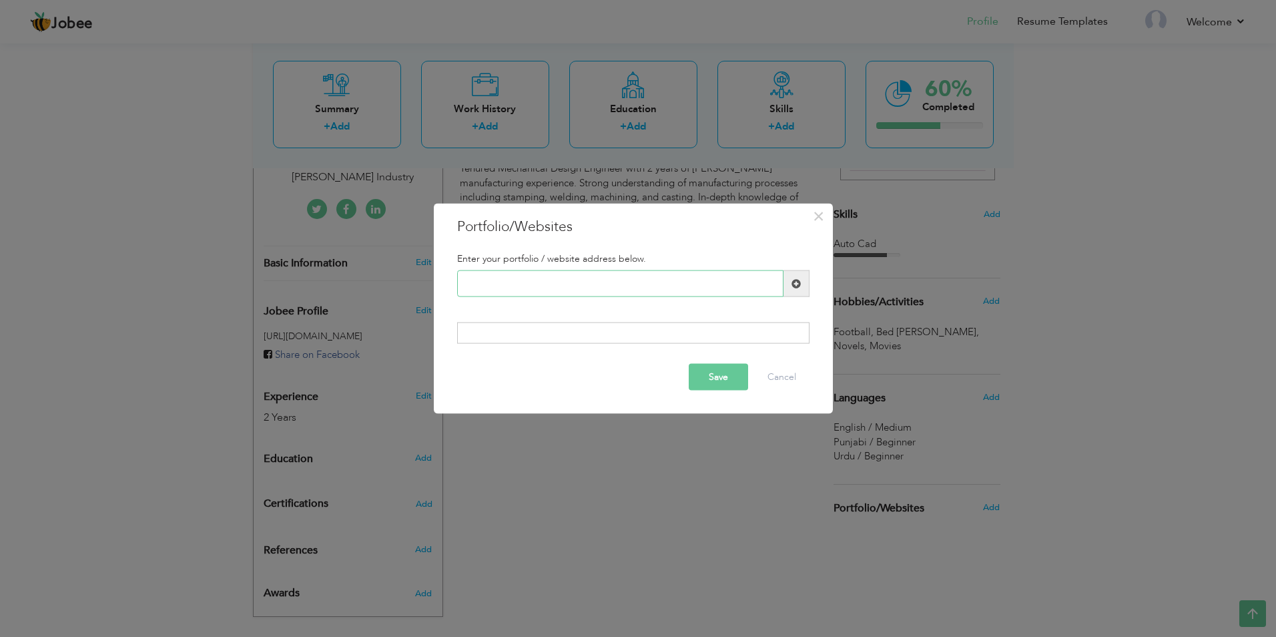
click at [552, 284] on input "text" at bounding box center [620, 283] width 326 height 27
type input "[EMAIL_ADDRESS][DOMAIN_NAME]"
click at [738, 372] on button "Save" at bounding box center [718, 376] width 59 height 27
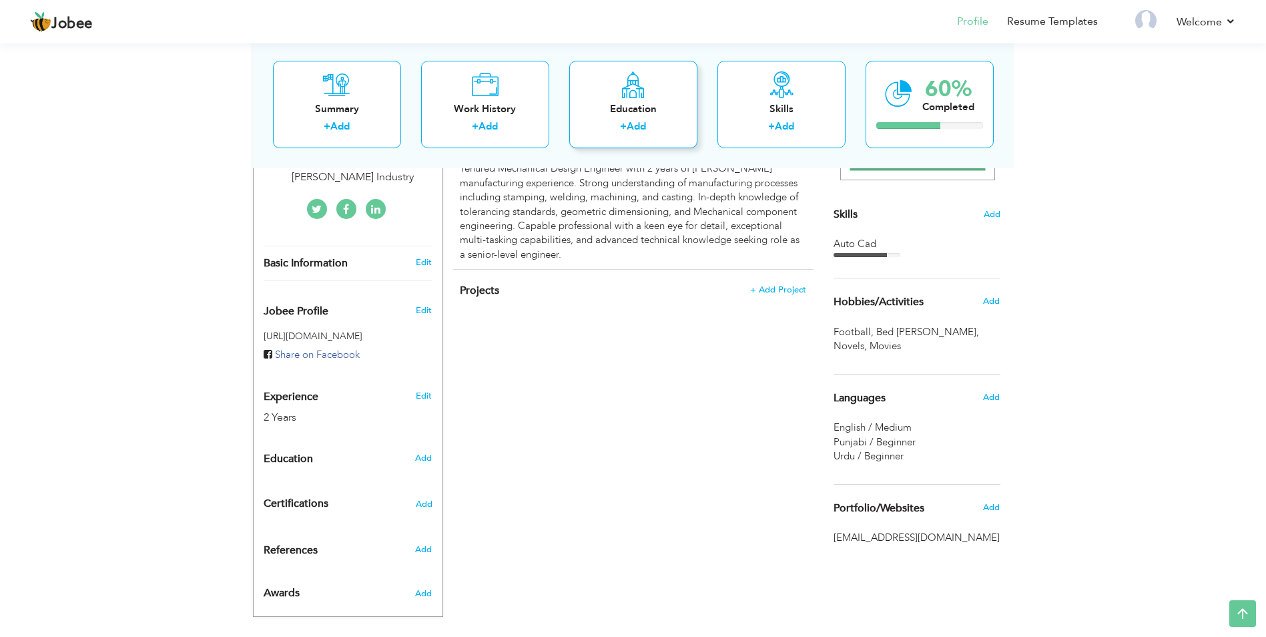
click at [632, 102] on div "Education" at bounding box center [633, 108] width 107 height 14
radio input "true"
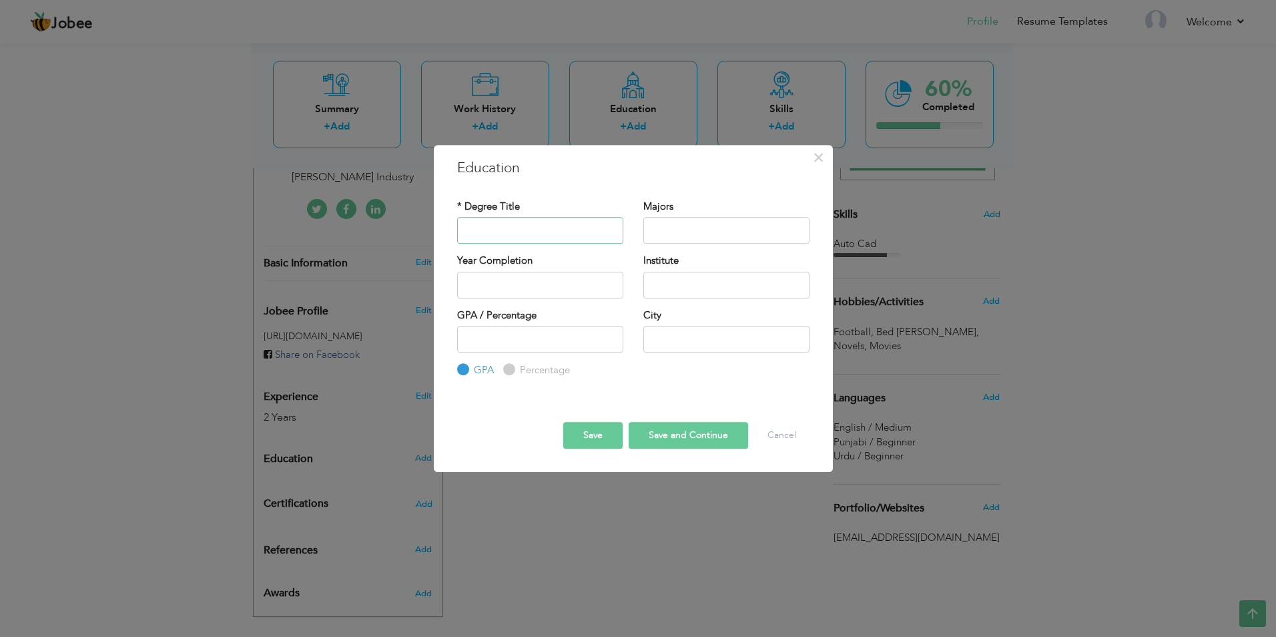
click at [484, 228] on input "text" at bounding box center [540, 230] width 166 height 27
click at [523, 226] on input "text" at bounding box center [540, 230] width 166 height 27
click at [663, 229] on input "text" at bounding box center [726, 230] width 166 height 27
type input "G"
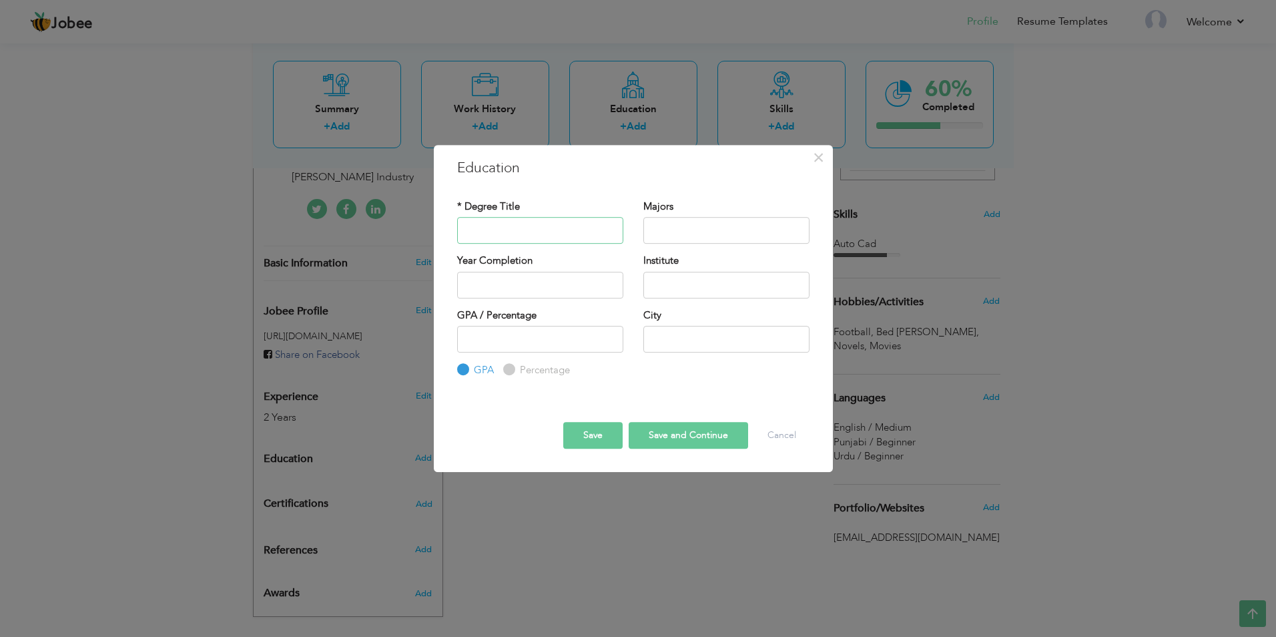
drag, startPoint x: 596, startPoint y: 236, endPoint x: 571, endPoint y: 238, distance: 24.7
click at [572, 238] on input "text" at bounding box center [540, 230] width 166 height 27
type input "Matric"
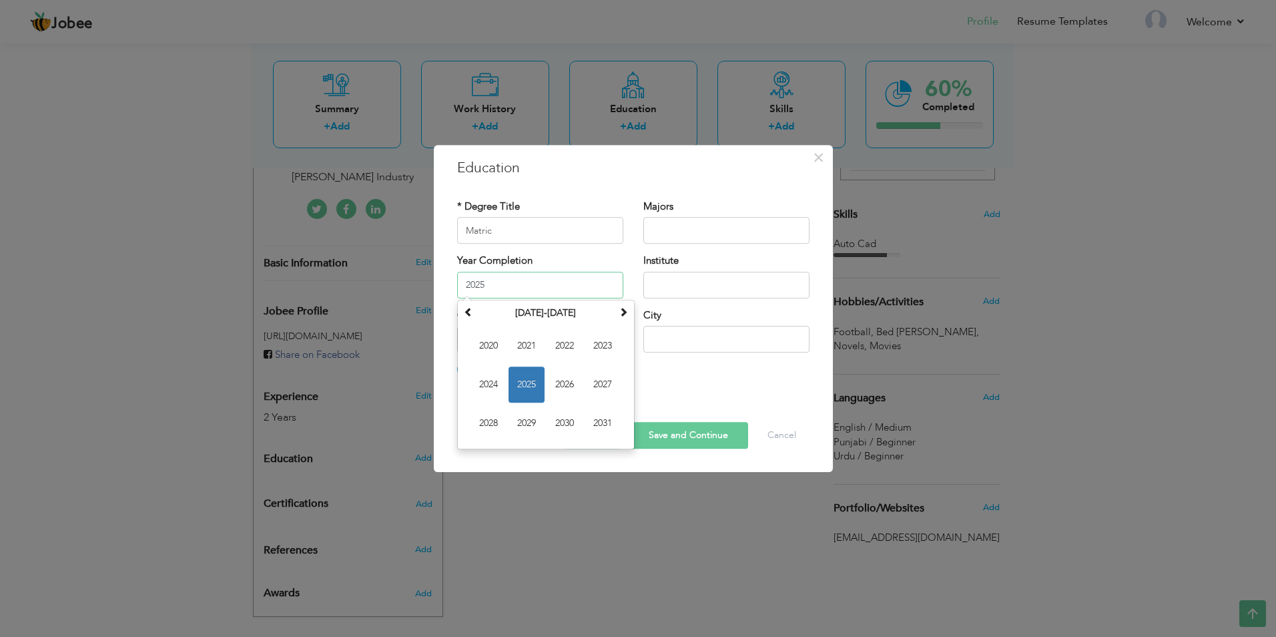
drag, startPoint x: 511, startPoint y: 284, endPoint x: 504, endPoint y: 285, distance: 6.8
click at [510, 284] on input "2025" at bounding box center [540, 285] width 166 height 27
click at [611, 353] on span "2023" at bounding box center [602, 346] width 36 height 36
type input "2023"
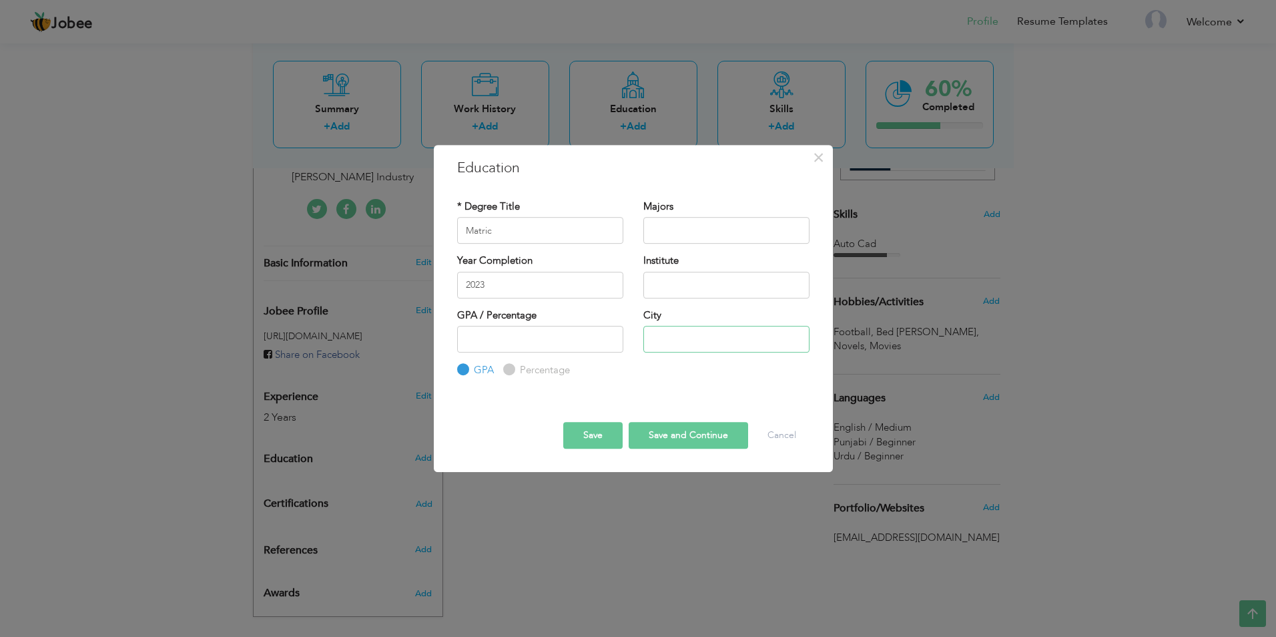
click at [667, 344] on input "text" at bounding box center [726, 339] width 166 height 27
type input "[PERSON_NAME] Wal"
click at [701, 286] on input "text" at bounding box center [726, 285] width 166 height 27
type input "Govt High School [PERSON_NAME]"
click at [512, 342] on input "number" at bounding box center [540, 339] width 166 height 27
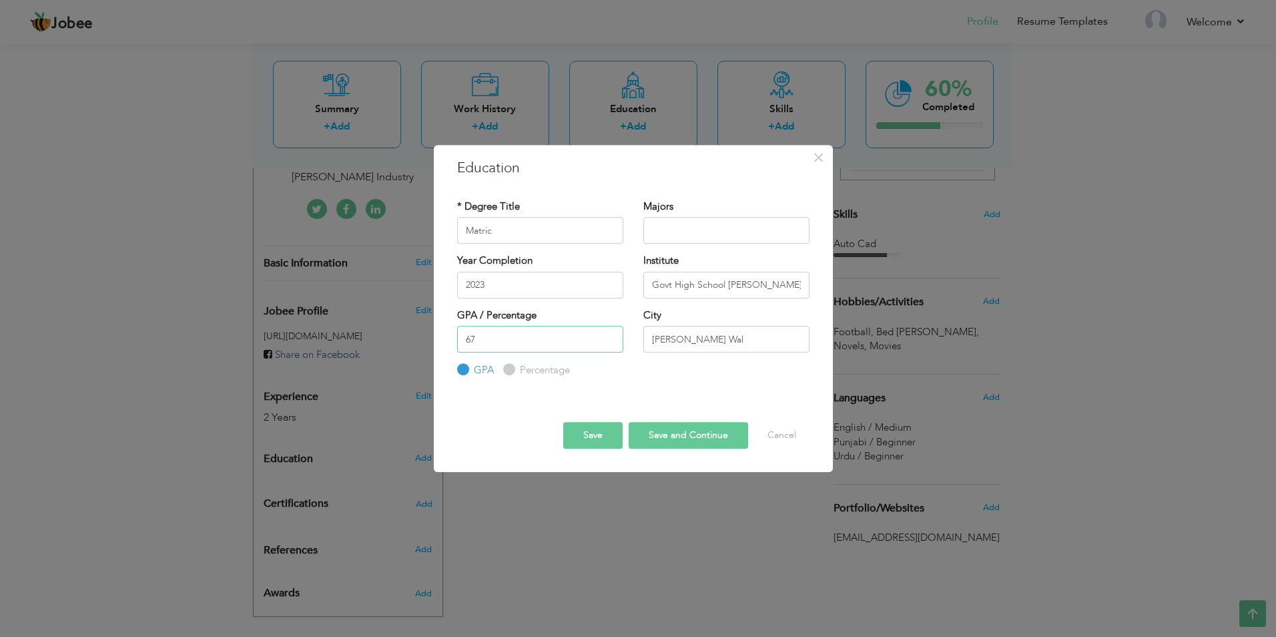
type input "67"
click at [516, 368] on label "Percentage" at bounding box center [542, 370] width 53 height 14
click at [512, 368] on input "Percentage" at bounding box center [507, 370] width 9 height 9
radio input "true"
click at [677, 227] on input "text" at bounding box center [726, 230] width 166 height 27
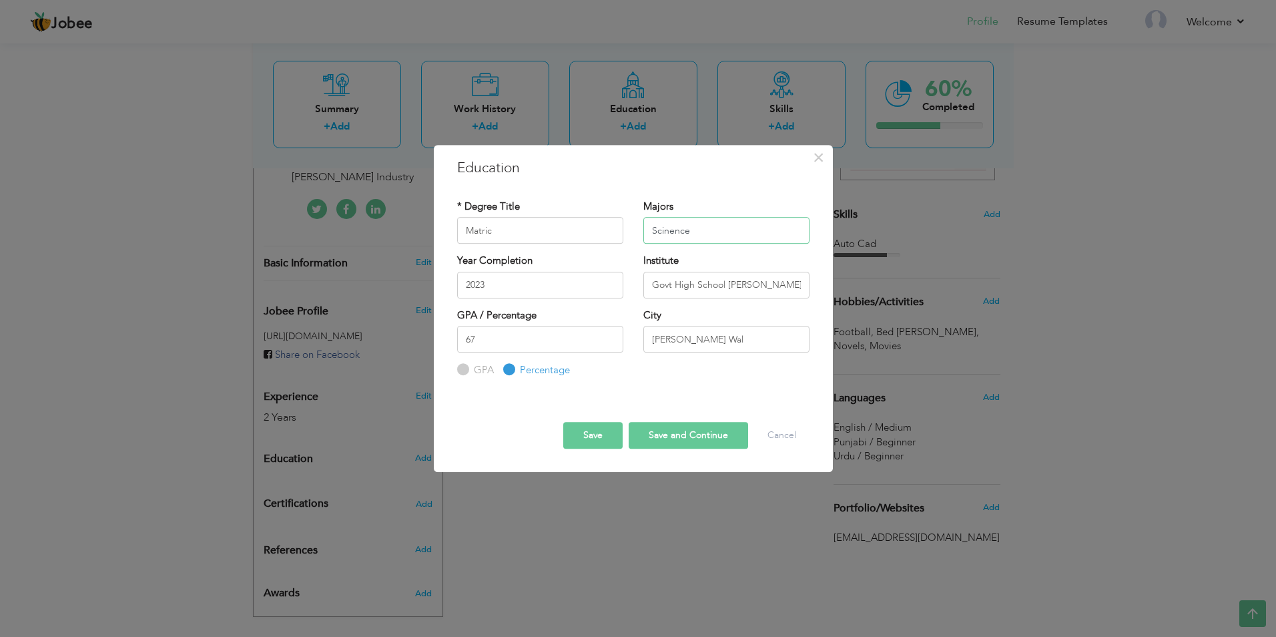
type input "Scinence"
click at [483, 343] on input "67" at bounding box center [540, 339] width 166 height 27
type input "67.09"
click at [715, 432] on button "Save and Continue" at bounding box center [688, 435] width 119 height 27
radio input "true"
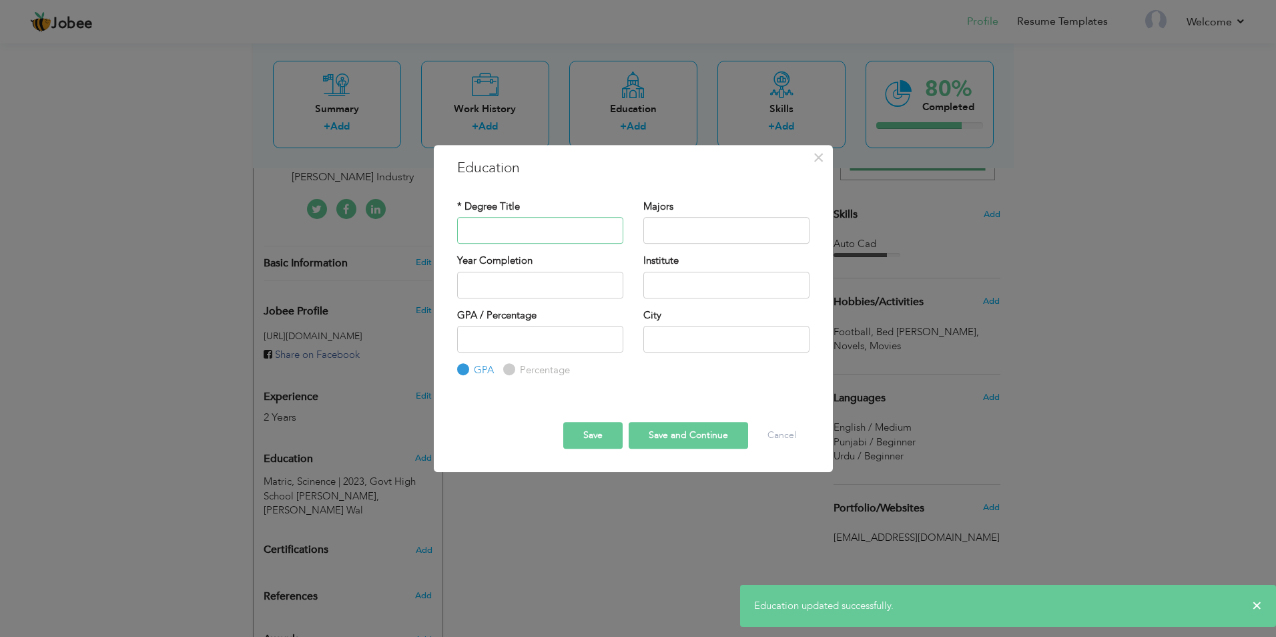
click at [507, 231] on input "text" at bounding box center [540, 230] width 166 height 27
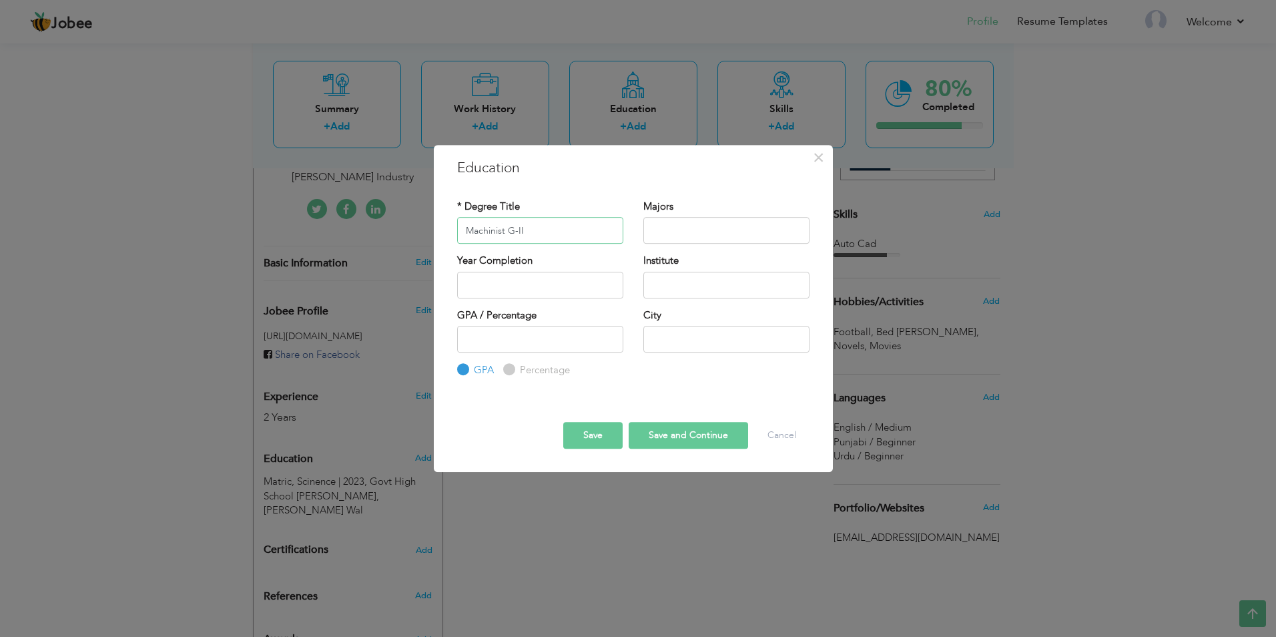
type input "Machinist G-II"
click at [730, 239] on input "text" at bounding box center [726, 230] width 166 height 27
type input "Engineering"
click at [672, 290] on input "text" at bounding box center [726, 285] width 166 height 27
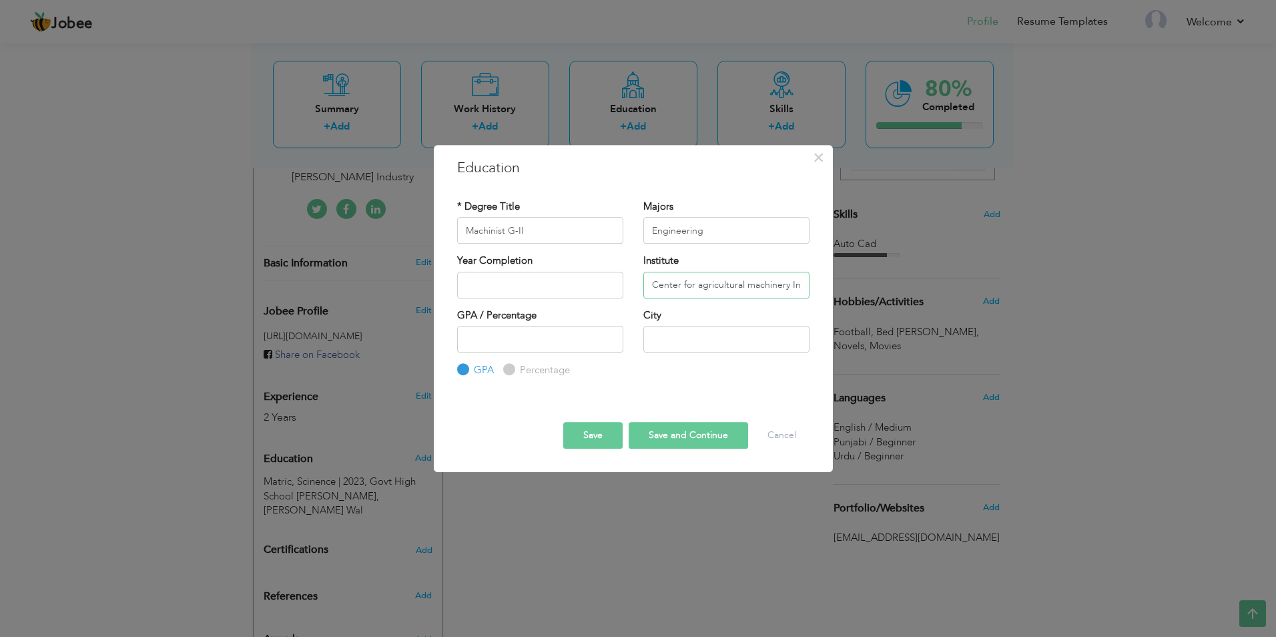
click at [702, 286] on input "Center for agricultural machinery Industries (CAMI) Mian Channu" at bounding box center [726, 285] width 166 height 27
click at [752, 291] on input "Center for Agricultural machinery Industries (CAMI) Mian Channu" at bounding box center [726, 285] width 166 height 27
type input "Center for Agricultural Machinery Industries (CAMI) [PERSON_NAME]"
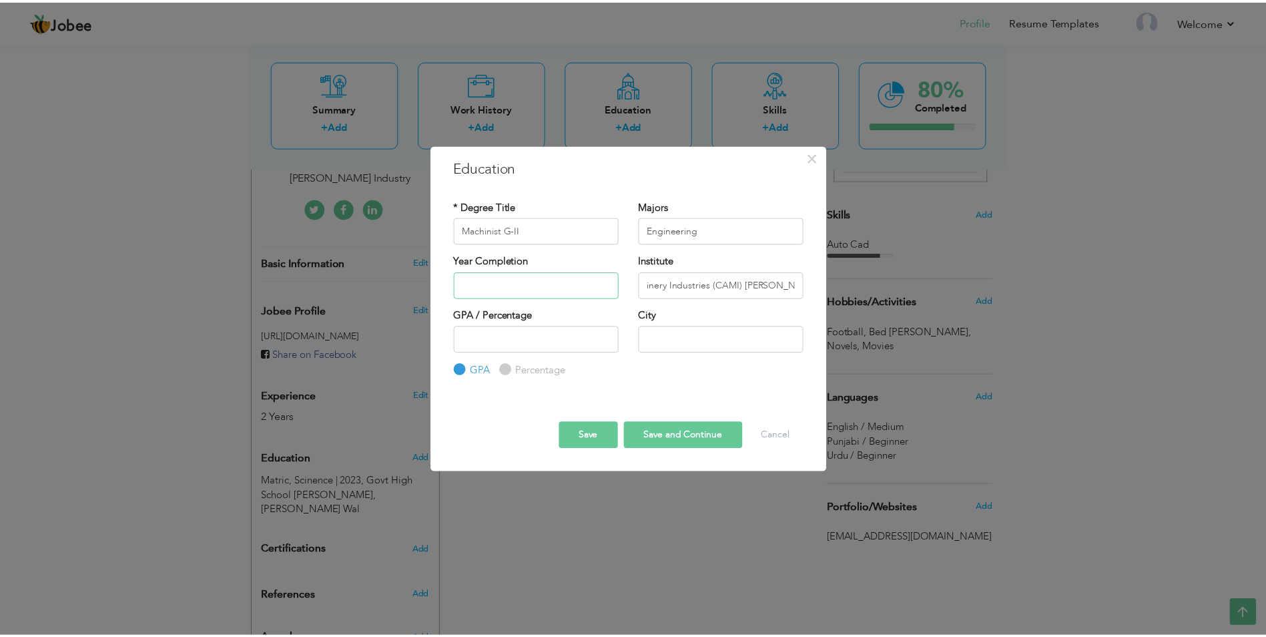
scroll to position [0, 0]
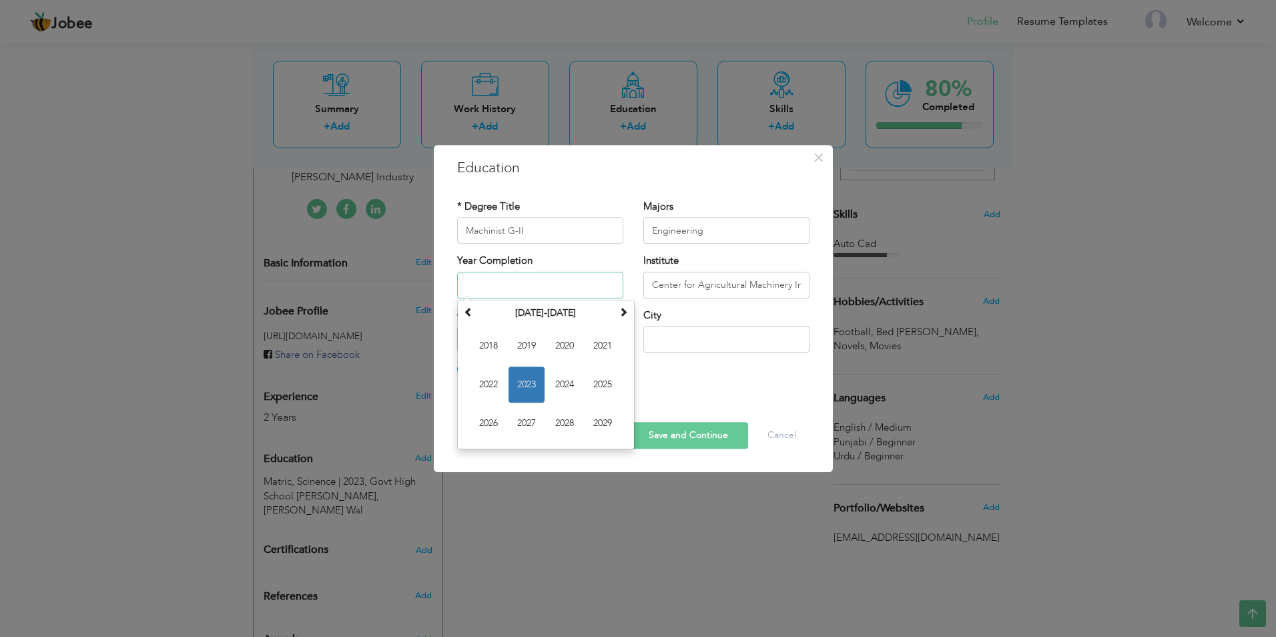
click at [495, 292] on input "text" at bounding box center [540, 285] width 166 height 27
click at [504, 287] on input "text" at bounding box center [540, 285] width 166 height 27
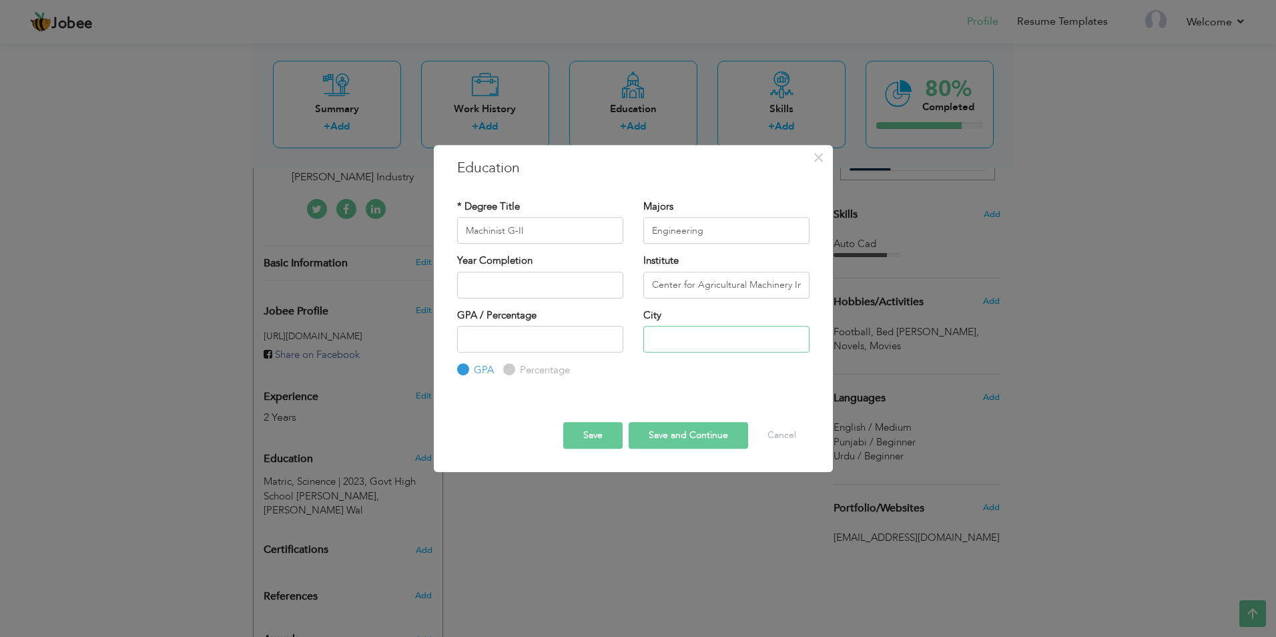
click at [756, 339] on input "text" at bounding box center [726, 339] width 166 height 27
type input "[PERSON_NAME]"
click at [477, 339] on input "number" at bounding box center [540, 339] width 166 height 27
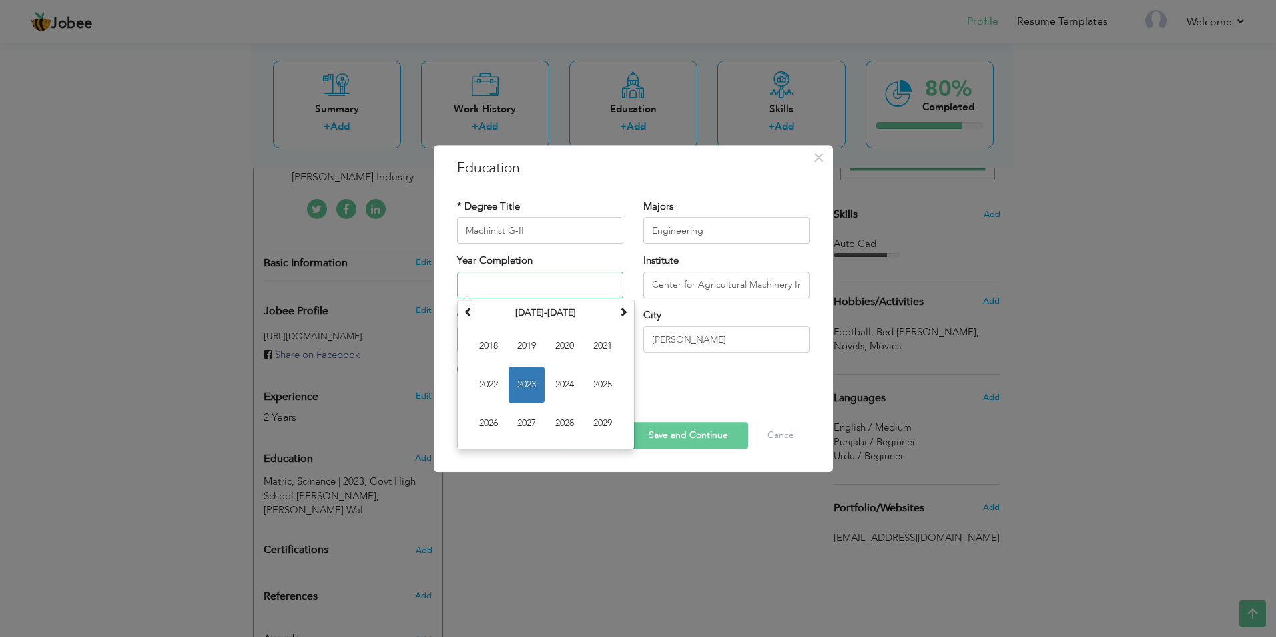
click at [507, 285] on input "text" at bounding box center [540, 285] width 166 height 27
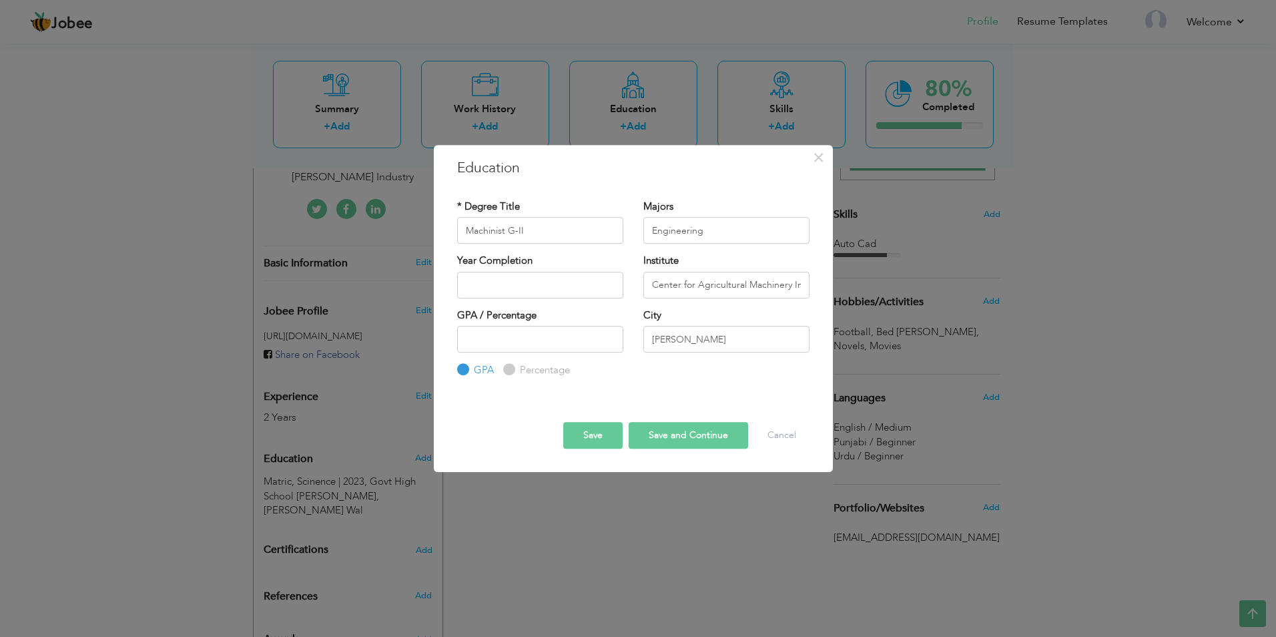
click at [757, 403] on div at bounding box center [633, 409] width 372 height 23
click at [703, 437] on button "Save and Continue" at bounding box center [688, 435] width 119 height 27
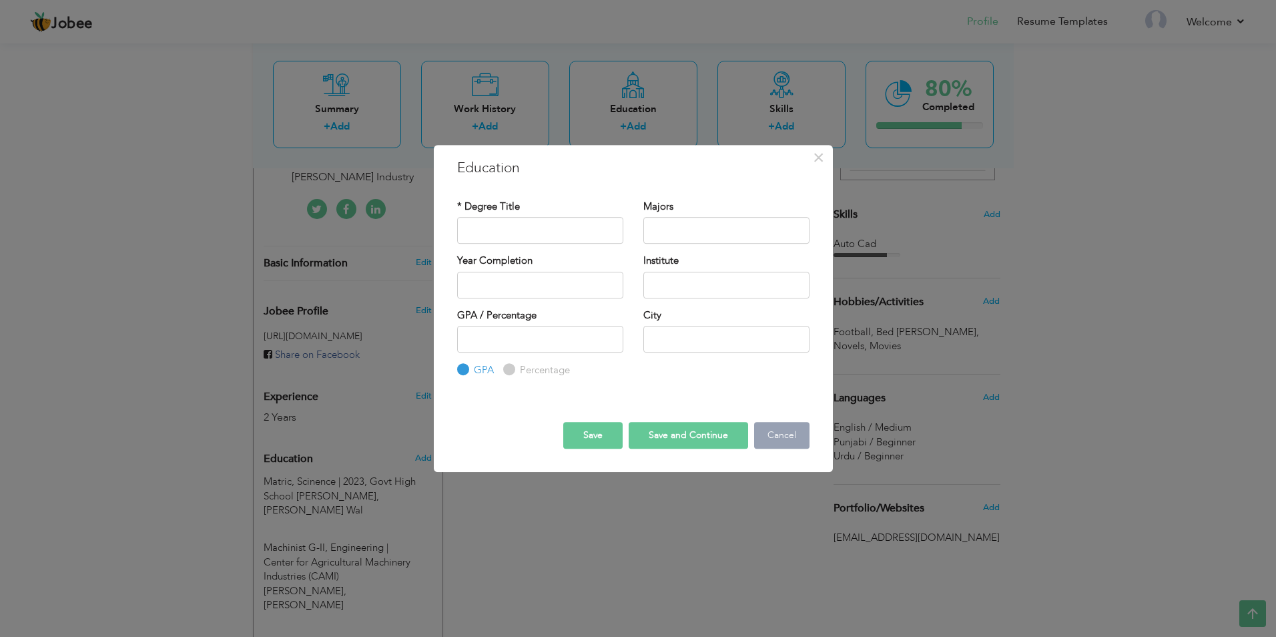
click at [775, 430] on button "Cancel" at bounding box center [781, 435] width 55 height 27
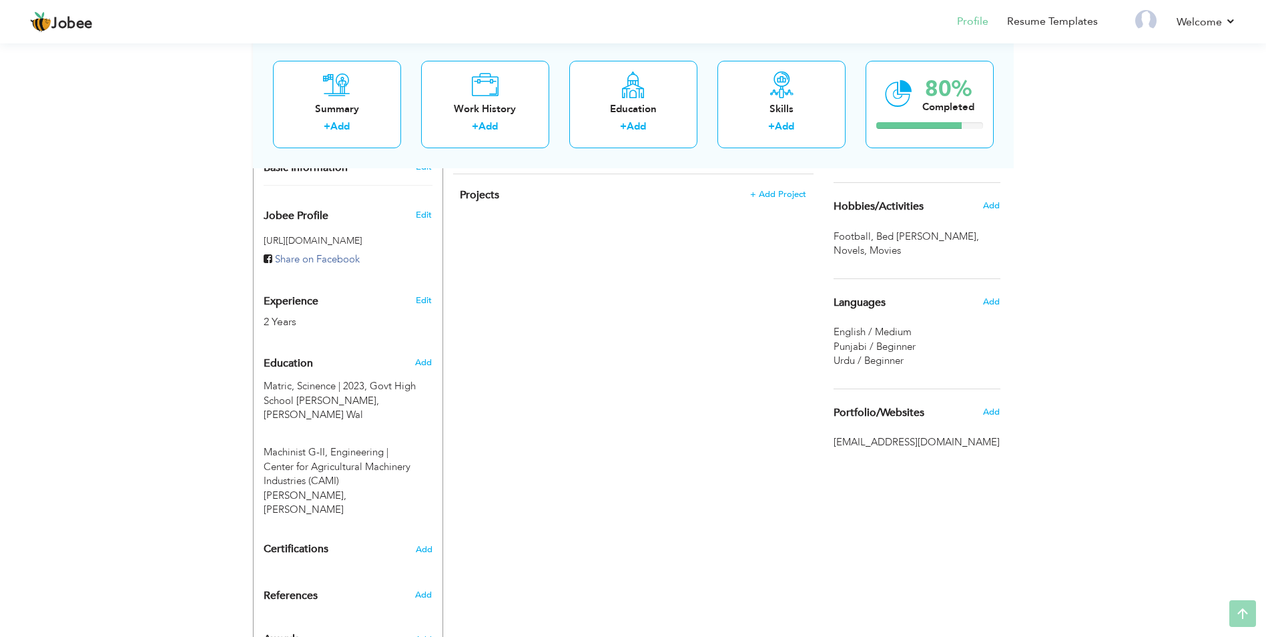
scroll to position [419, 0]
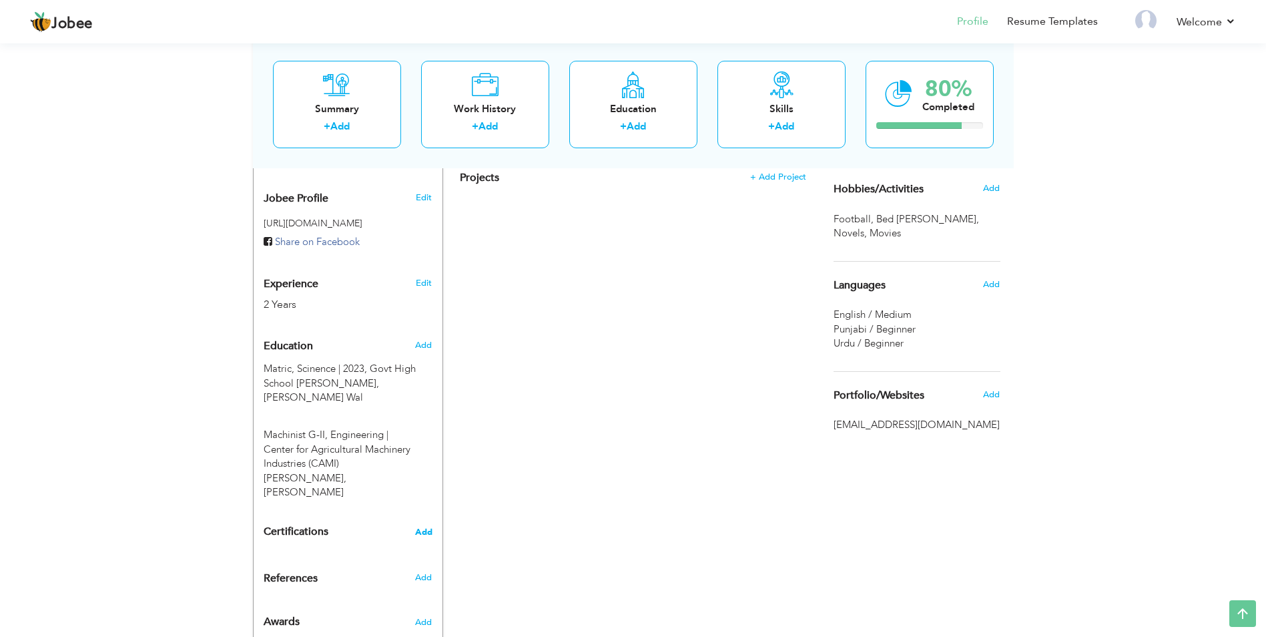
click at [426, 527] on span "Add" at bounding box center [423, 531] width 17 height 9
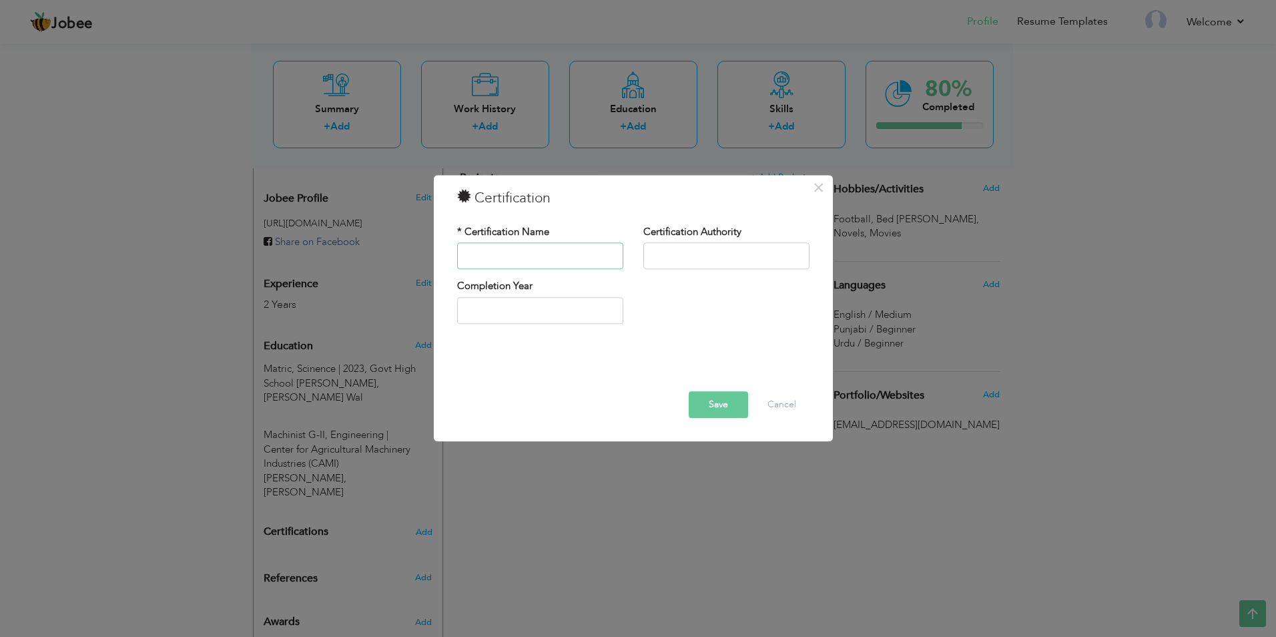
click at [508, 263] on input "text" at bounding box center [540, 256] width 166 height 27
type input "Auto Cad"
click at [742, 253] on input "text" at bounding box center [726, 256] width 166 height 27
type input "TEVTA"
type input "2025"
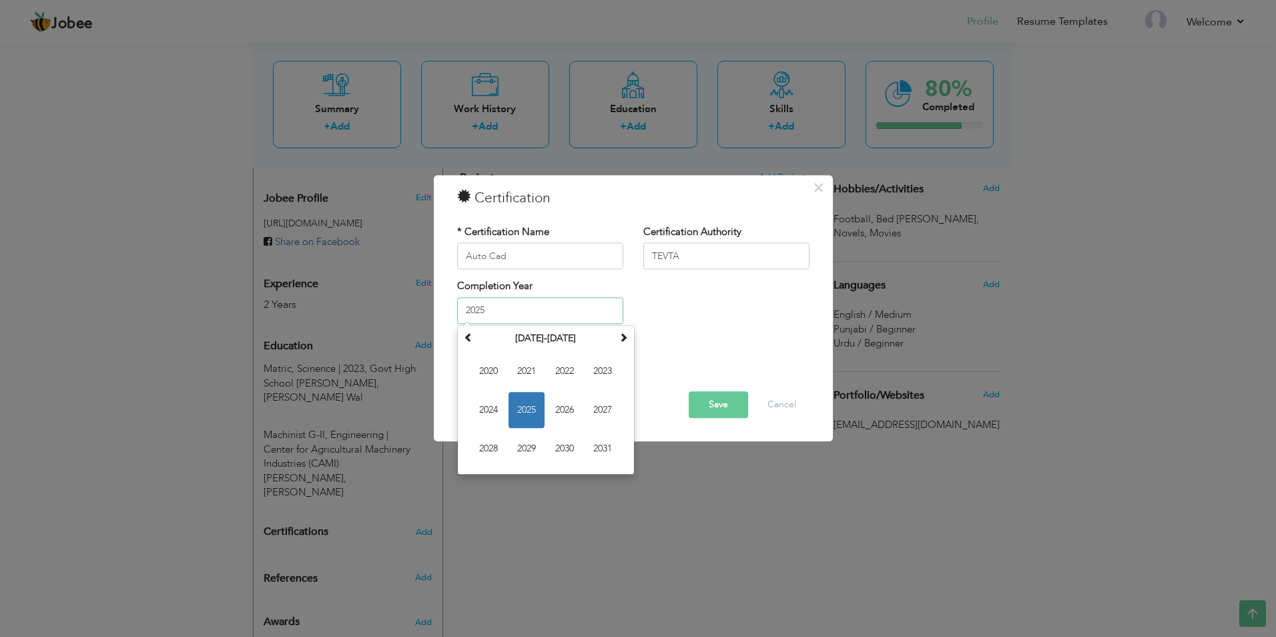
click at [514, 307] on input "2025" at bounding box center [540, 310] width 166 height 27
click at [531, 406] on span "2025" at bounding box center [526, 410] width 36 height 36
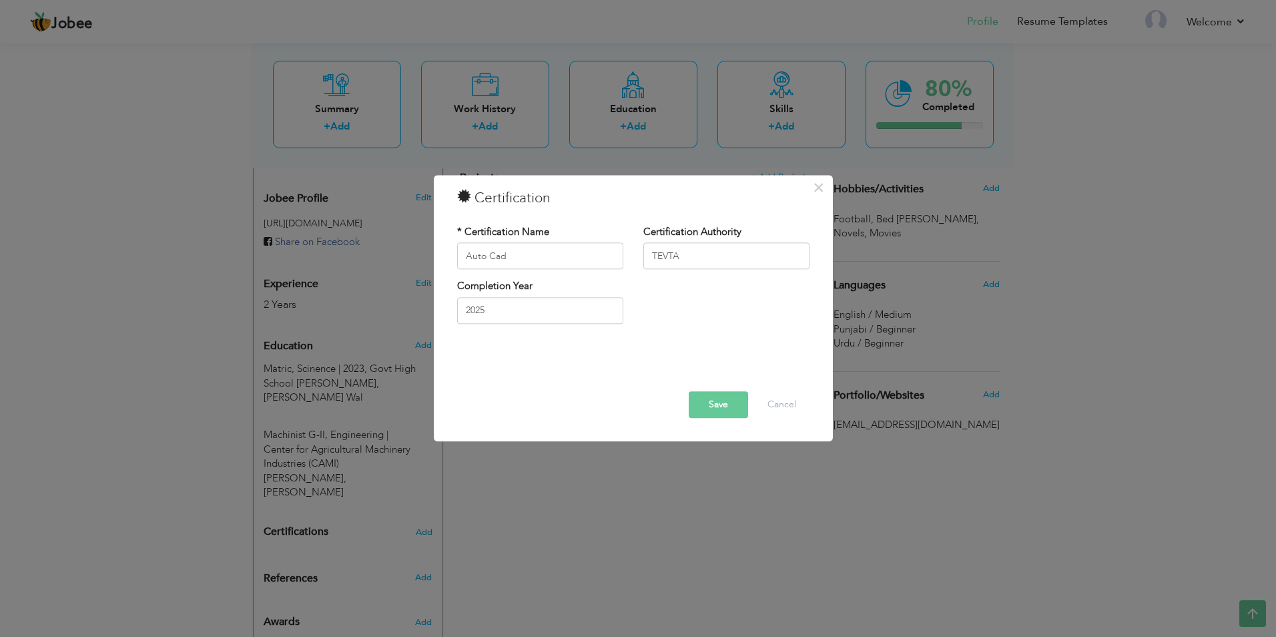
click at [719, 404] on button "Save" at bounding box center [718, 405] width 59 height 27
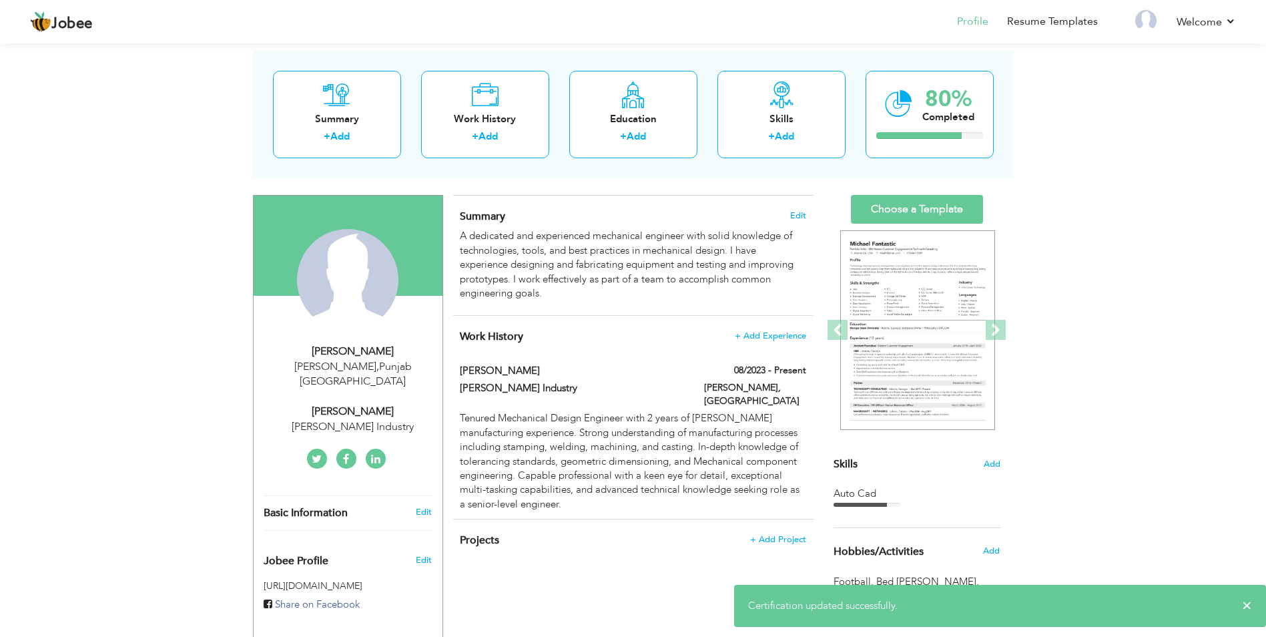
scroll to position [457, 0]
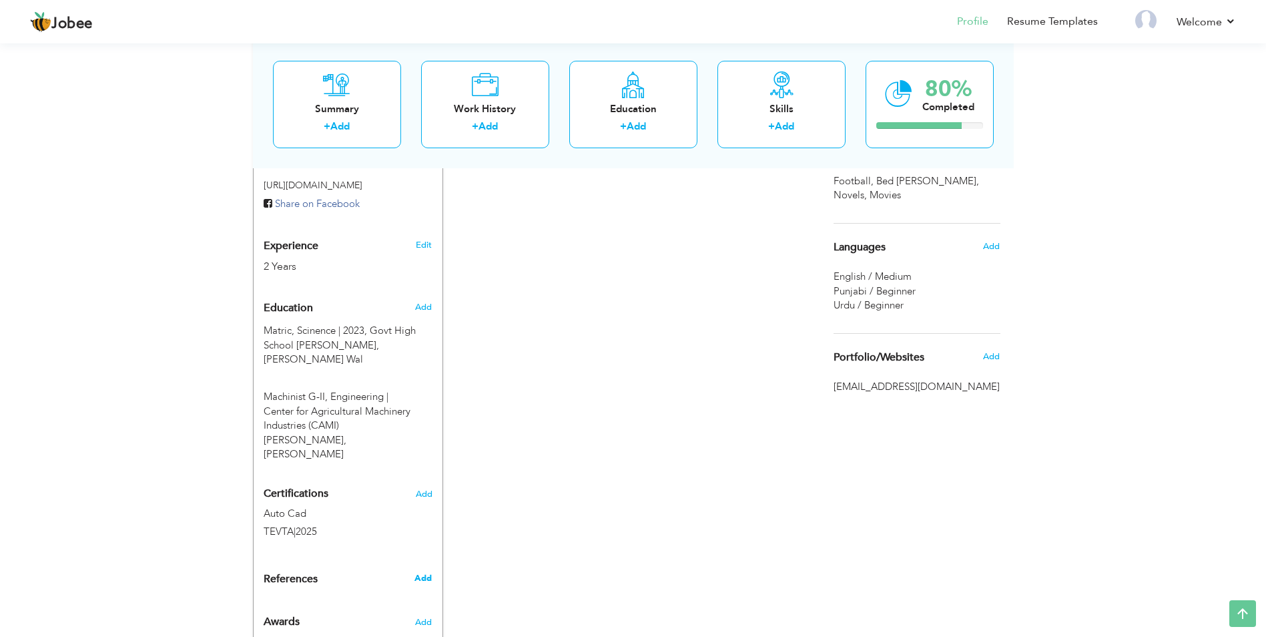
click at [423, 572] on span "Add" at bounding box center [422, 578] width 17 height 12
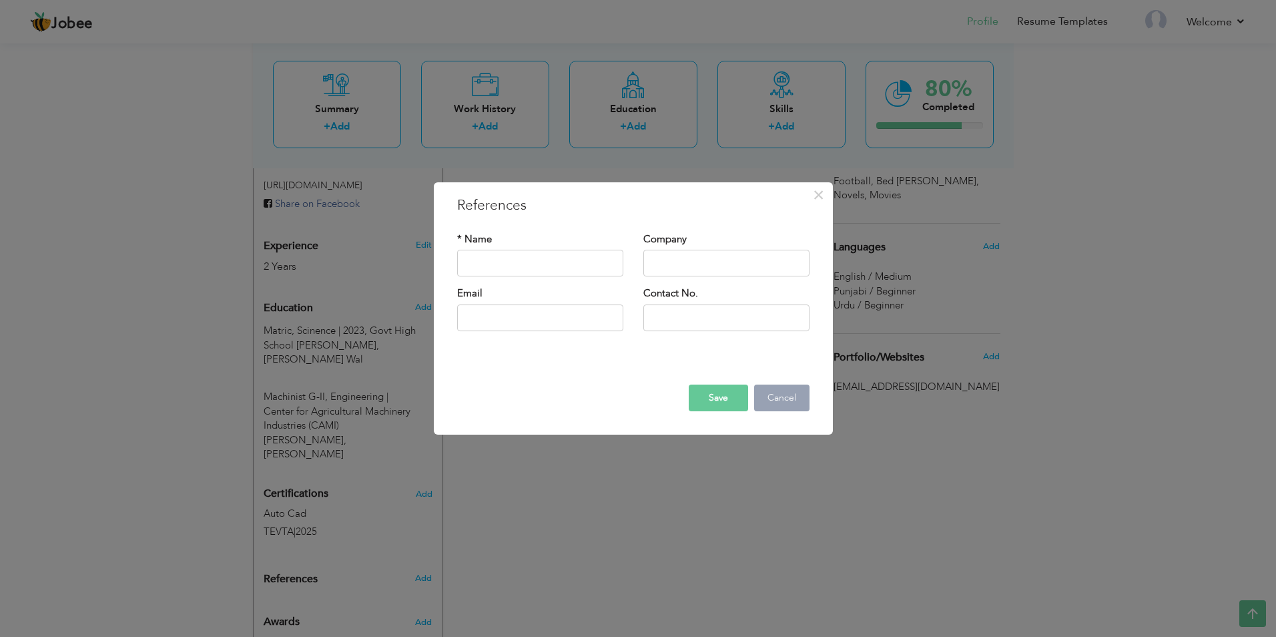
click at [781, 408] on button "Cancel" at bounding box center [781, 397] width 55 height 27
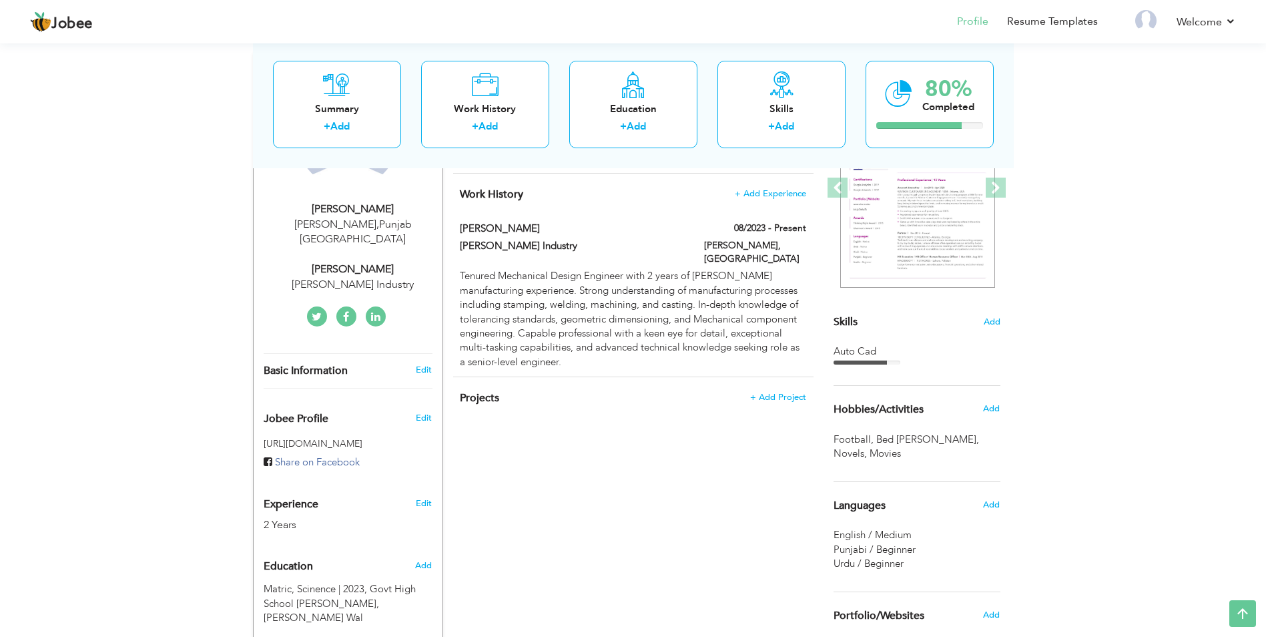
scroll to position [123, 0]
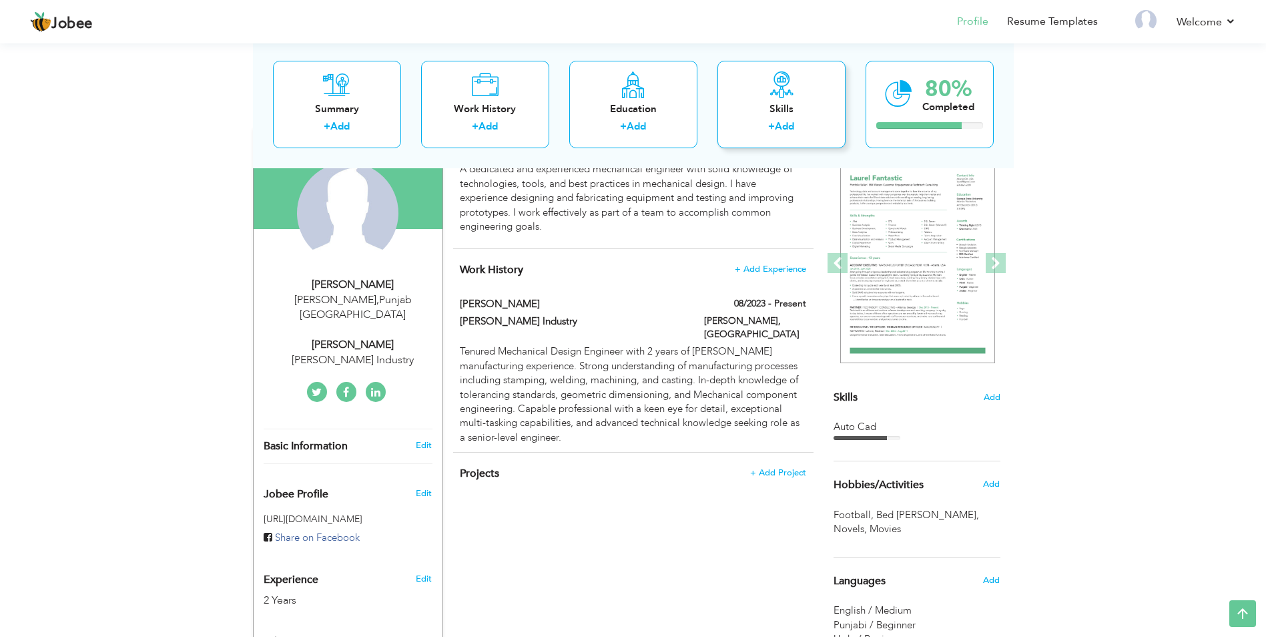
click at [786, 125] on link "Add" at bounding box center [784, 125] width 19 height 13
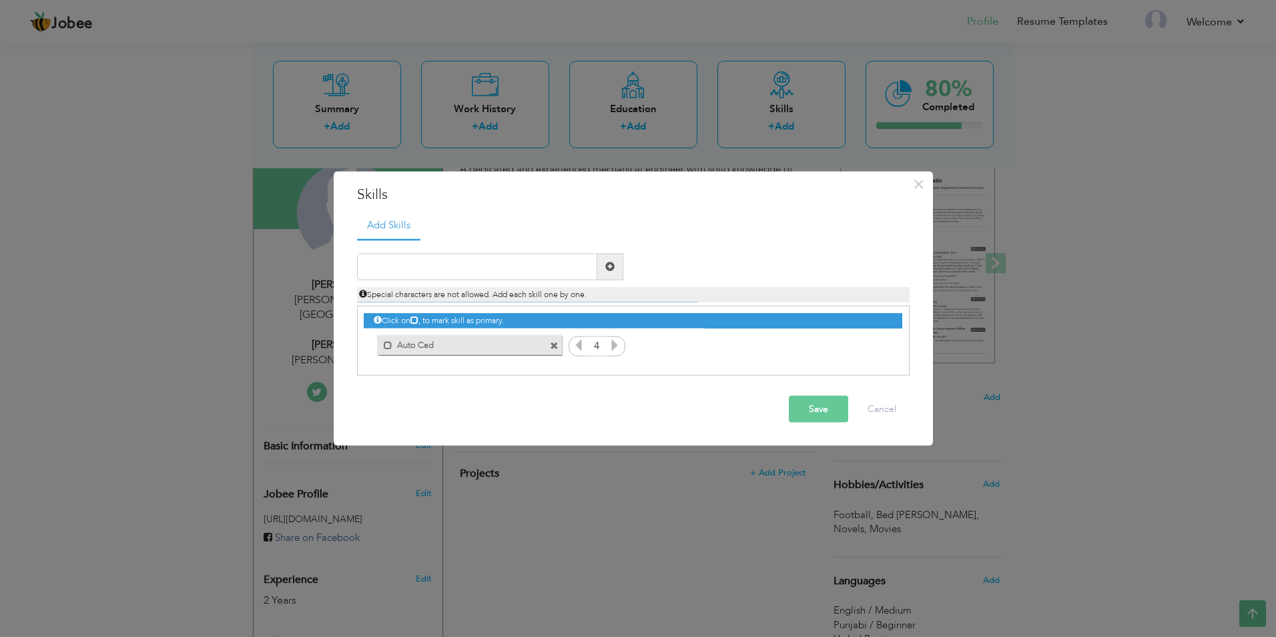
click at [827, 408] on button "Save" at bounding box center [818, 408] width 59 height 27
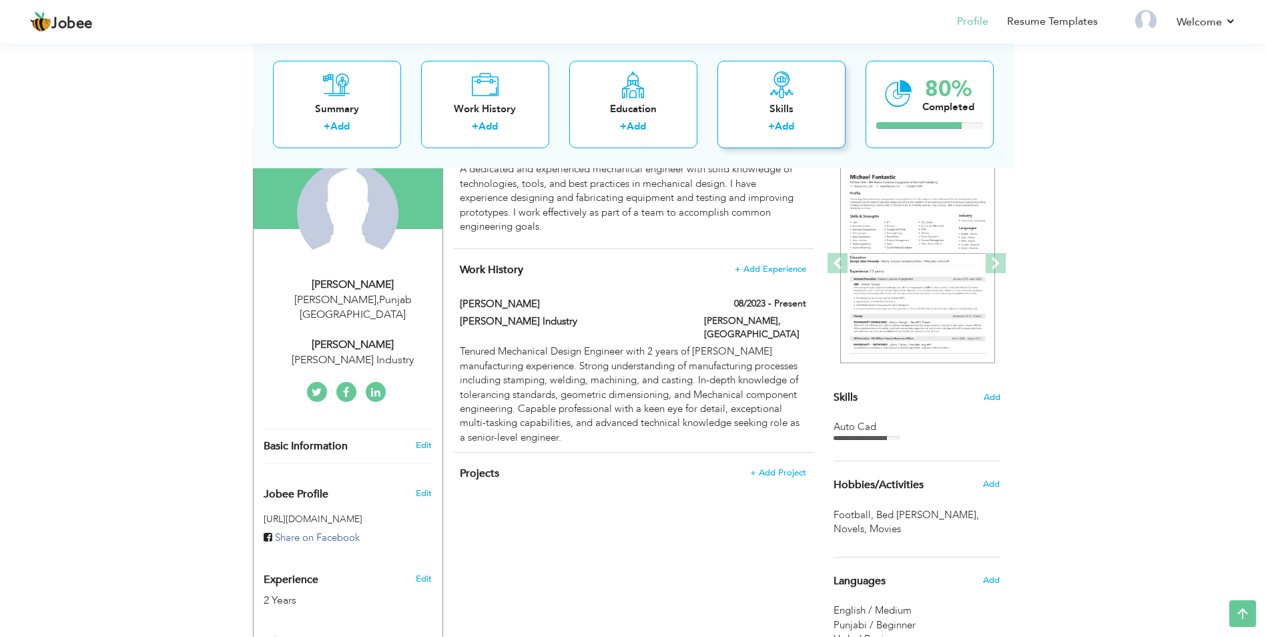
click at [781, 127] on link "Add" at bounding box center [784, 125] width 19 height 13
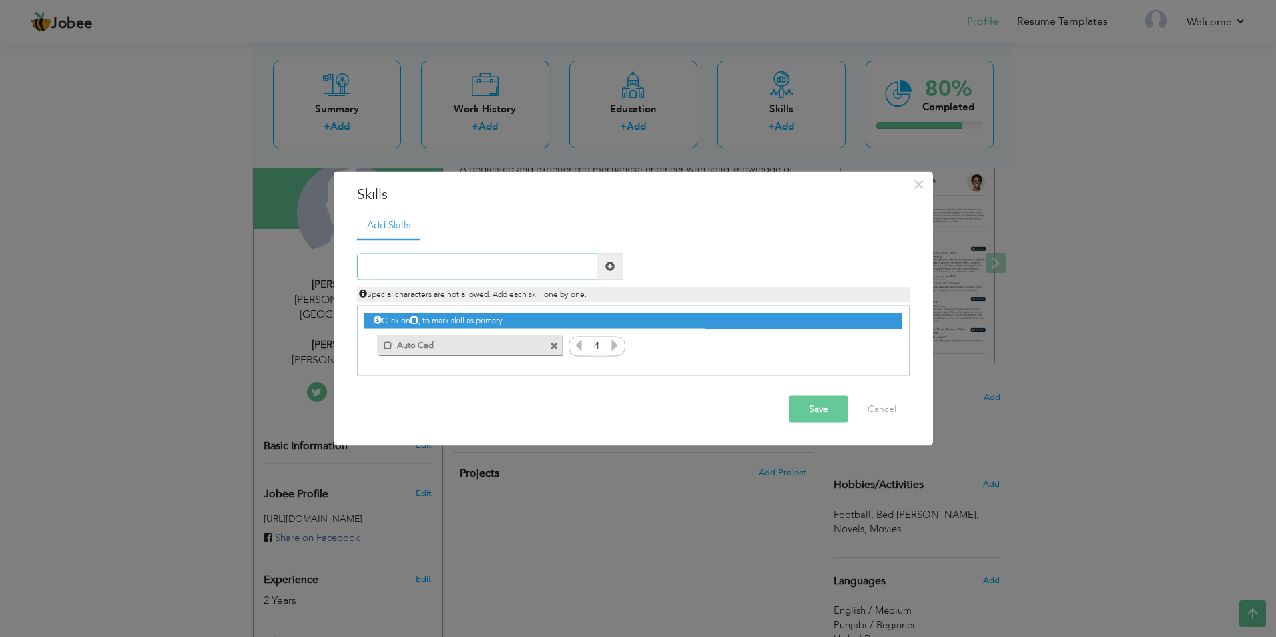
click at [394, 259] on input "text" at bounding box center [477, 266] width 240 height 27
type input "HVACR"
click at [810, 406] on button "Save" at bounding box center [818, 408] width 59 height 27
click at [470, 264] on input "text" at bounding box center [477, 266] width 240 height 27
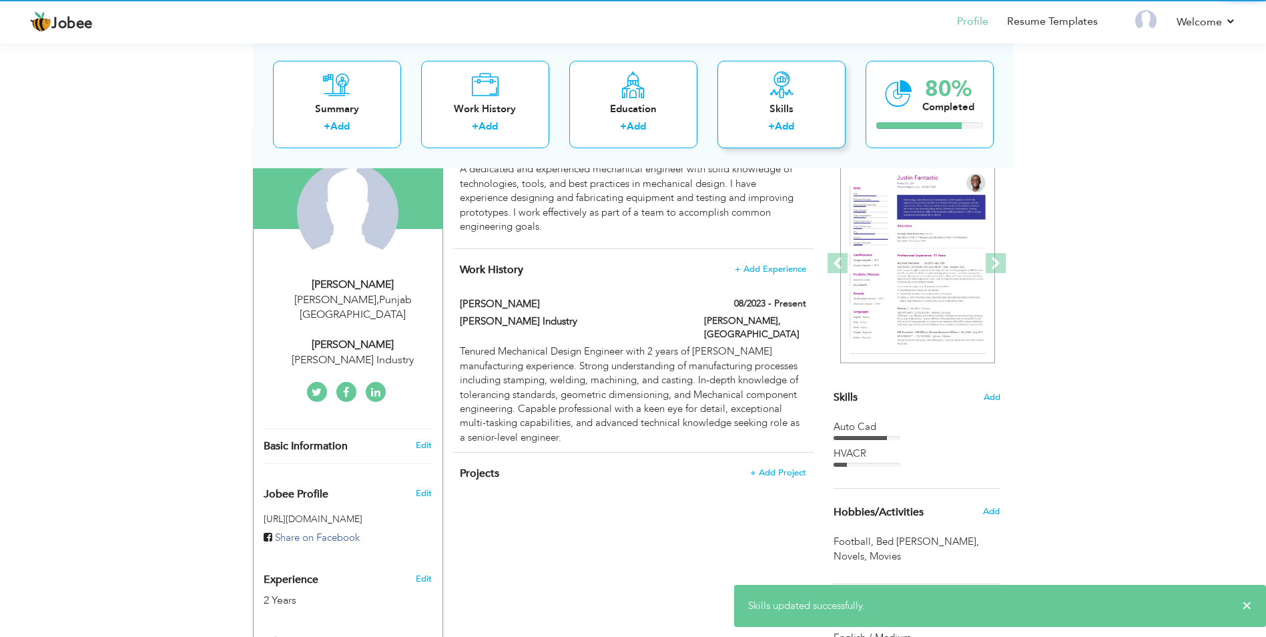
click at [779, 126] on link "Add" at bounding box center [784, 125] width 19 height 13
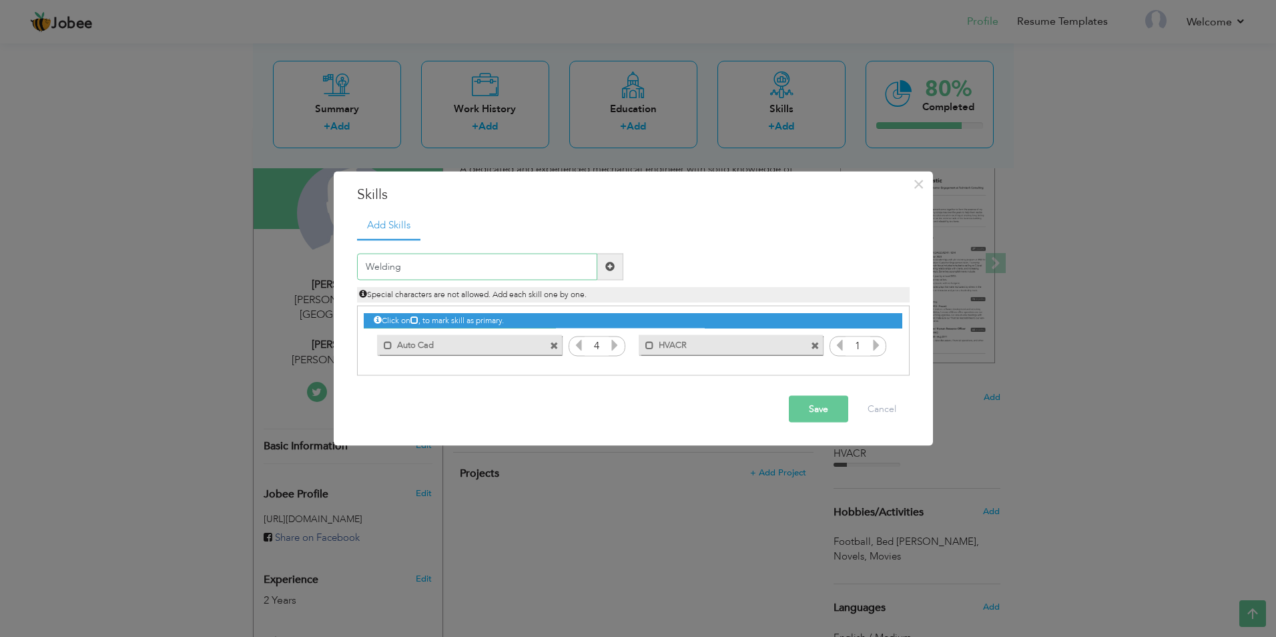
type input "Welding"
click at [808, 416] on button "Save" at bounding box center [818, 408] width 59 height 27
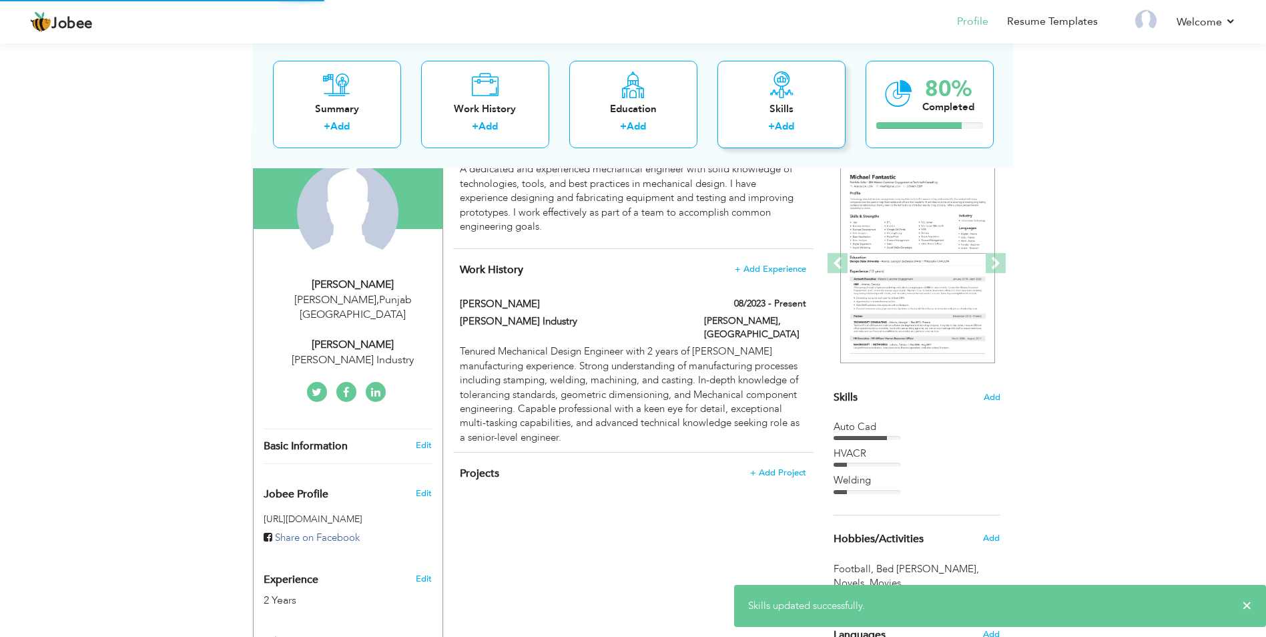
click at [789, 122] on link "Add" at bounding box center [784, 125] width 19 height 13
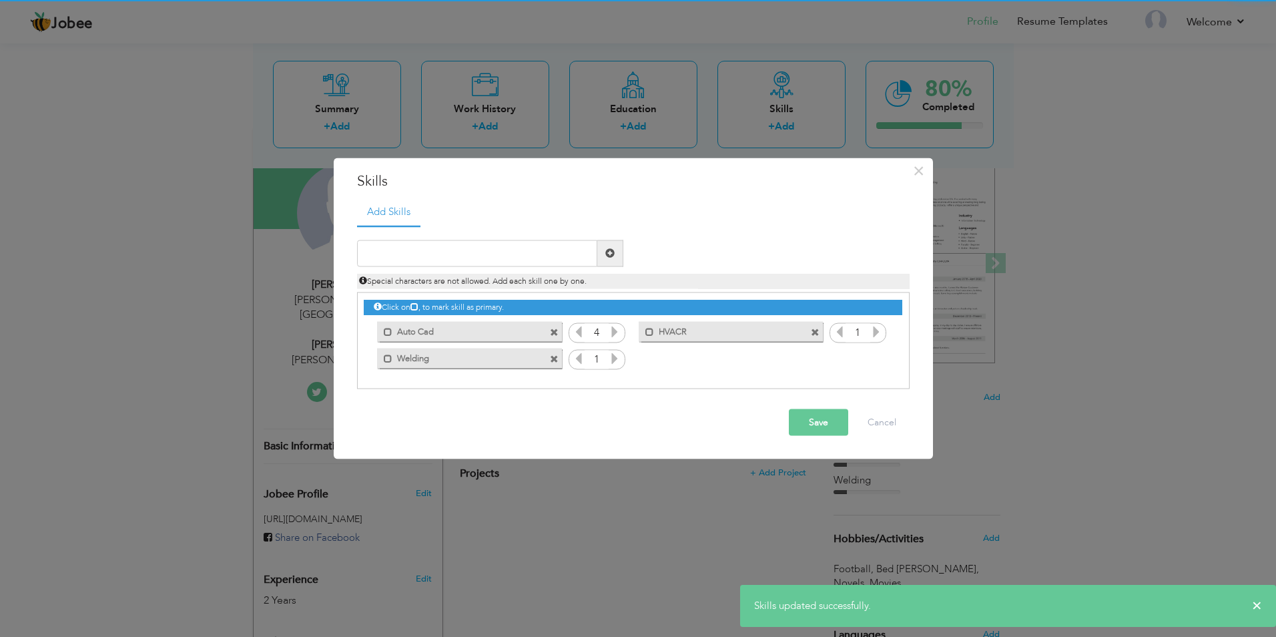
click at [873, 336] on icon at bounding box center [876, 331] width 12 height 12
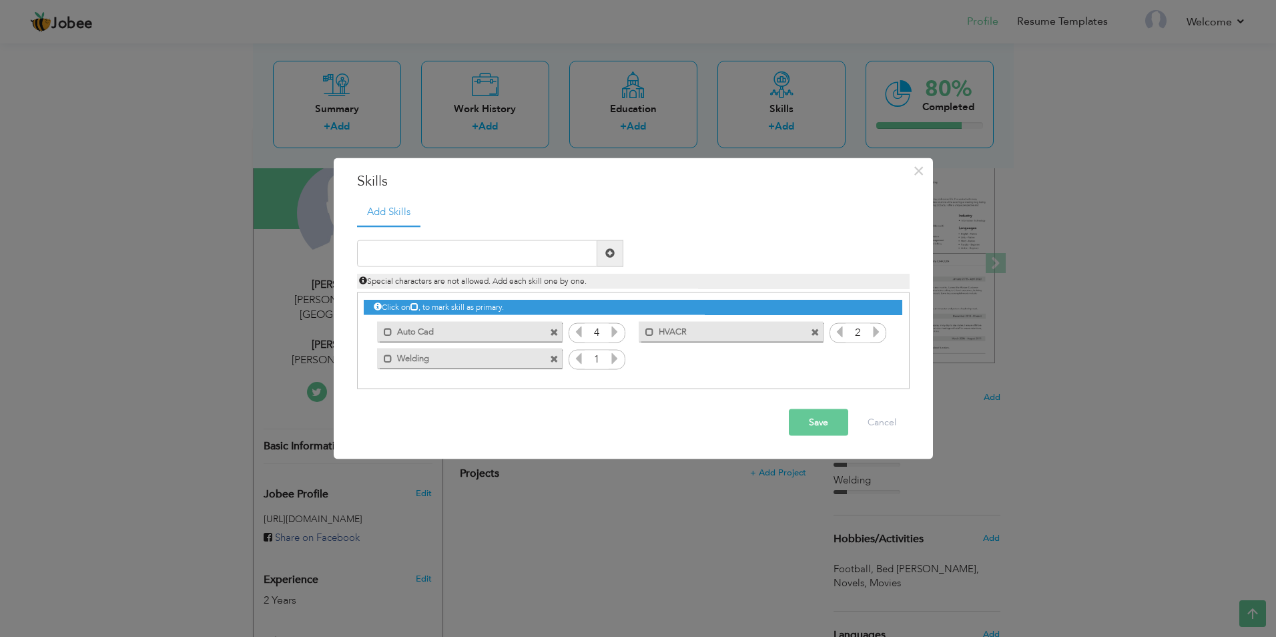
click at [841, 334] on icon at bounding box center [839, 331] width 12 height 12
drag, startPoint x: 841, startPoint y: 334, endPoint x: 849, endPoint y: 350, distance: 17.0
click at [849, 350] on div "Click on , to mark skill as primary. Mark as primary skill. Auto Cad 4 HVACR 1 …" at bounding box center [633, 332] width 538 height 79
click at [871, 334] on icon at bounding box center [876, 331] width 12 height 12
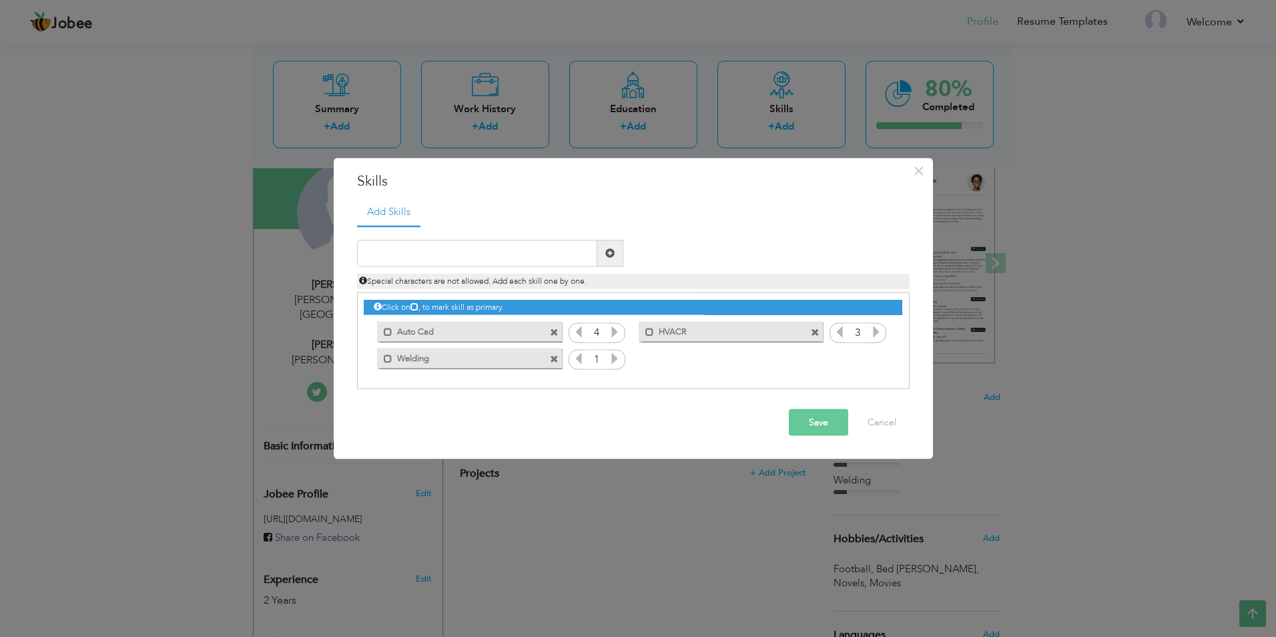
click at [871, 334] on icon at bounding box center [876, 331] width 12 height 12
click at [609, 359] on icon at bounding box center [615, 358] width 12 height 12
click at [814, 426] on button "Save" at bounding box center [818, 421] width 59 height 27
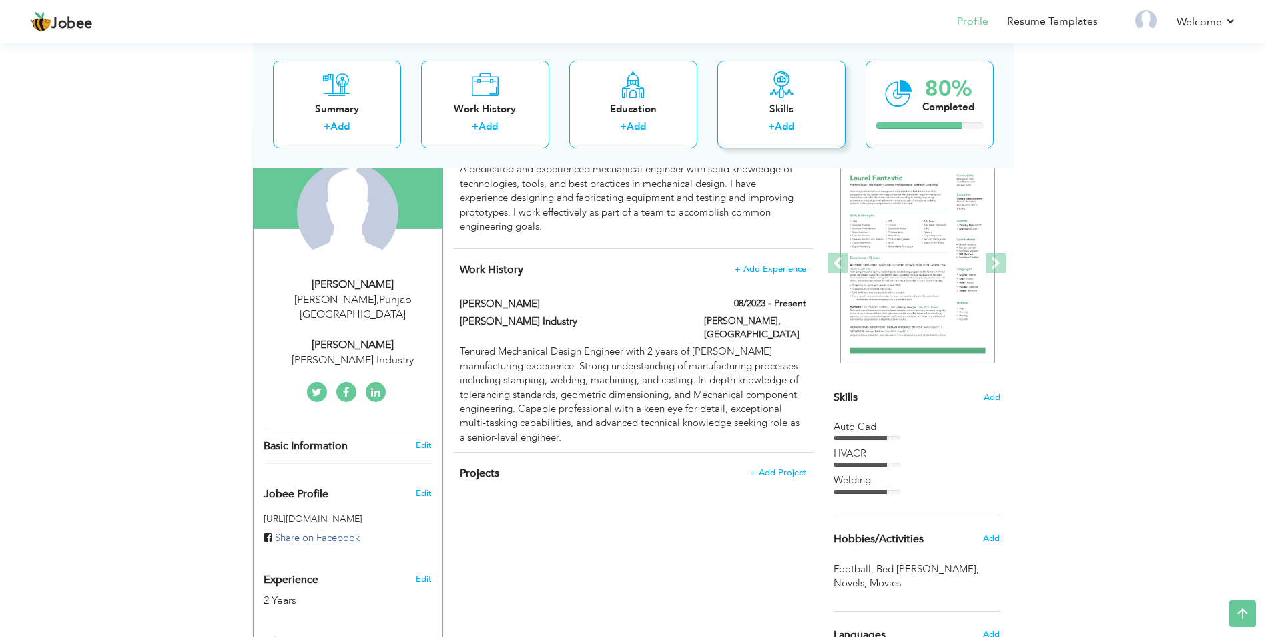
click at [783, 127] on link "Add" at bounding box center [784, 125] width 19 height 13
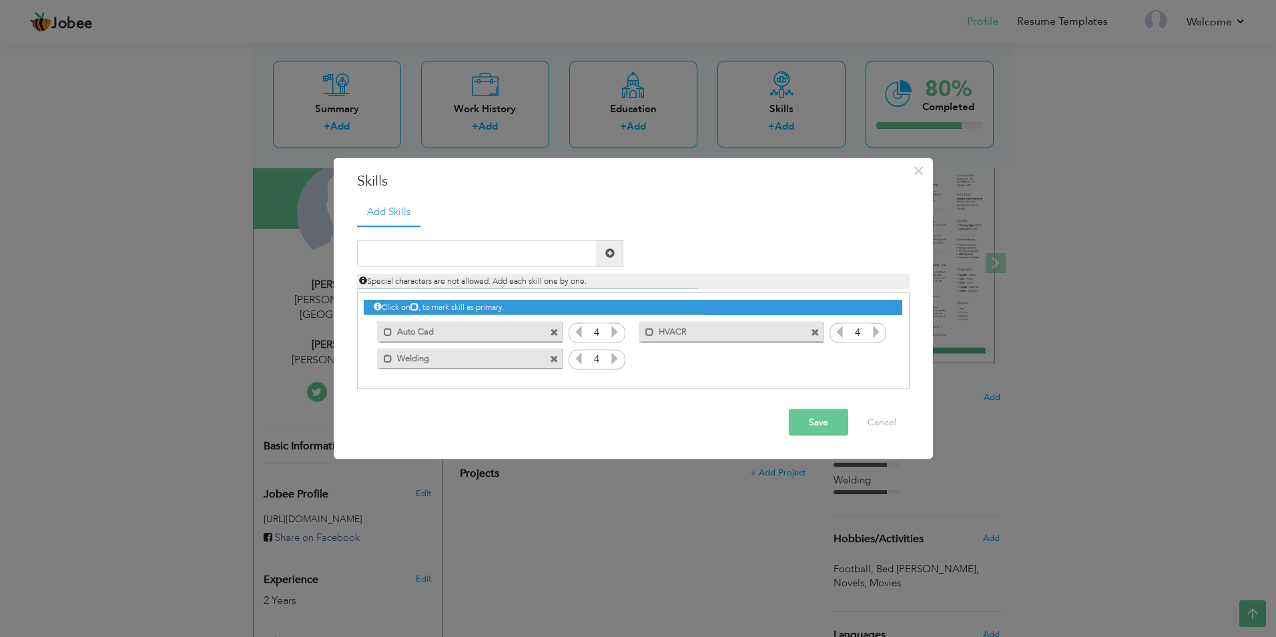
click at [611, 331] on icon at bounding box center [615, 331] width 12 height 12
click at [615, 359] on icon at bounding box center [615, 358] width 12 height 12
click at [584, 362] on input "4" at bounding box center [596, 359] width 25 height 19
click at [580, 362] on icon at bounding box center [578, 358] width 12 height 12
click at [825, 416] on button "Save" at bounding box center [818, 421] width 59 height 27
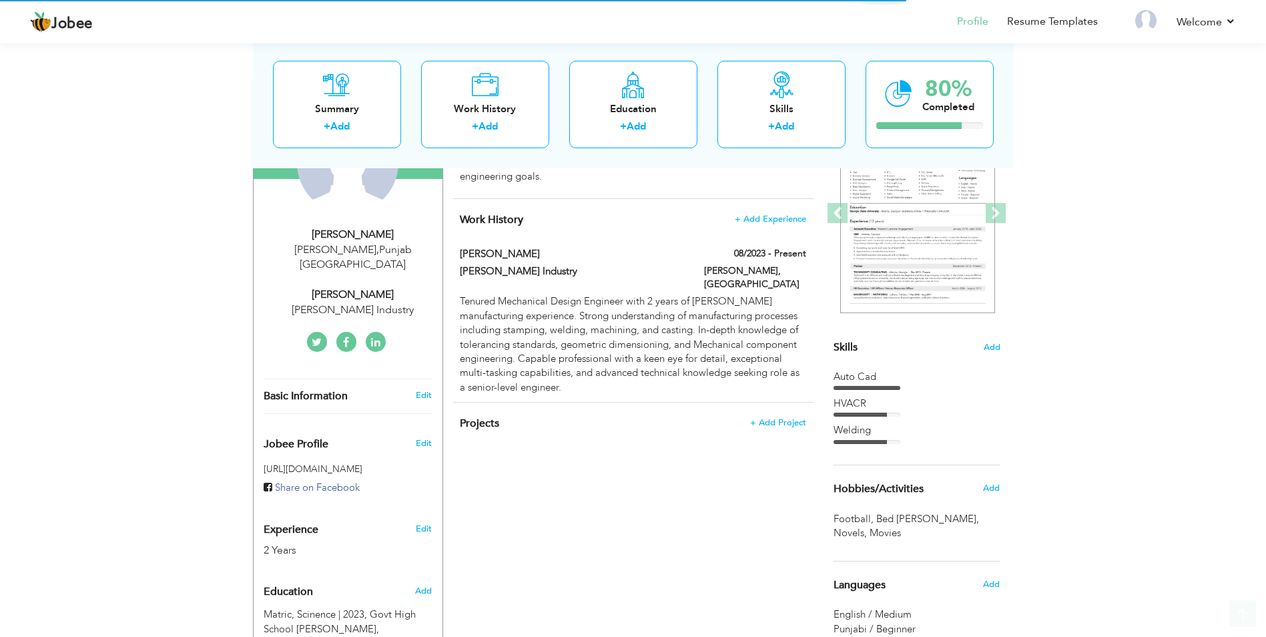
scroll to position [267, 0]
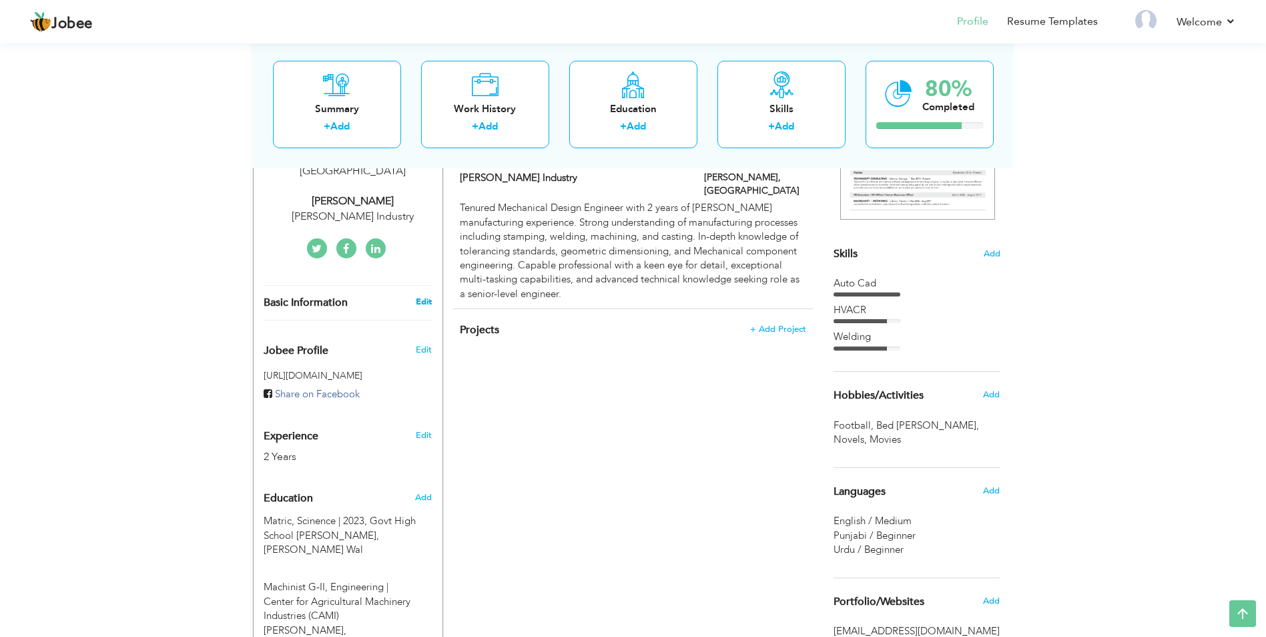
click at [426, 296] on link "Edit" at bounding box center [424, 302] width 16 height 12
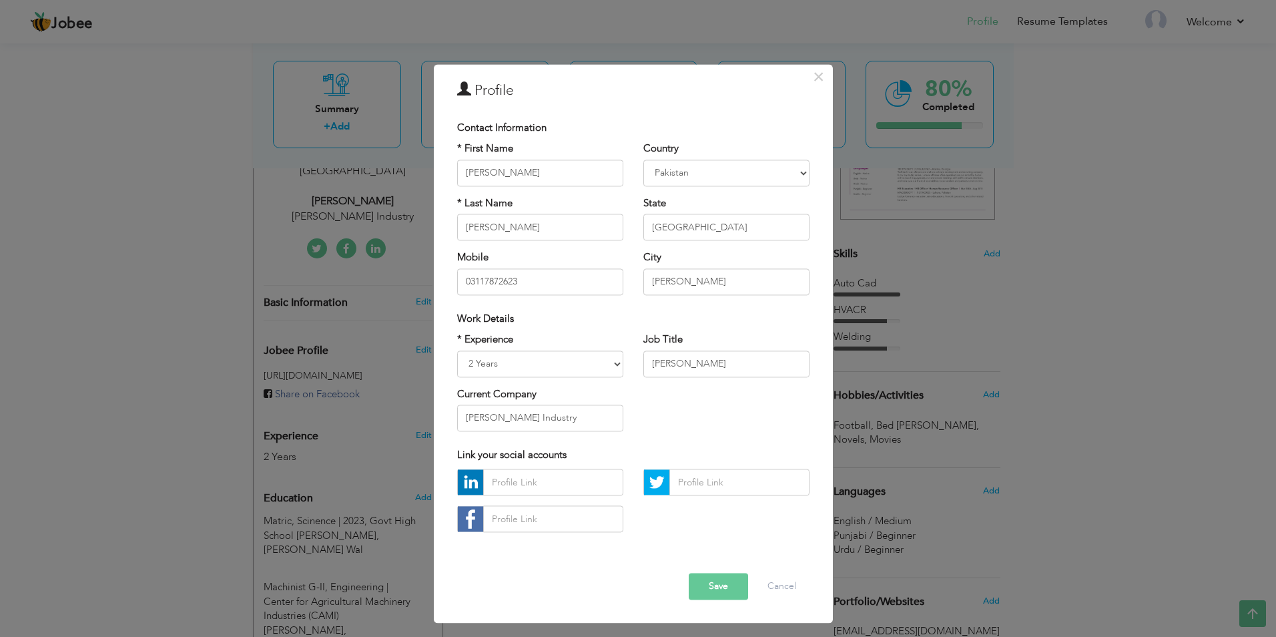
click at [701, 582] on button "Save" at bounding box center [718, 586] width 59 height 27
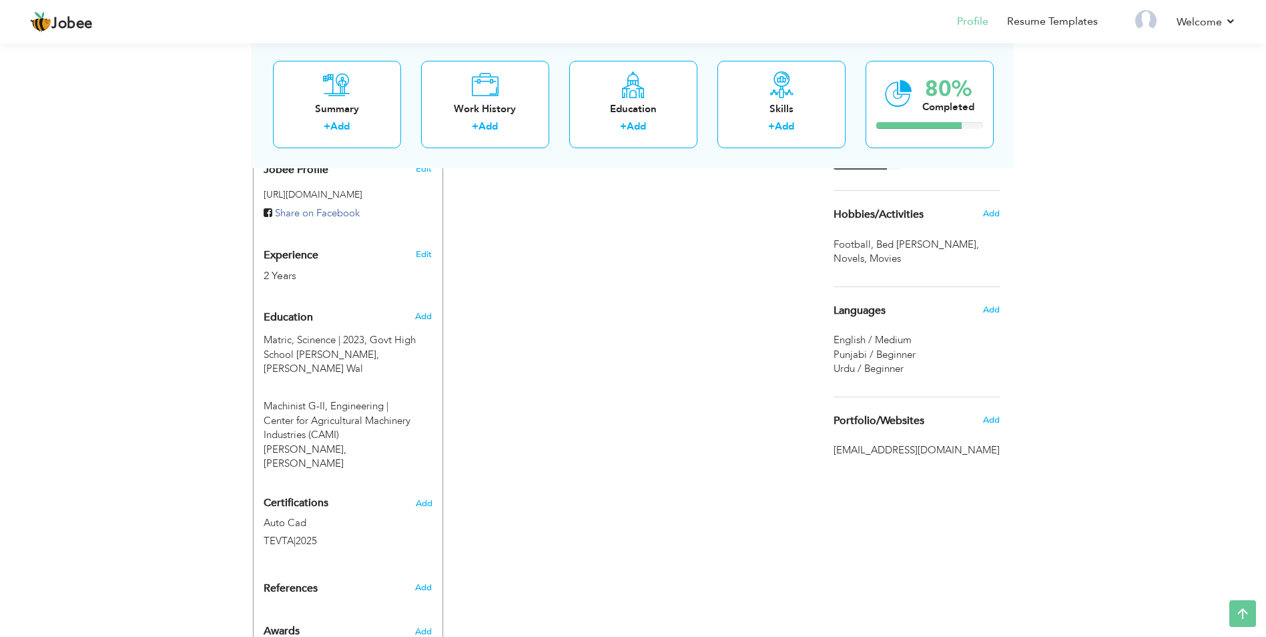
scroll to position [457, 0]
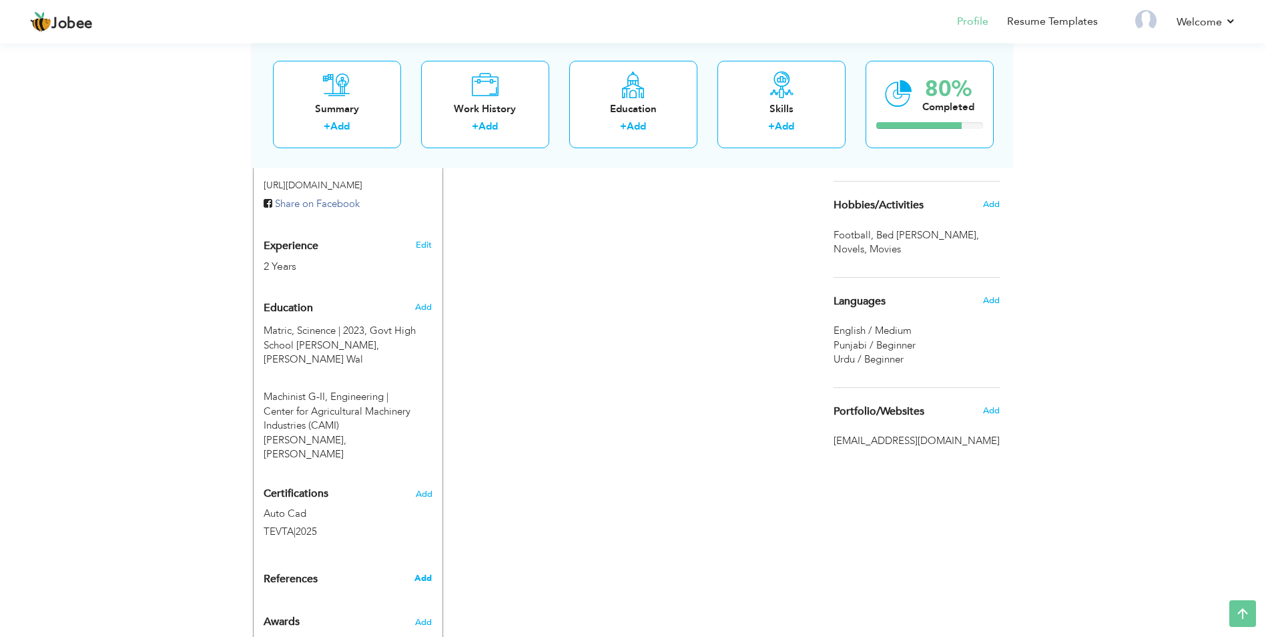
click at [425, 572] on span "Add" at bounding box center [422, 578] width 17 height 12
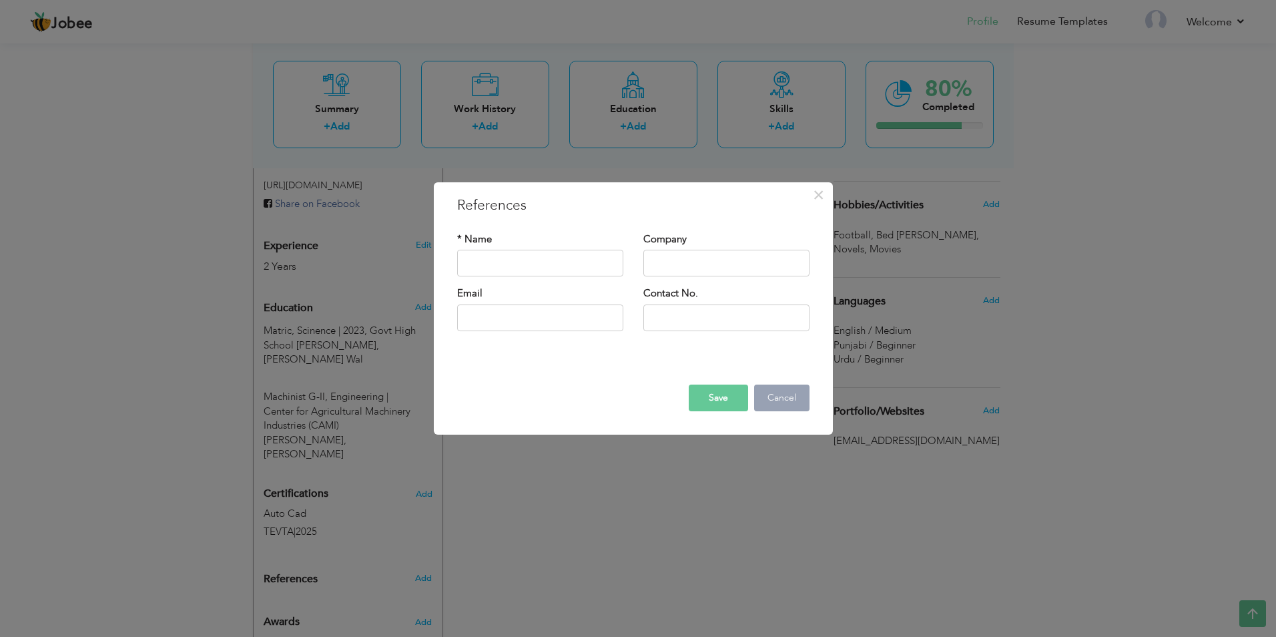
click at [793, 401] on button "Cancel" at bounding box center [781, 397] width 55 height 27
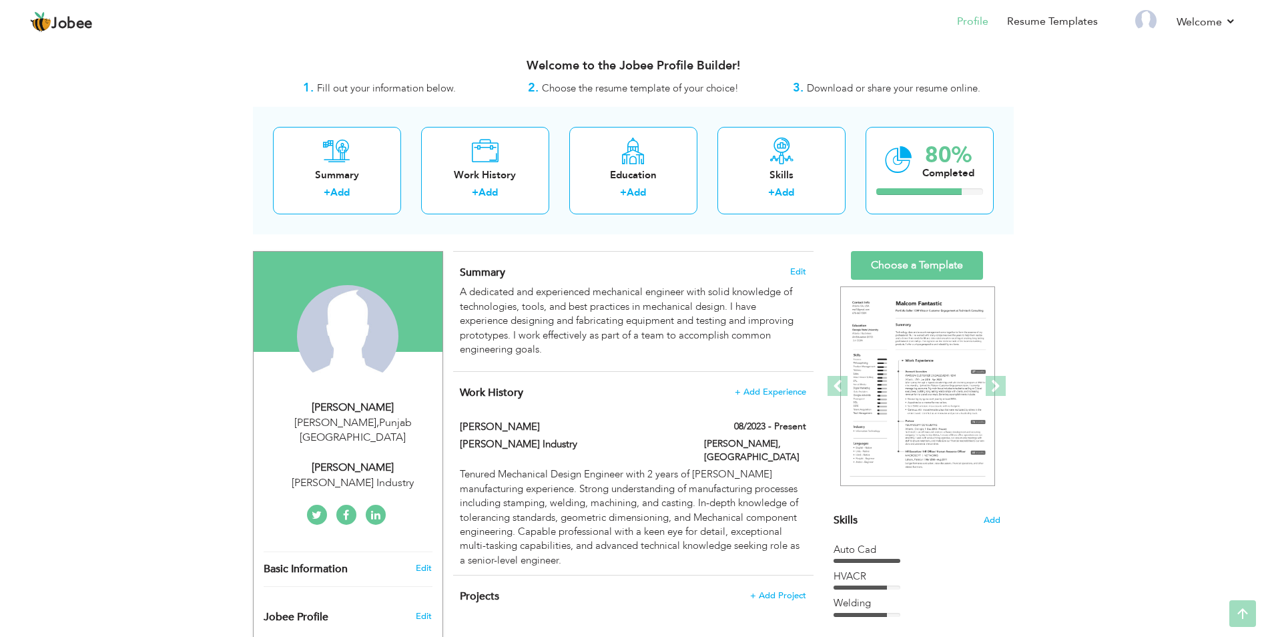
scroll to position [0, 0]
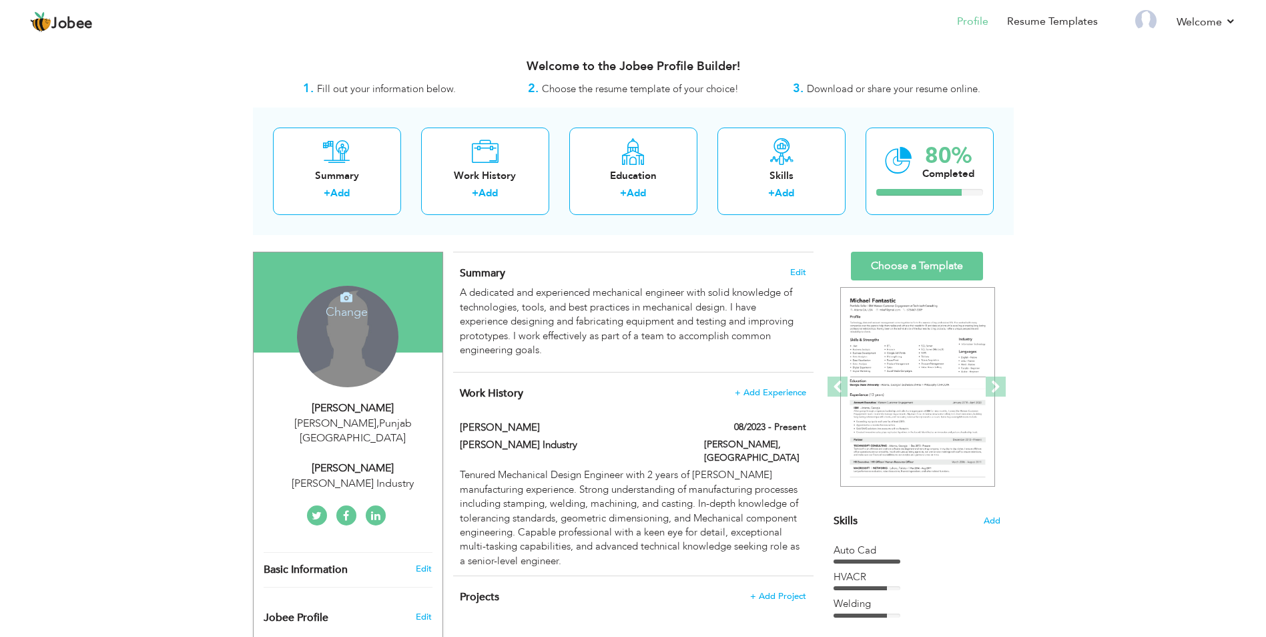
click at [354, 364] on div "Change Remove" at bounding box center [347, 336] width 101 height 101
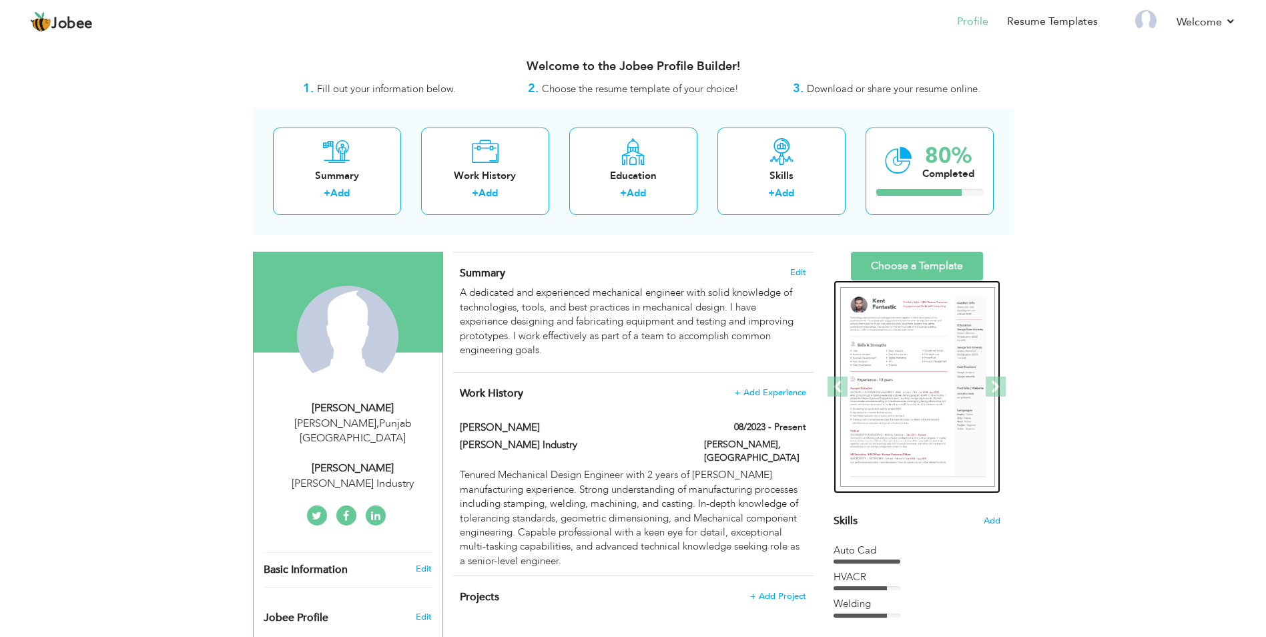
click at [947, 365] on img at bounding box center [917, 387] width 155 height 200
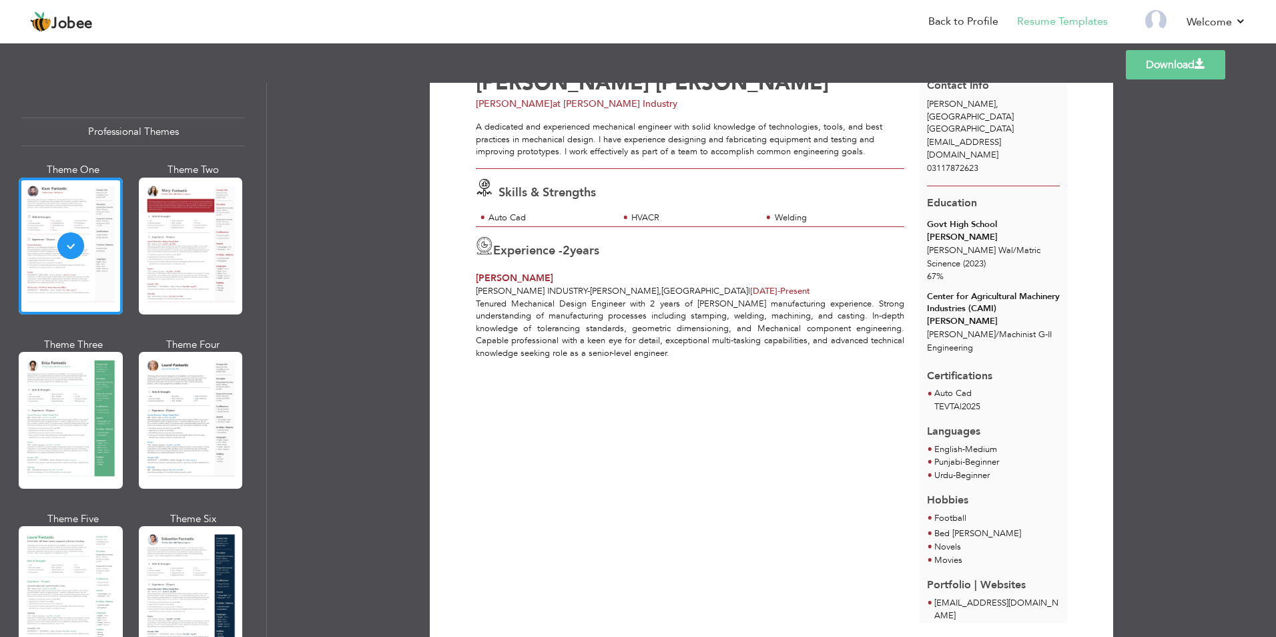
scroll to position [58, 0]
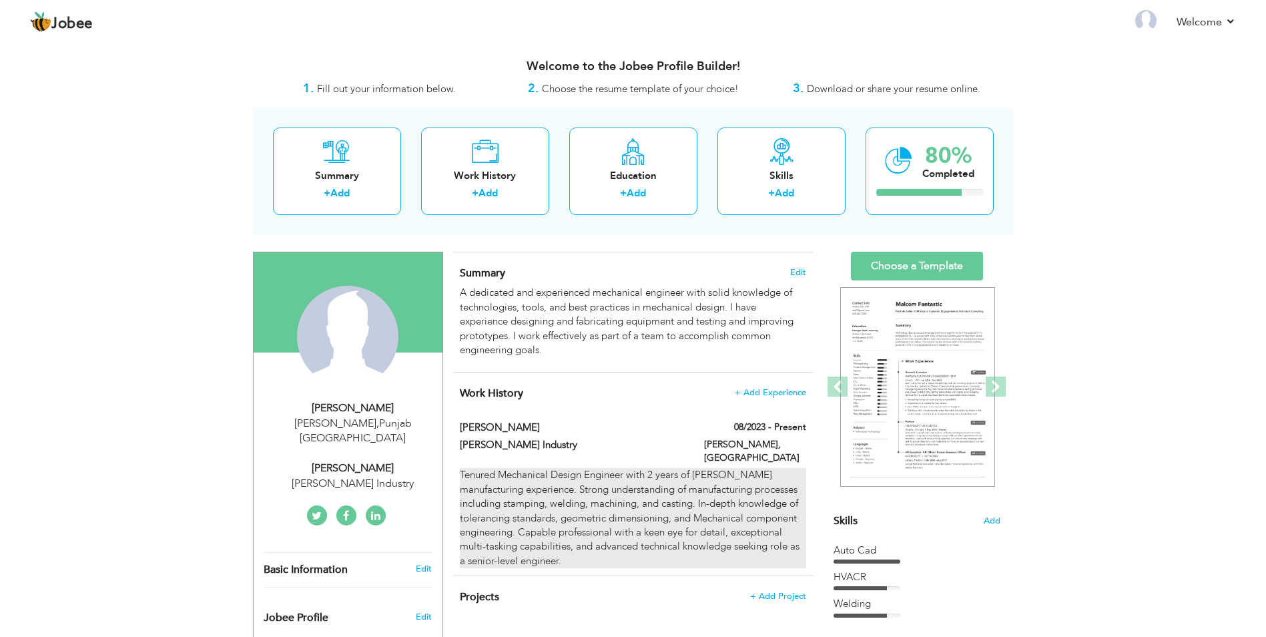
click at [723, 494] on div "Tenured Mechanical Design Engineer with 2 years of [PERSON_NAME] manufacturing …" at bounding box center [633, 518] width 346 height 100
type input "[PERSON_NAME]"
type input "[PERSON_NAME] Industry"
type input "08/2023"
type input "[GEOGRAPHIC_DATA]"
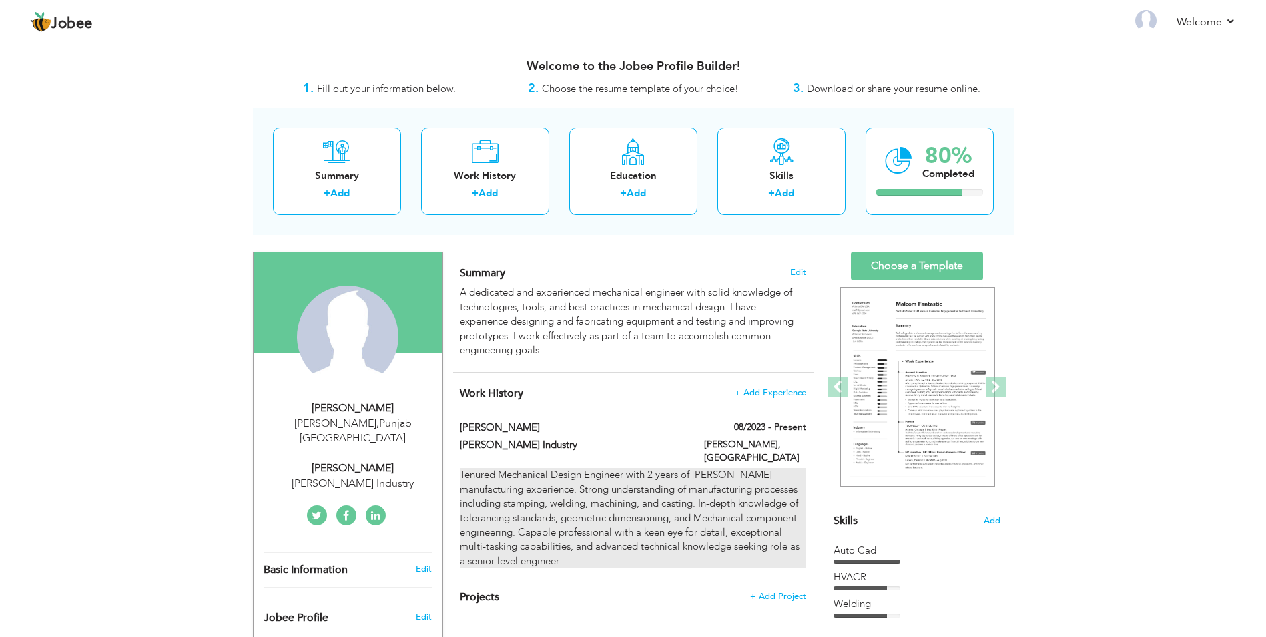
type input "[PERSON_NAME]"
checkbox input "true"
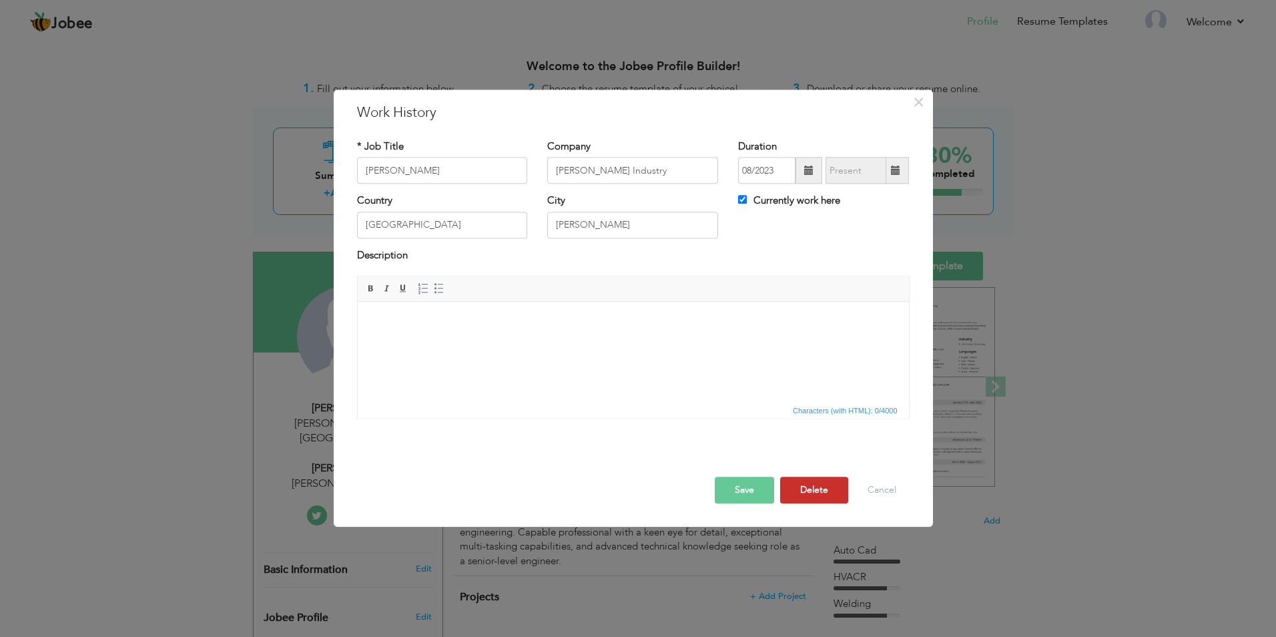
click at [825, 489] on button "Delete" at bounding box center [814, 490] width 68 height 27
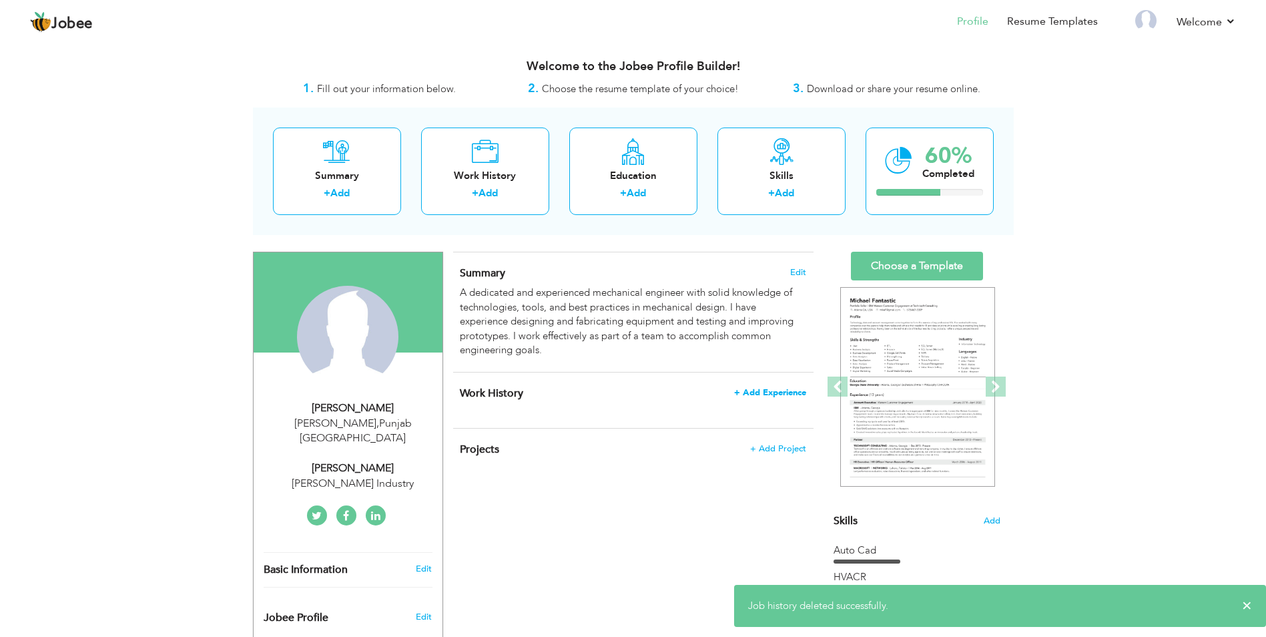
click at [789, 394] on span "+ Add Experience" at bounding box center [770, 392] width 72 height 9
checkbox input "false"
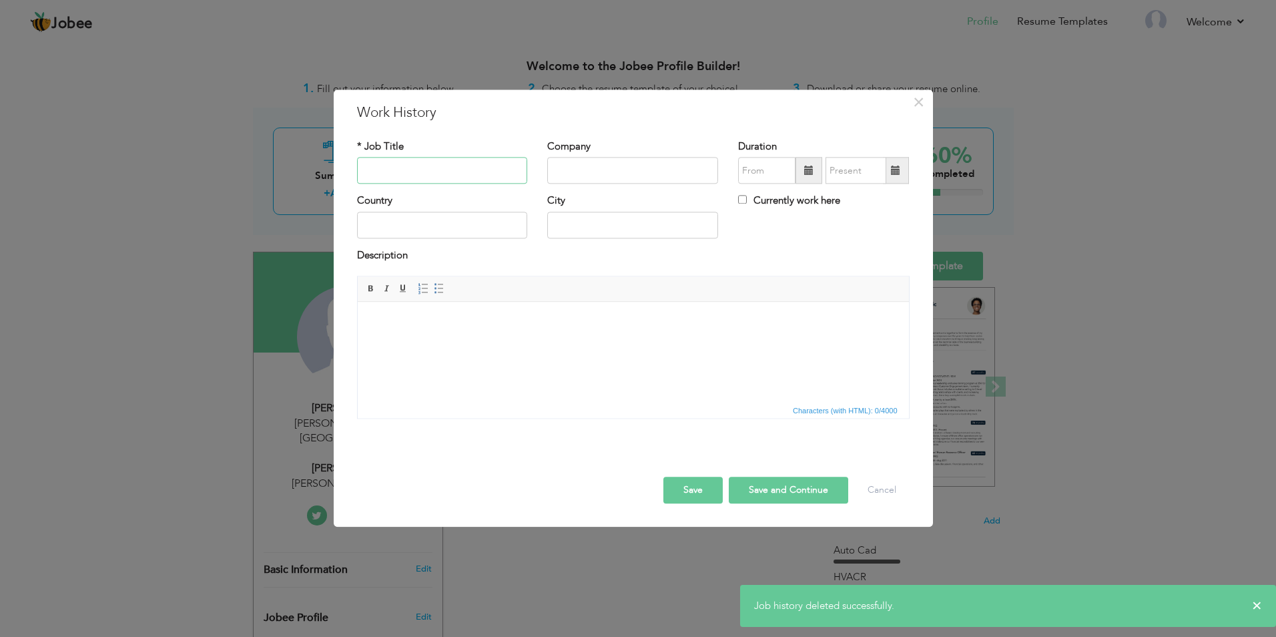
click at [414, 169] on input "text" at bounding box center [442, 170] width 171 height 27
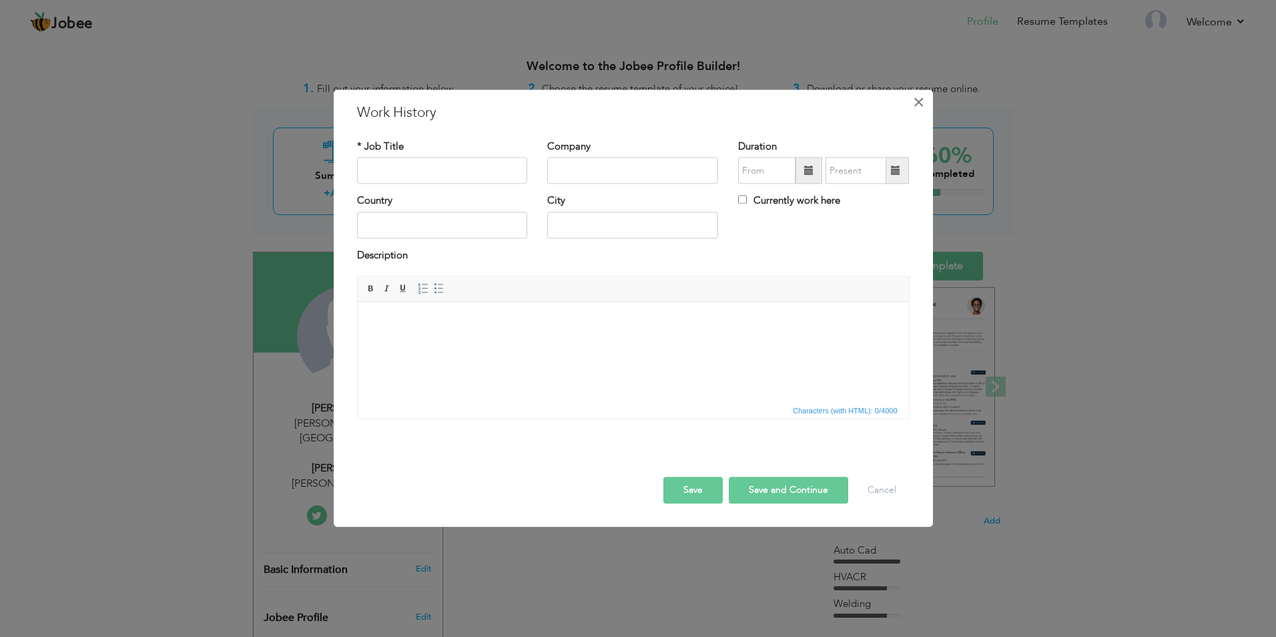
click at [920, 101] on span "×" at bounding box center [918, 102] width 11 height 24
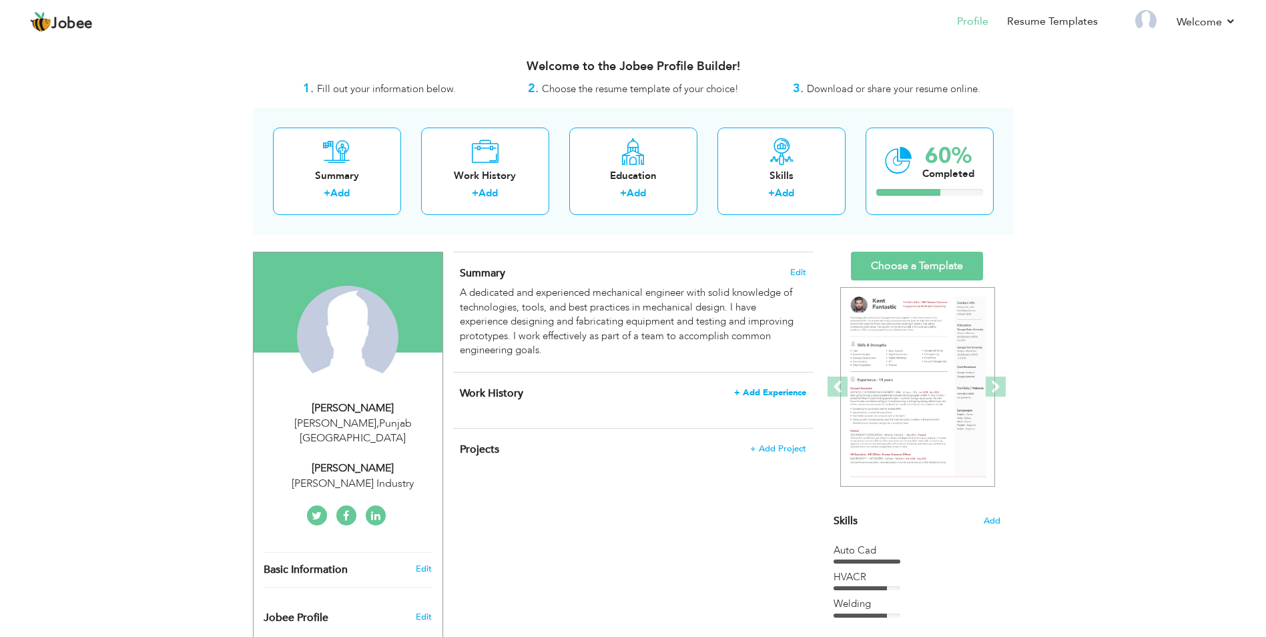
click at [740, 389] on span "+ Add Experience" at bounding box center [770, 392] width 72 height 9
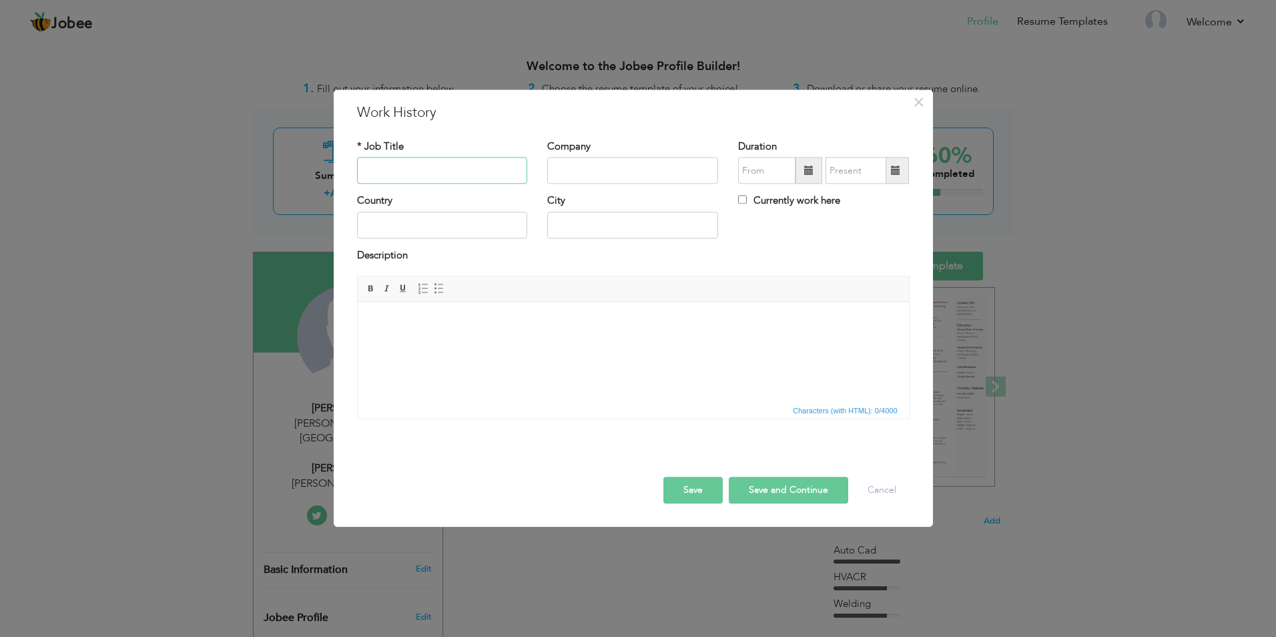
click at [408, 170] on input "text" at bounding box center [442, 170] width 171 height 27
type input "[PERSON_NAME]"
click at [578, 173] on input "text" at bounding box center [632, 170] width 171 height 27
type input "Bhatti Zari Industry"
click at [559, 225] on input "text" at bounding box center [632, 225] width 171 height 27
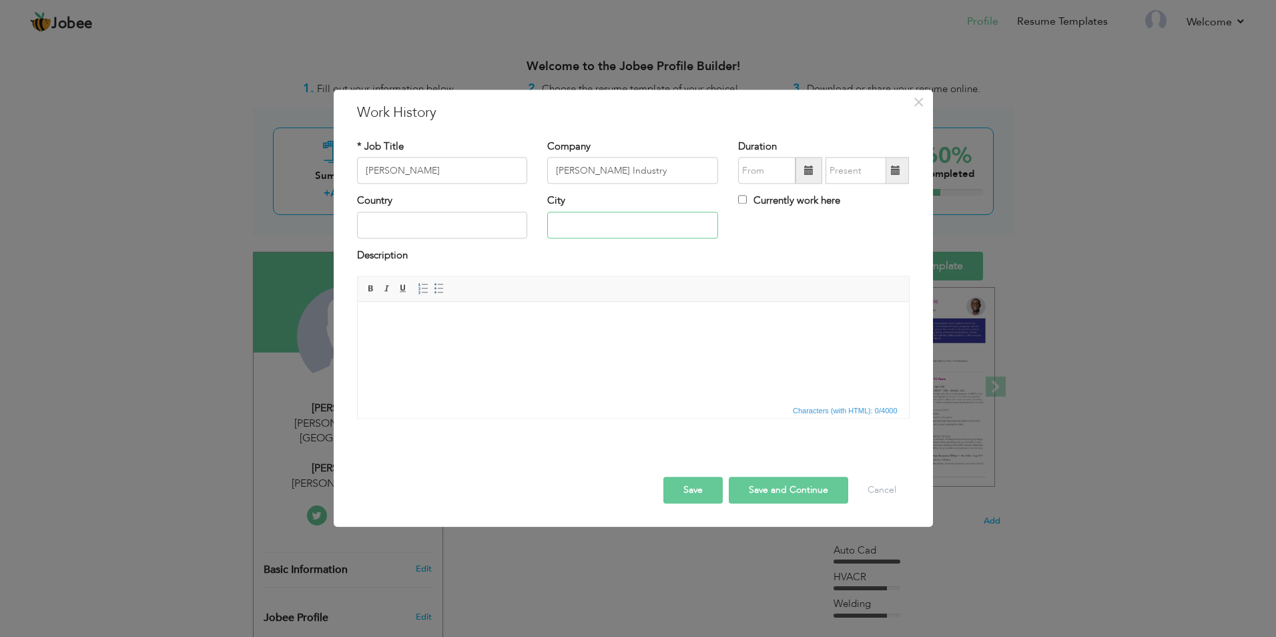
type input "[PERSON_NAME]"
type input "08/2023"
type input "08/2025"
type input "[GEOGRAPHIC_DATA]"
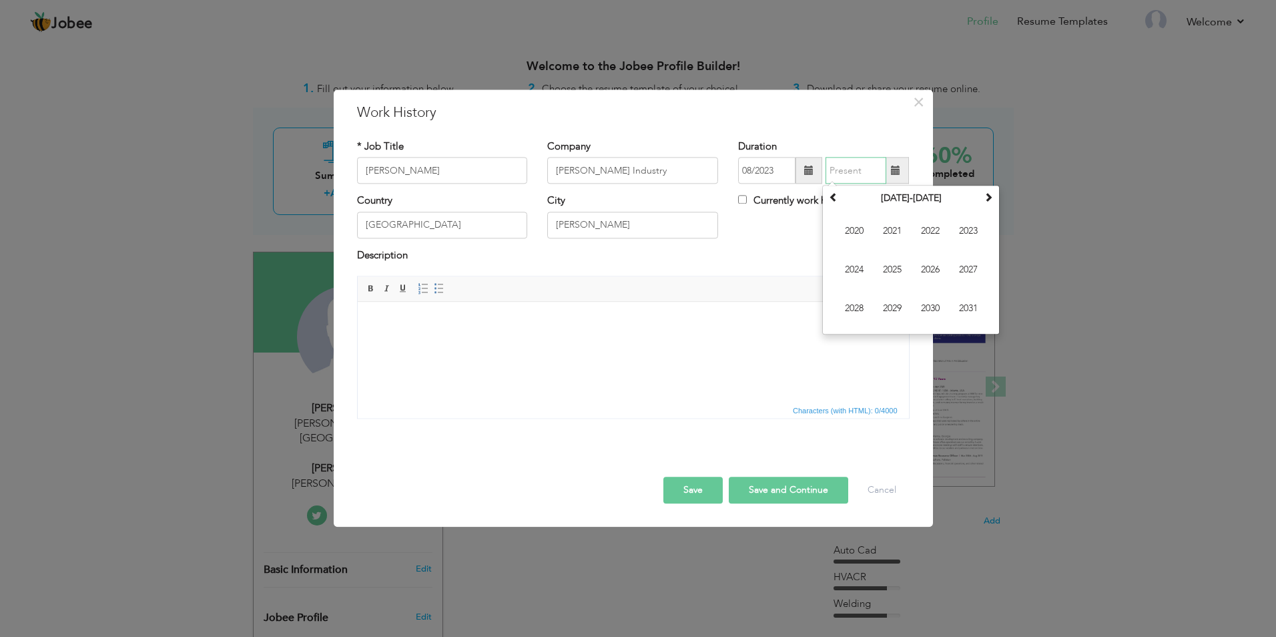
type input "08/2025"
click at [741, 198] on input "Currently work here" at bounding box center [742, 199] width 9 height 9
checkbox input "true"
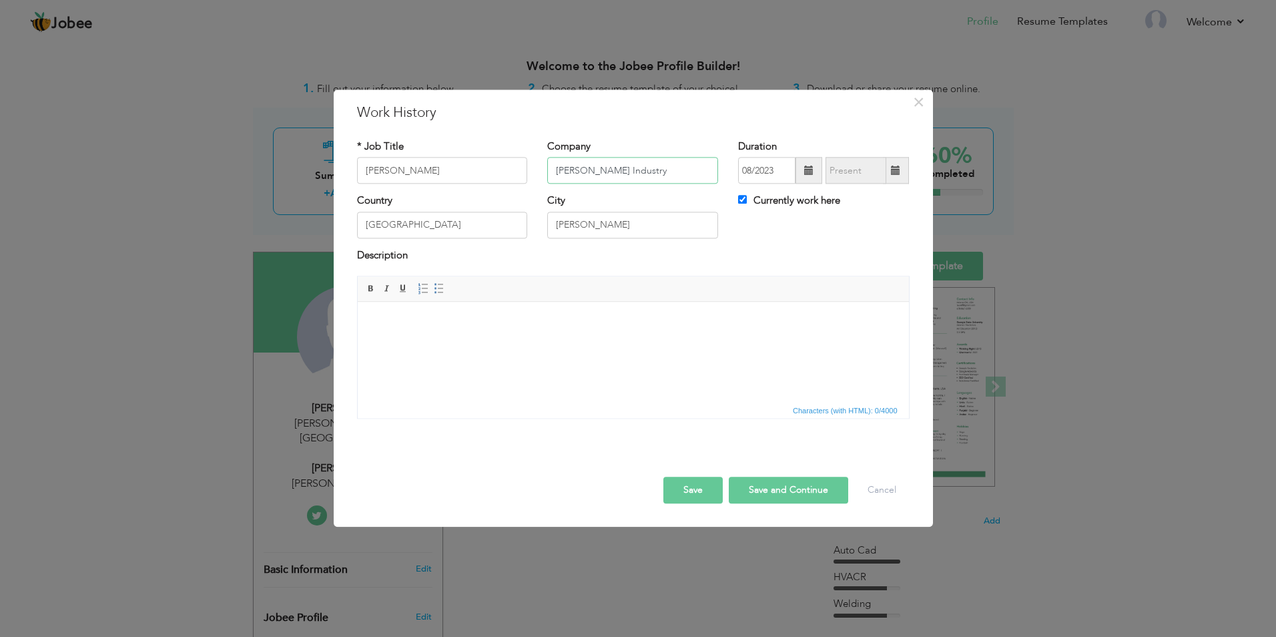
click at [645, 173] on input "Bhatti Zari Industry" at bounding box center [632, 170] width 171 height 27
click at [697, 176] on input "Bhatti Zari Industry, Small Gate MUsa work" at bounding box center [632, 170] width 171 height 27
click at [680, 169] on input "Bhatti Zari Industry, Small Gate MUsa Work" at bounding box center [632, 170] width 171 height 27
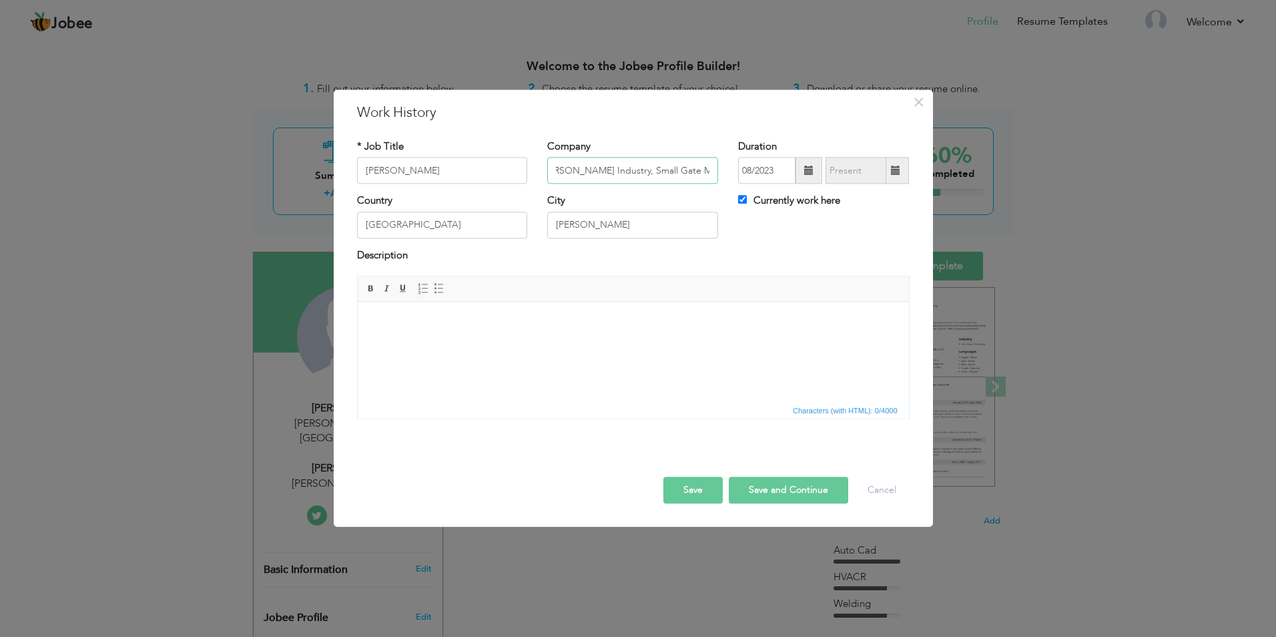
click at [685, 168] on input "Bhatti Zari Industry, Small Gate MUsa Work" at bounding box center [632, 170] width 171 height 27
click at [783, 486] on button "Save and Continue" at bounding box center [788, 490] width 119 height 27
click at [661, 167] on input "Bhatti Zari Industry, Small Gate Musa Work" at bounding box center [632, 170] width 171 height 27
type input "Bhatti Zari Industry, Small indusr Gate Musa Work"
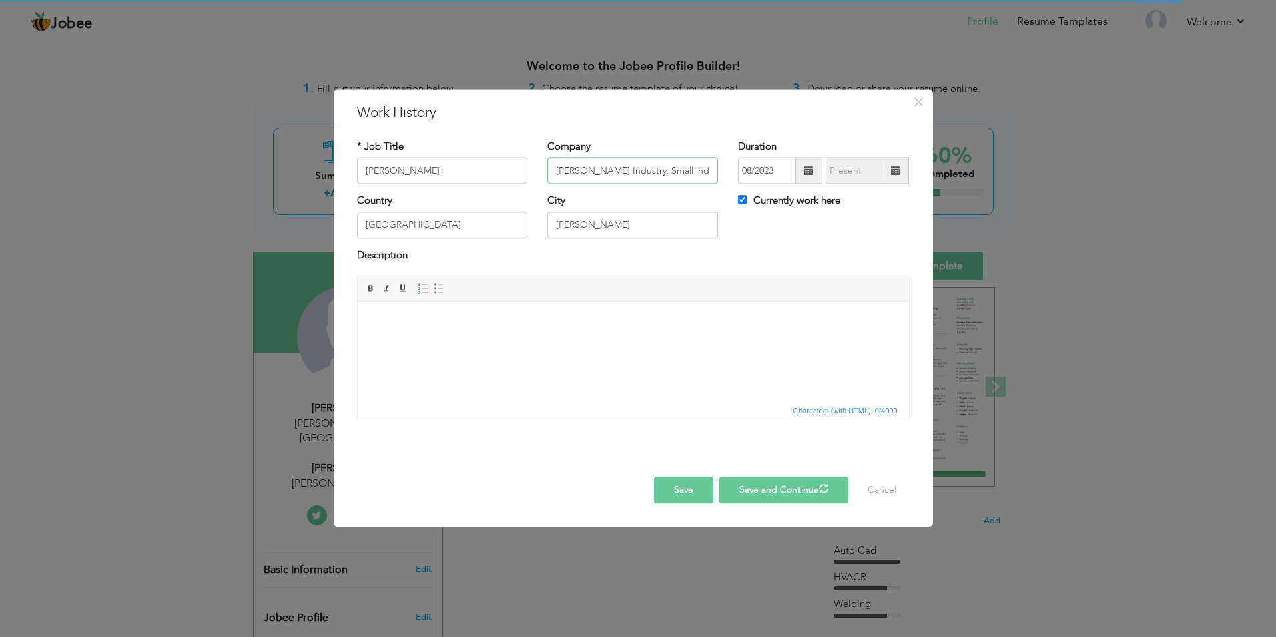
checkbox input "false"
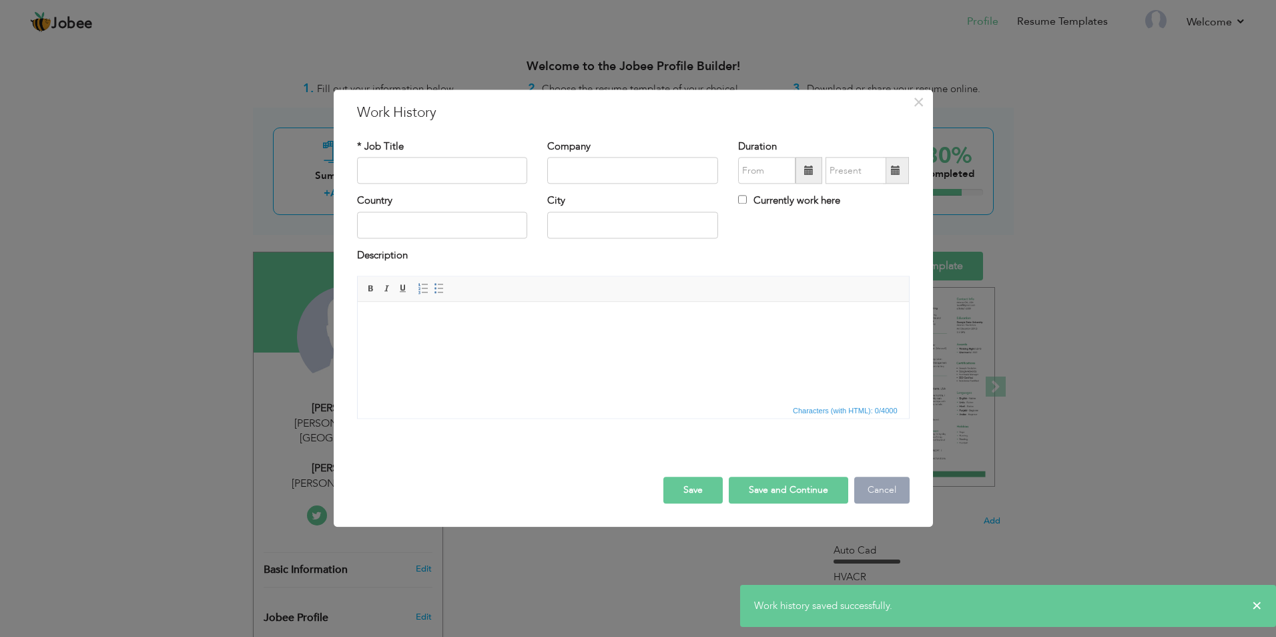
click at [869, 495] on button "Cancel" at bounding box center [881, 490] width 55 height 27
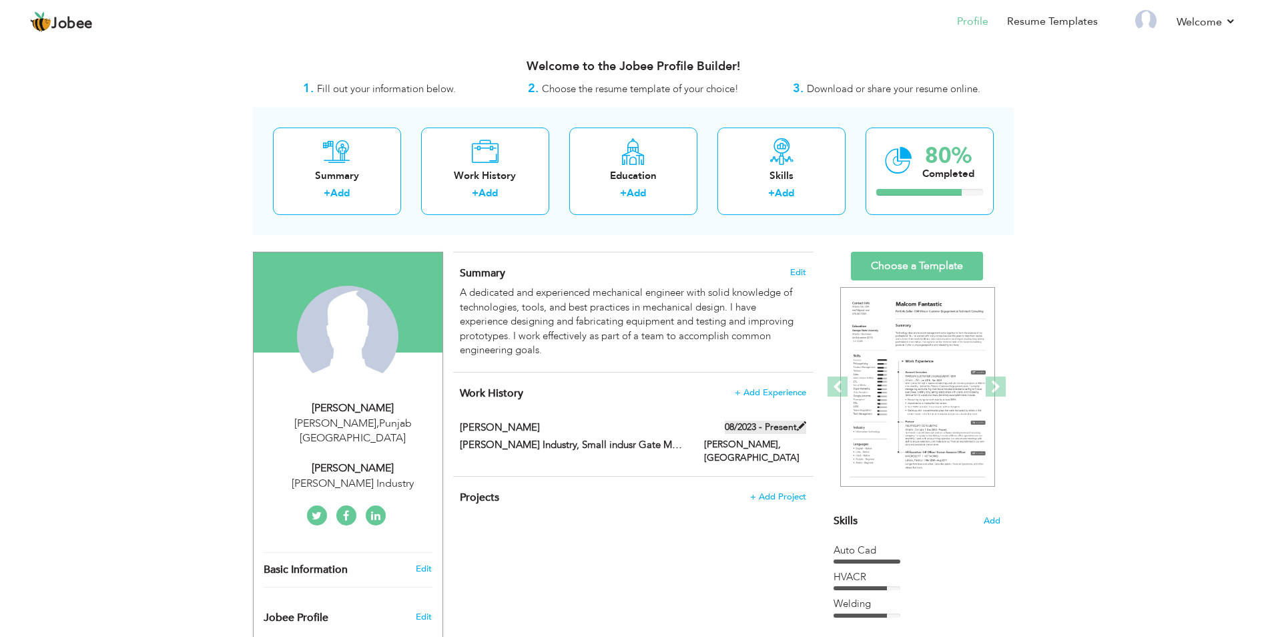
click at [804, 425] on span at bounding box center [801, 425] width 9 height 9
type input "[PERSON_NAME]"
type input "Bhatti Zari Industry, Small indusr Gate Musa Work"
type input "08/2023"
type input "[GEOGRAPHIC_DATA]"
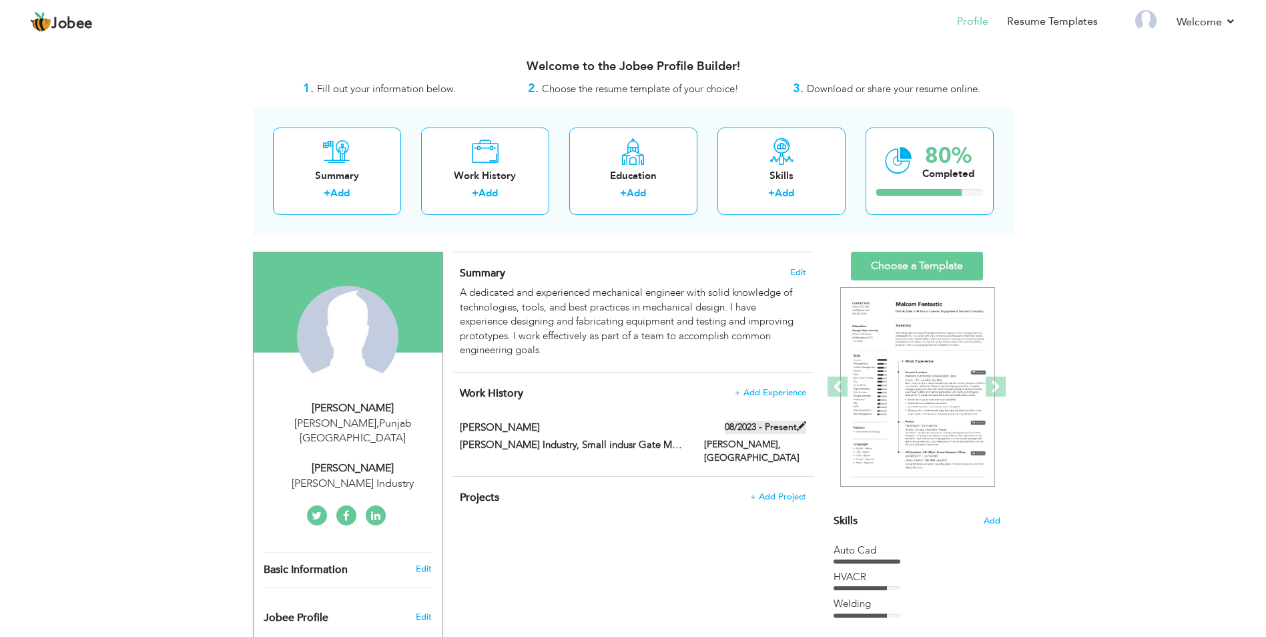
type input "[PERSON_NAME]"
checkbox input "true"
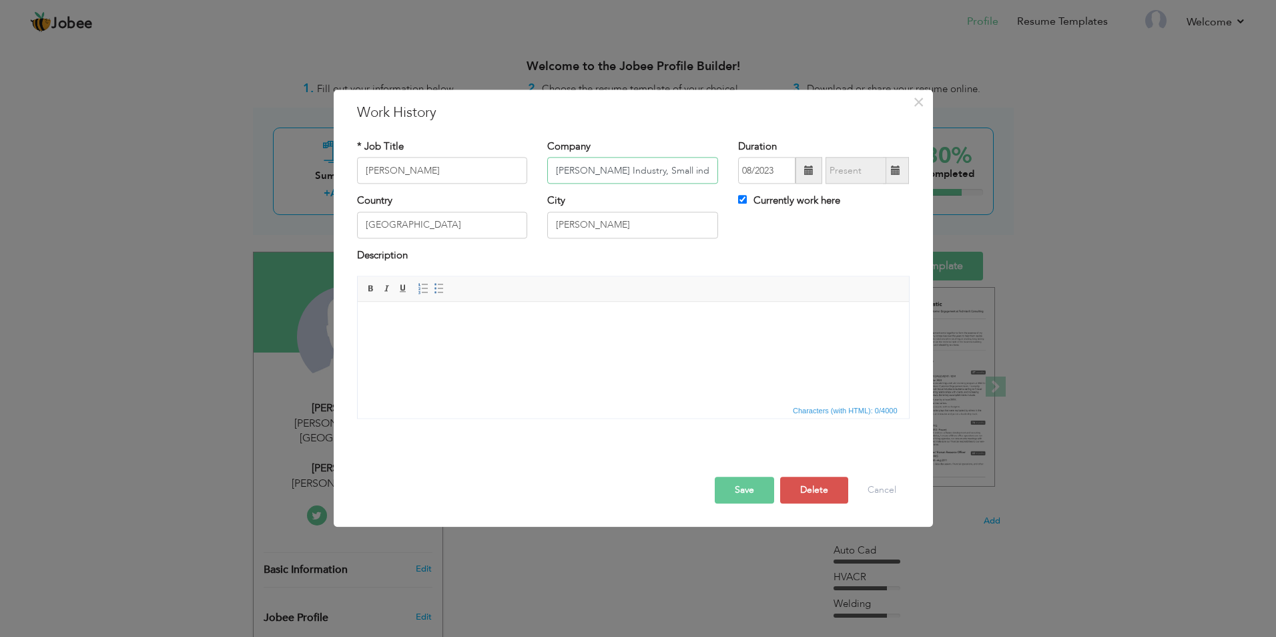
click at [689, 171] on input "Bhatti Zari Industry, Small indusr Gate Musa Work" at bounding box center [632, 170] width 171 height 27
click at [699, 171] on input "Bhatti Zari Industry, Small industry State Musa Work" at bounding box center [632, 170] width 171 height 27
click at [704, 171] on input "Bhatti Zari Industry, Small industry State Musa Work" at bounding box center [632, 170] width 171 height 27
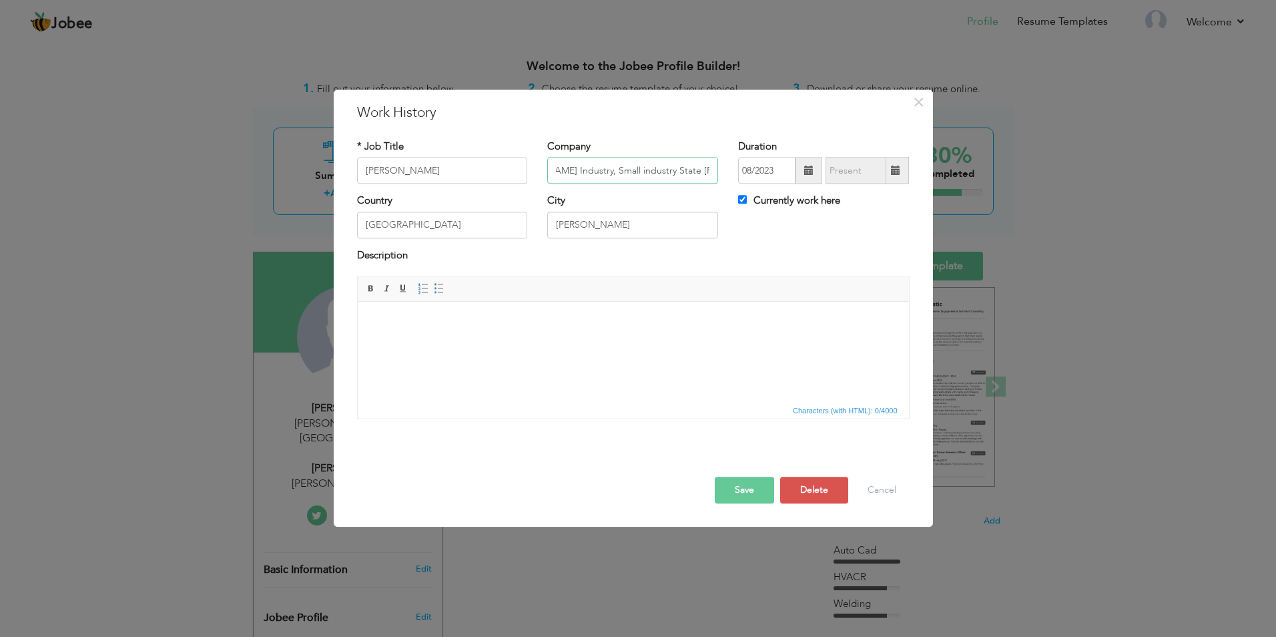
type input "[PERSON_NAME] Industry, Small industry State [PERSON_NAME]"
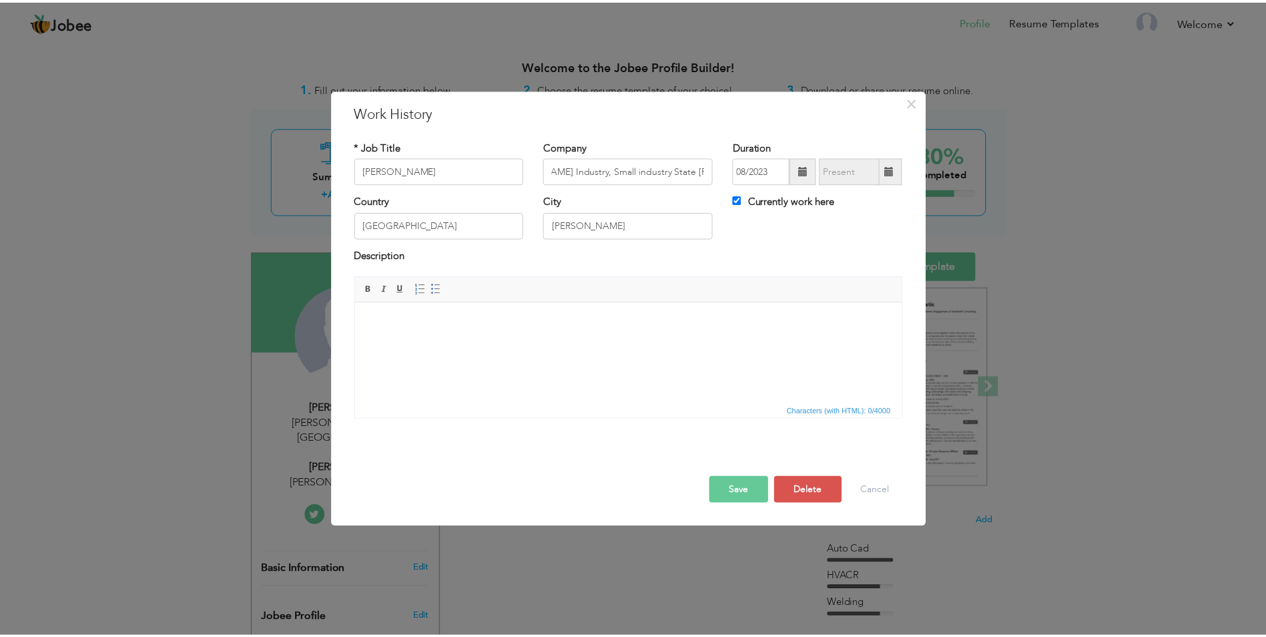
scroll to position [0, 0]
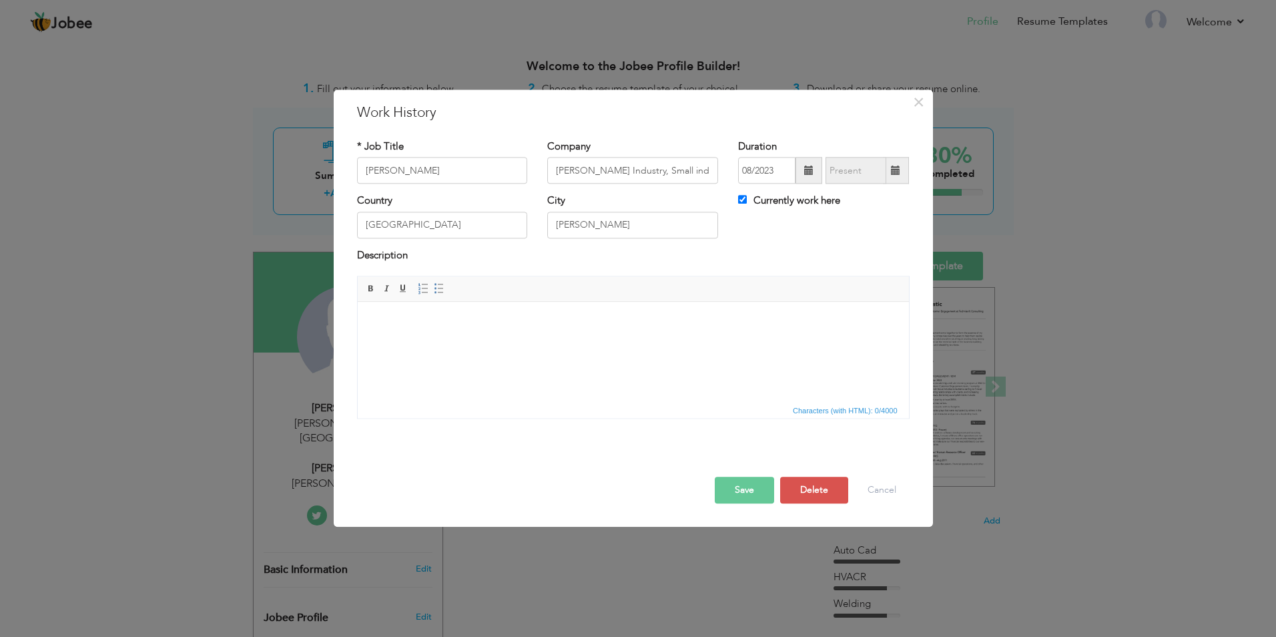
click at [746, 494] on button "Save" at bounding box center [744, 490] width 59 height 27
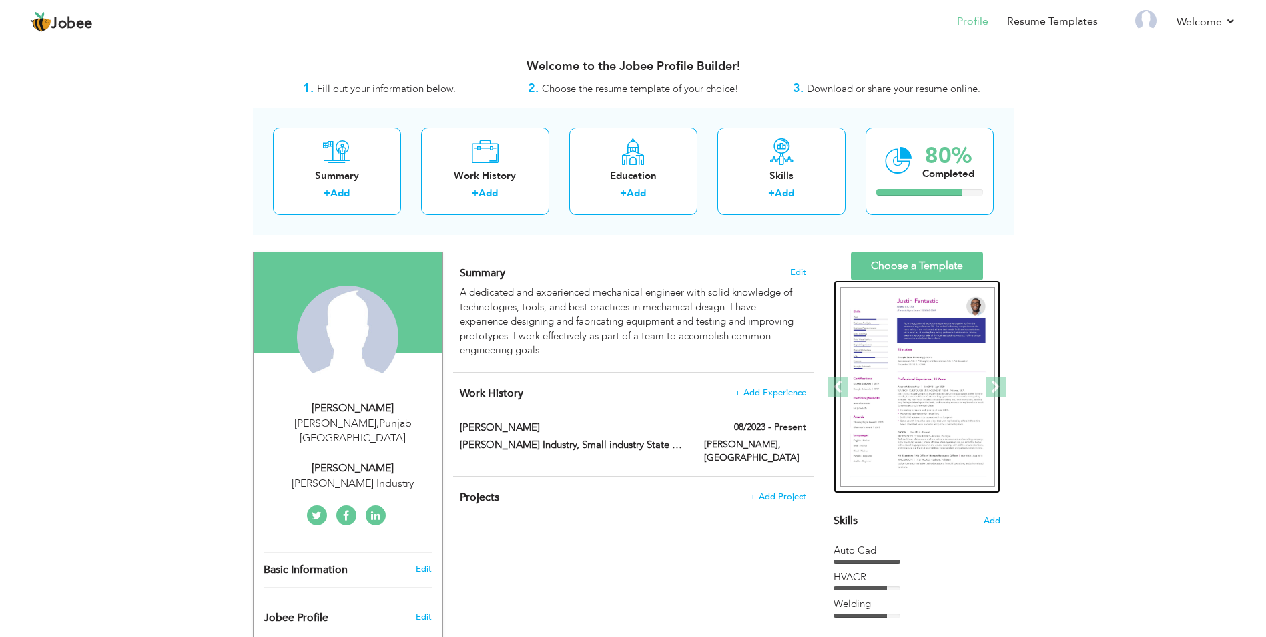
click at [917, 374] on img at bounding box center [917, 387] width 155 height 200
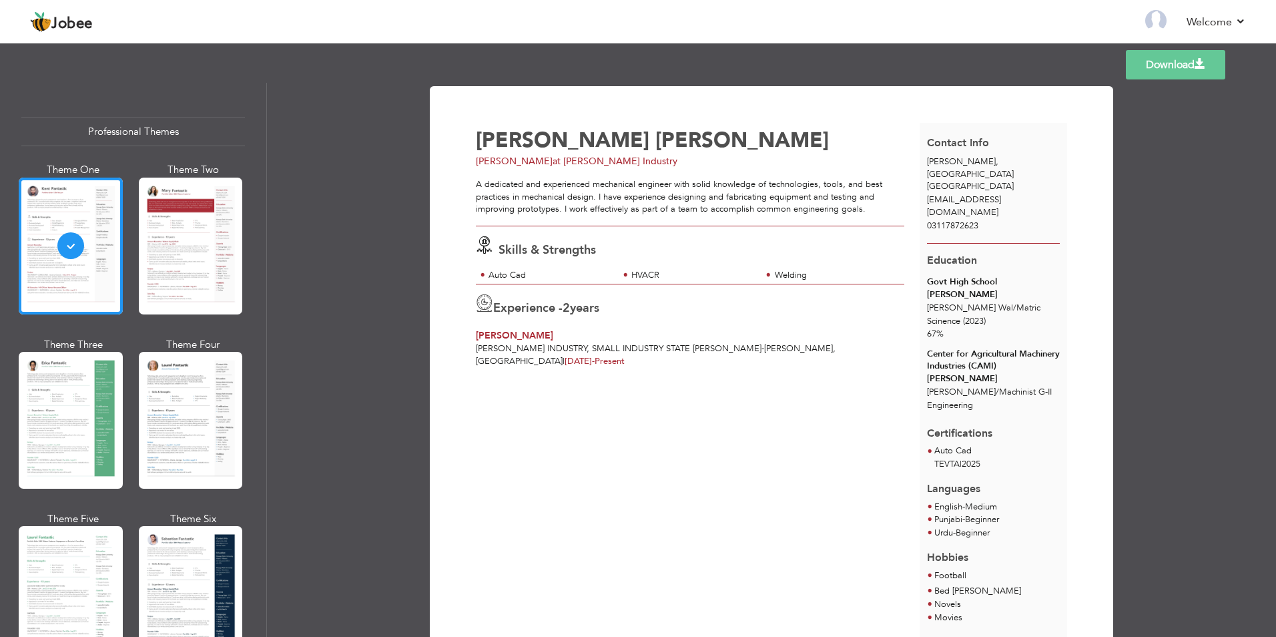
click at [1200, 65] on span at bounding box center [1199, 64] width 11 height 11
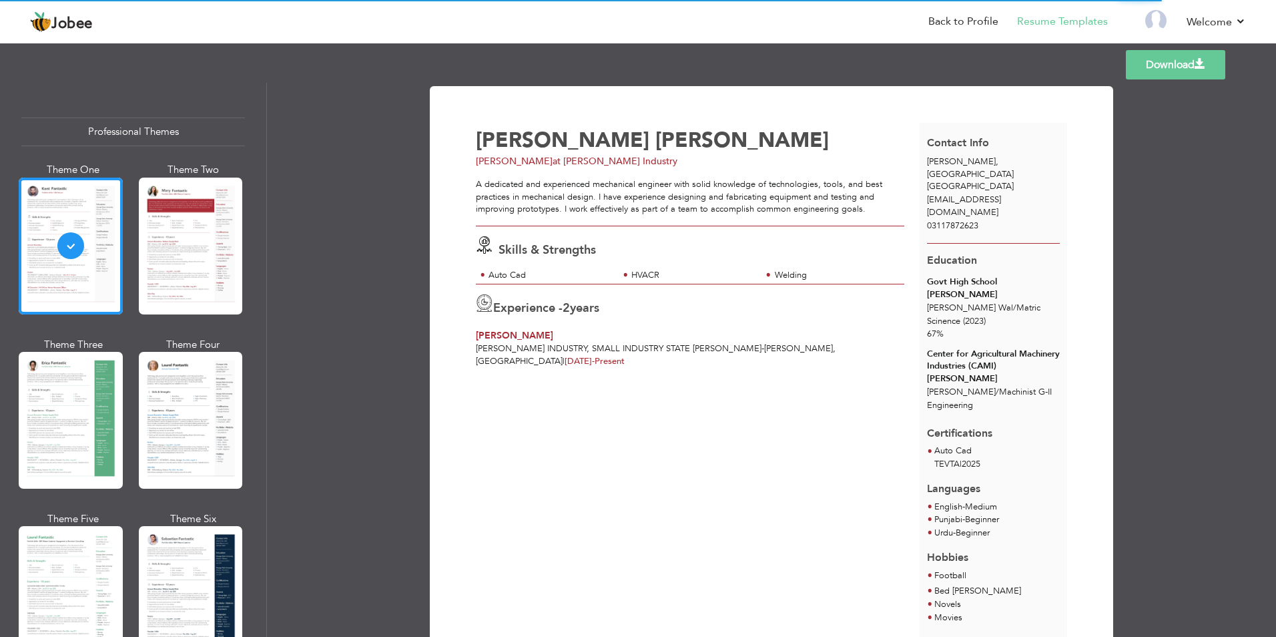
click at [978, 399] on div "Engineering" at bounding box center [993, 405] width 133 height 13
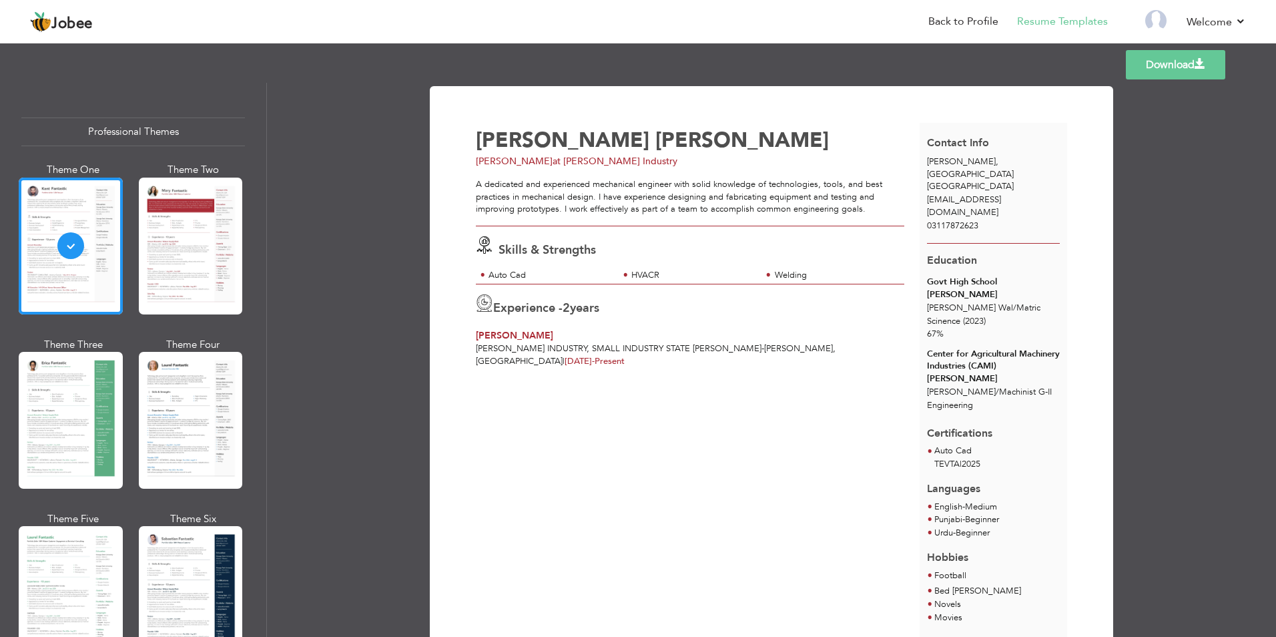
click at [727, 41] on header "Jobee Back to Profile Resume Templates Resume Templates Cover Letters About My …" at bounding box center [638, 21] width 1276 height 44
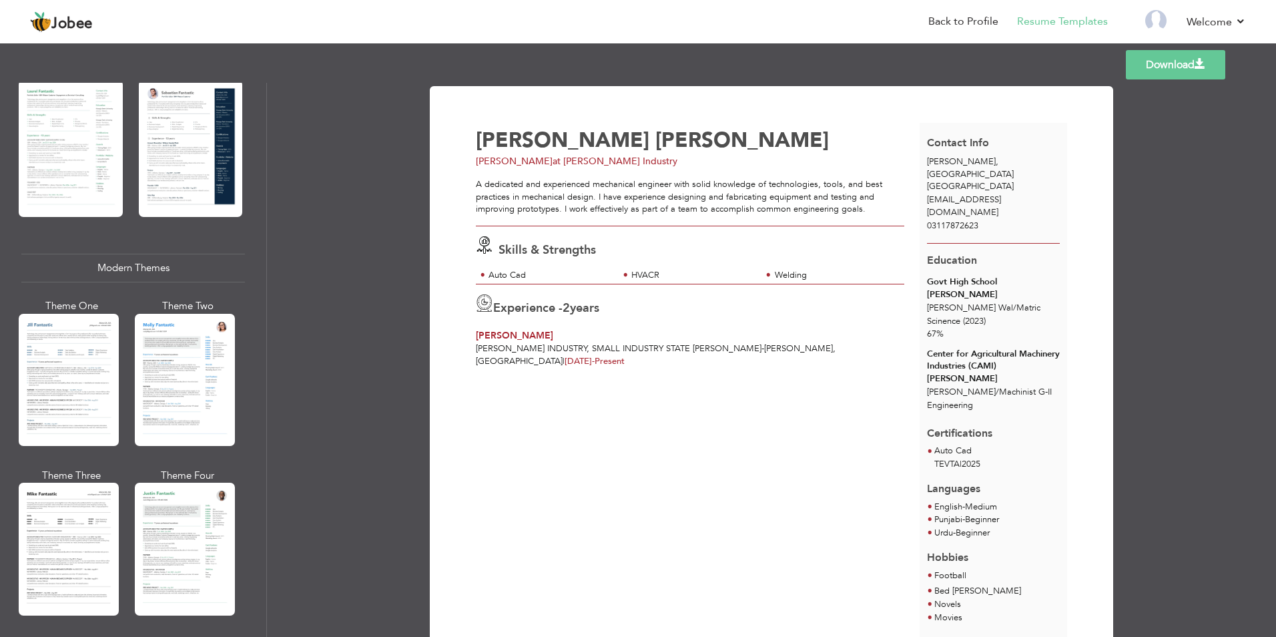
scroll to position [467, 0]
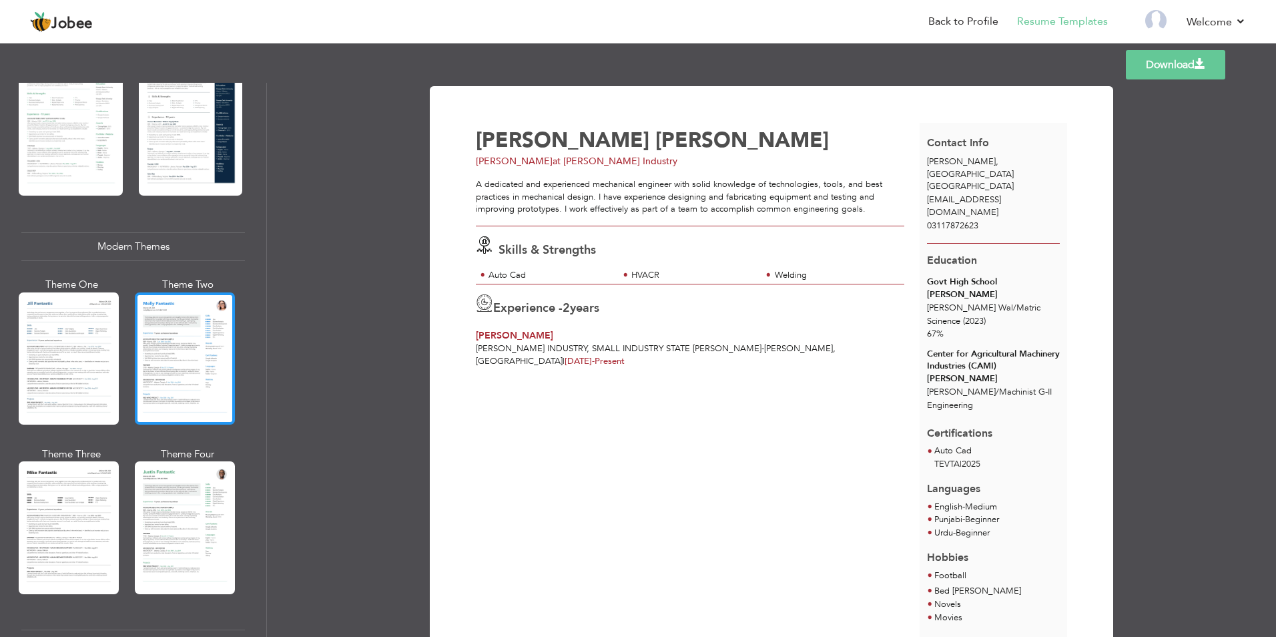
click at [185, 342] on div at bounding box center [185, 358] width 100 height 132
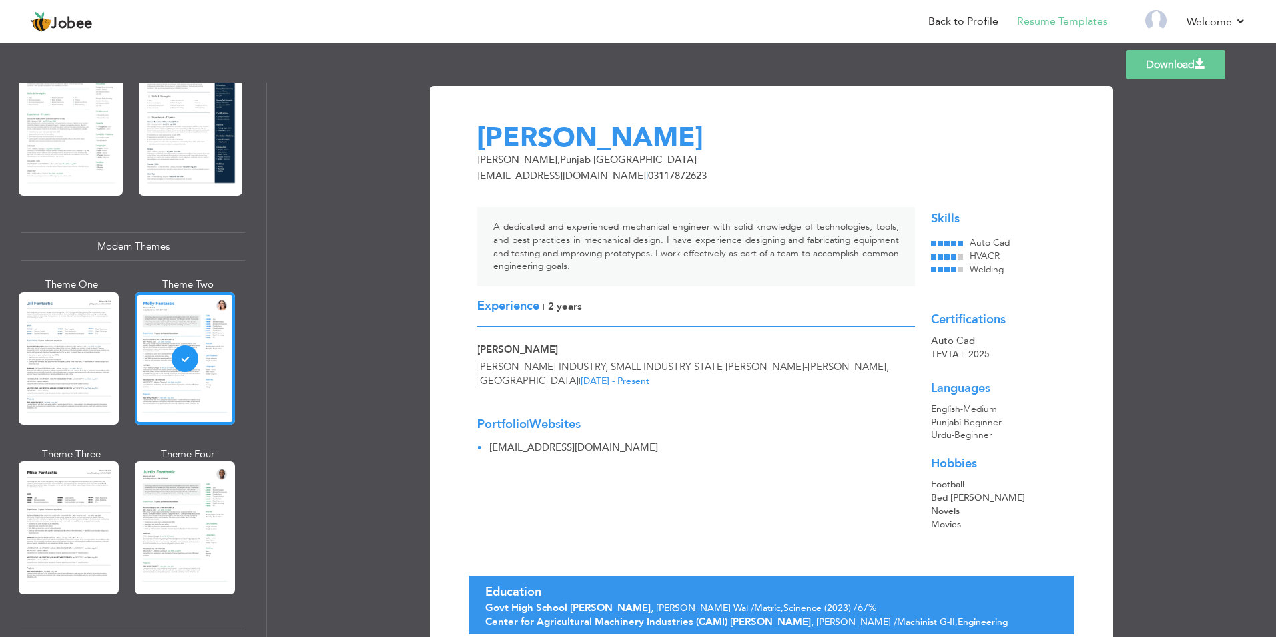
scroll to position [63, 0]
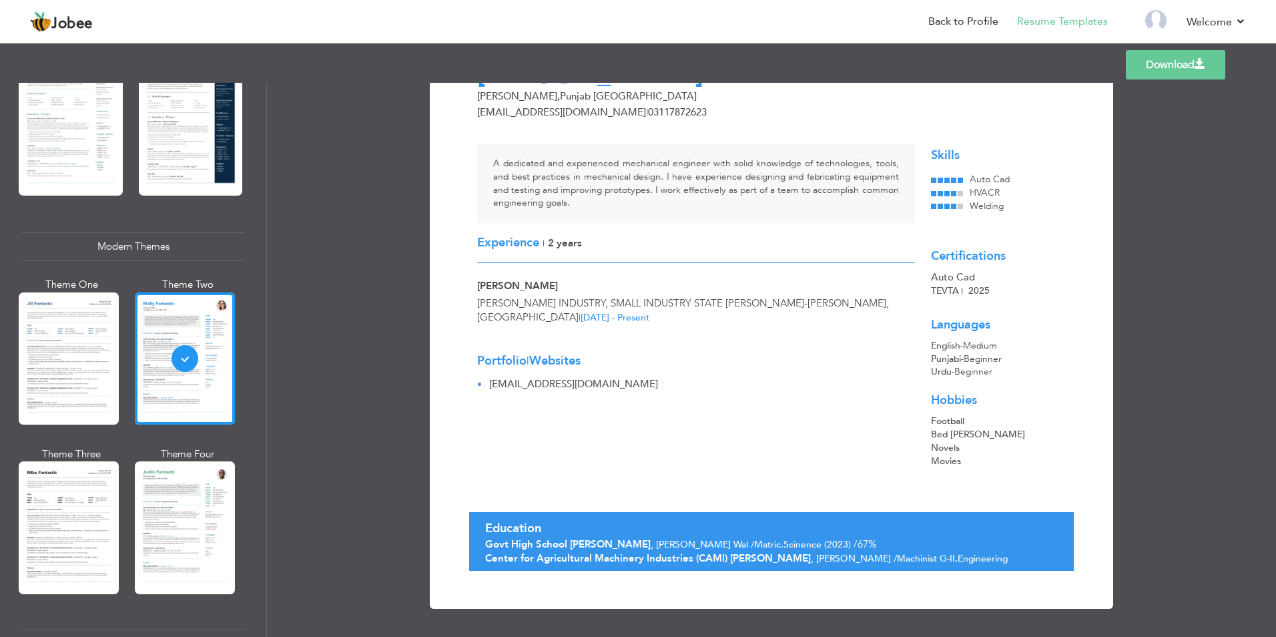
click at [1150, 63] on link "Download" at bounding box center [1175, 64] width 99 height 29
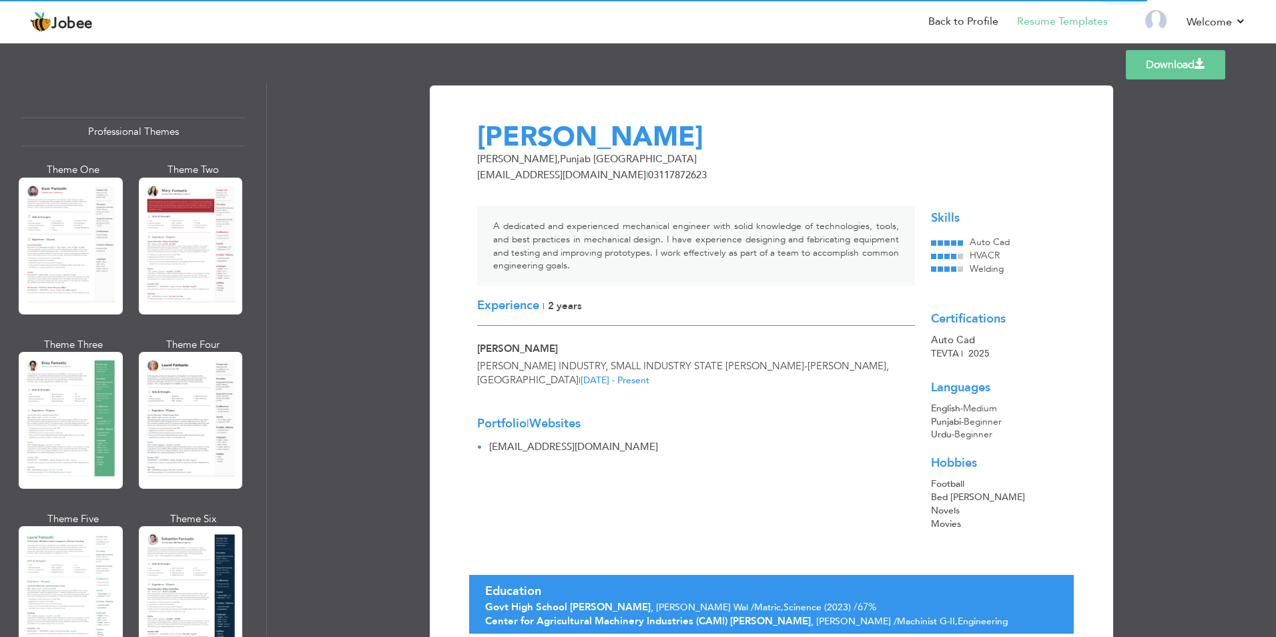
scroll to position [0, 0]
